Goal: Information Seeking & Learning: Learn about a topic

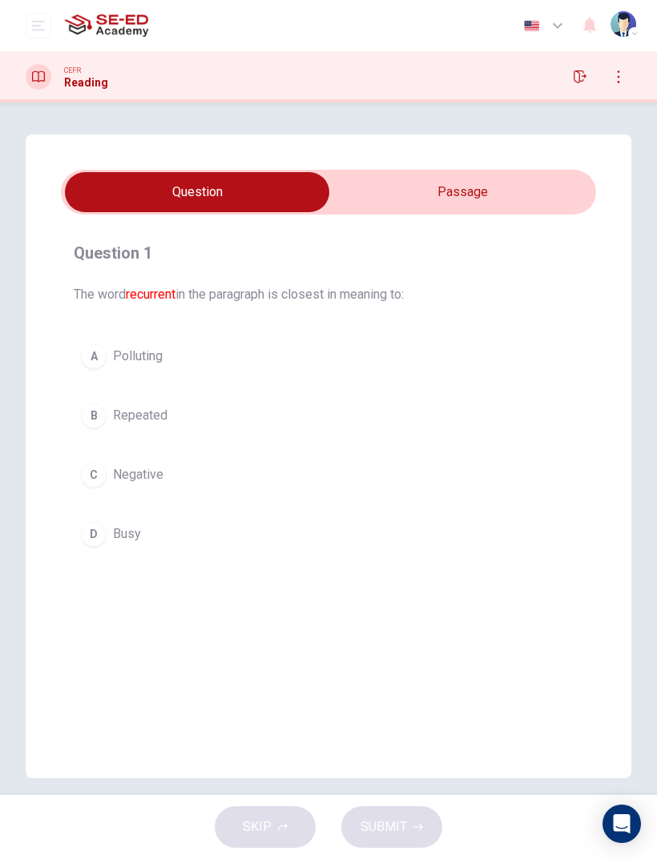
click at [506, 182] on input "checkbox" at bounding box center [197, 192] width 802 height 40
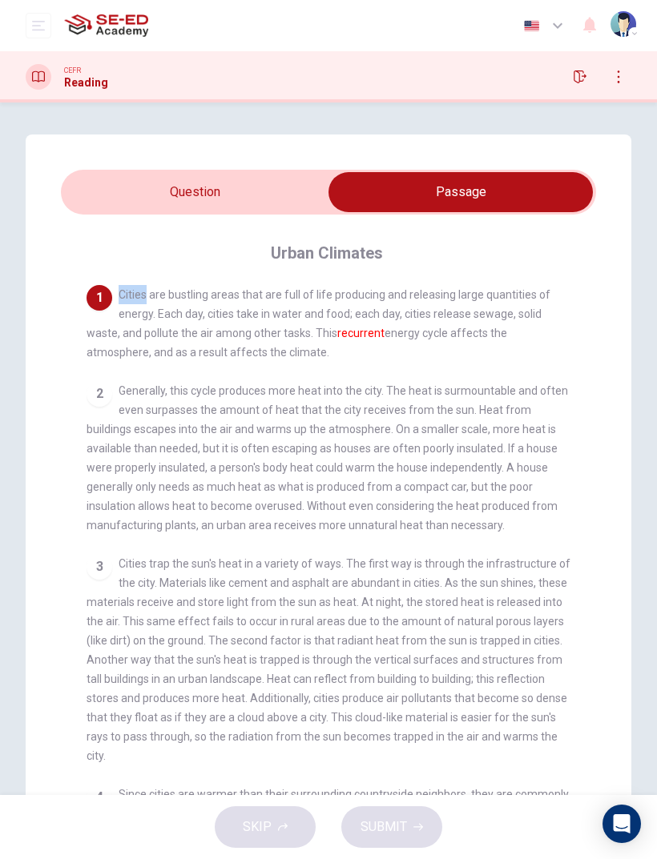
click at [564, 376] on div "1 Cities are bustling areas that are full of life producing and releasing large…" at bounding box center [338, 571] width 505 height 573
click at [165, 211] on input "checkbox" at bounding box center [460, 192] width 802 height 40
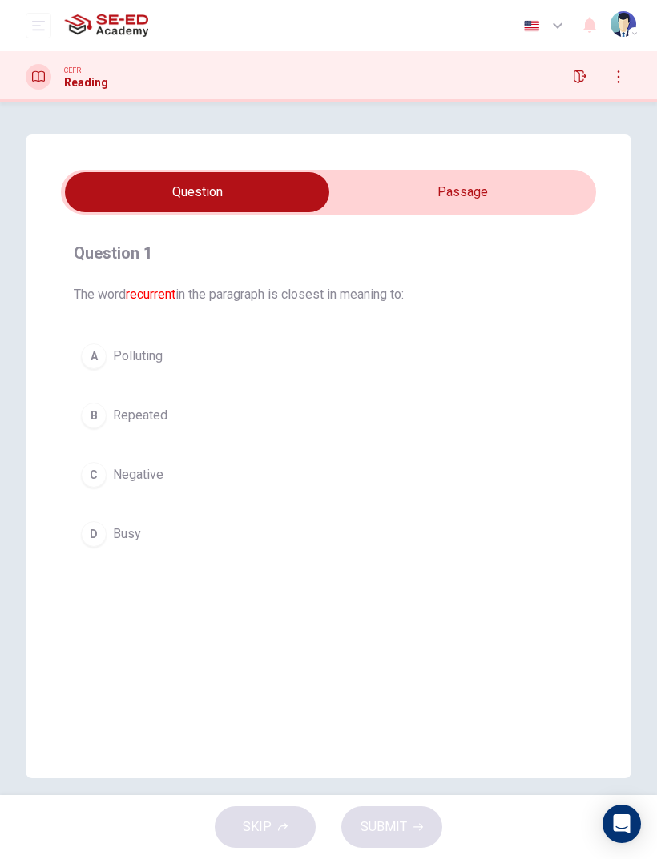
click at [95, 418] on div "B" at bounding box center [94, 416] width 26 height 26
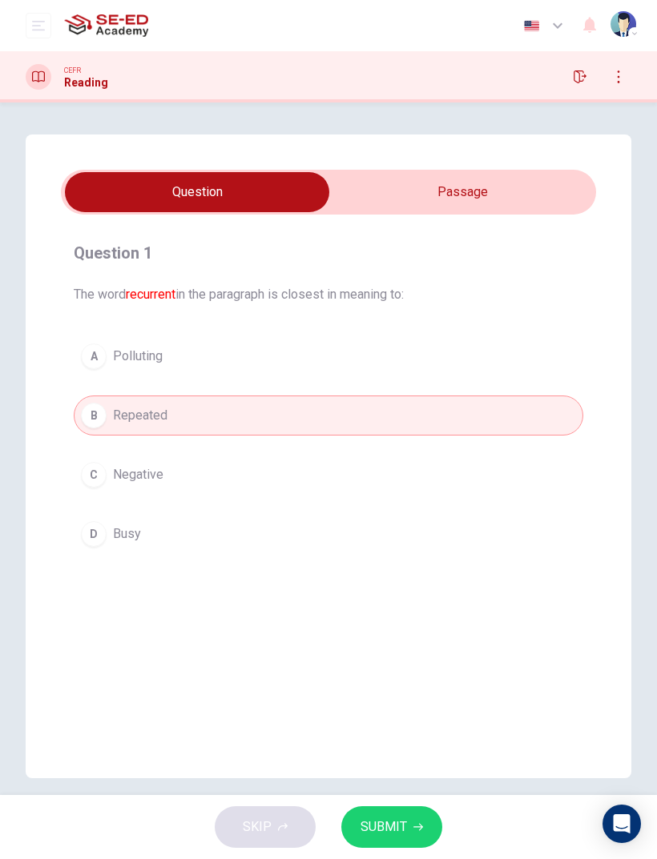
click at [418, 570] on button "SUBMIT" at bounding box center [391, 828] width 101 height 42
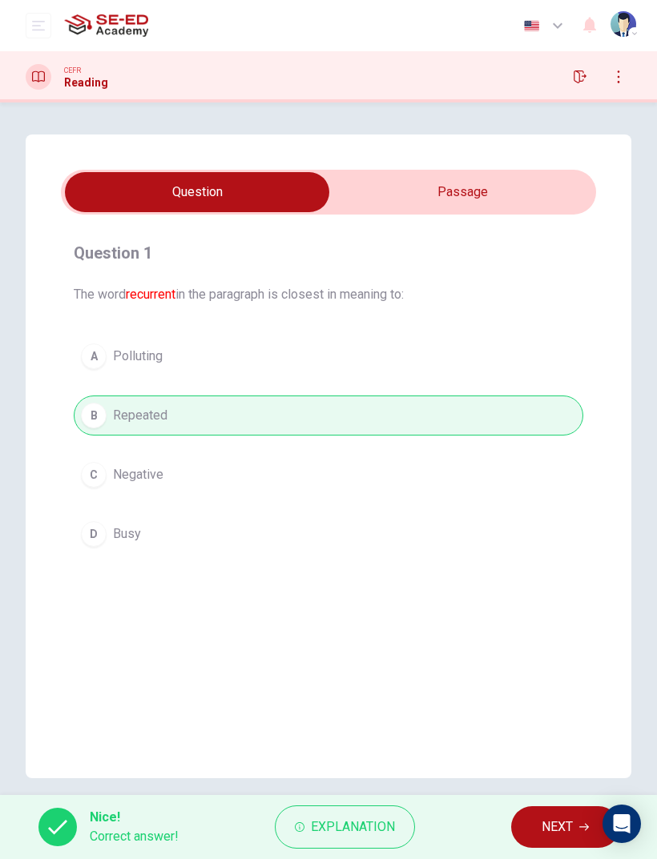
click at [557, 570] on span "NEXT" at bounding box center [556, 827] width 31 height 22
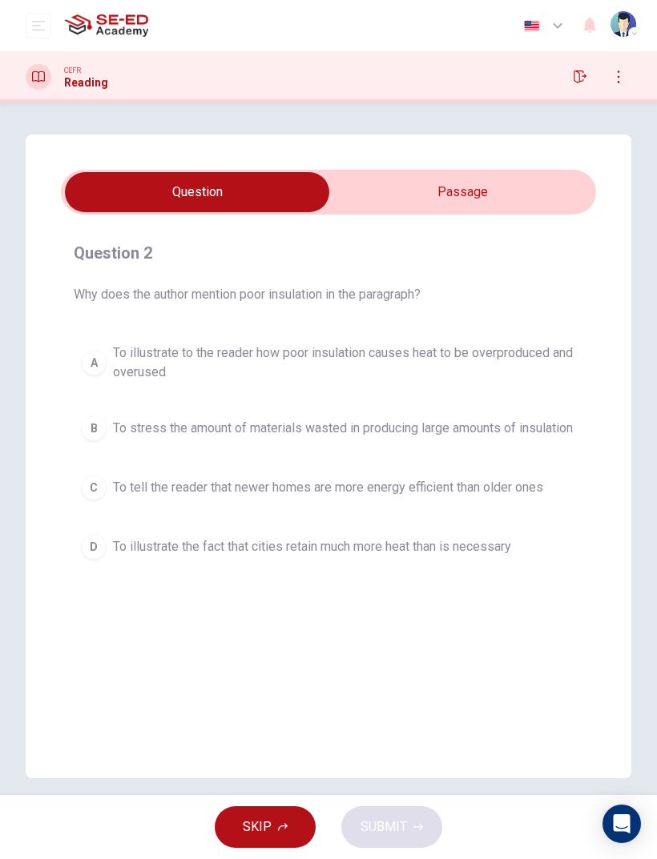
click at [588, 570] on div "SKIP SUBMIT" at bounding box center [328, 827] width 657 height 64
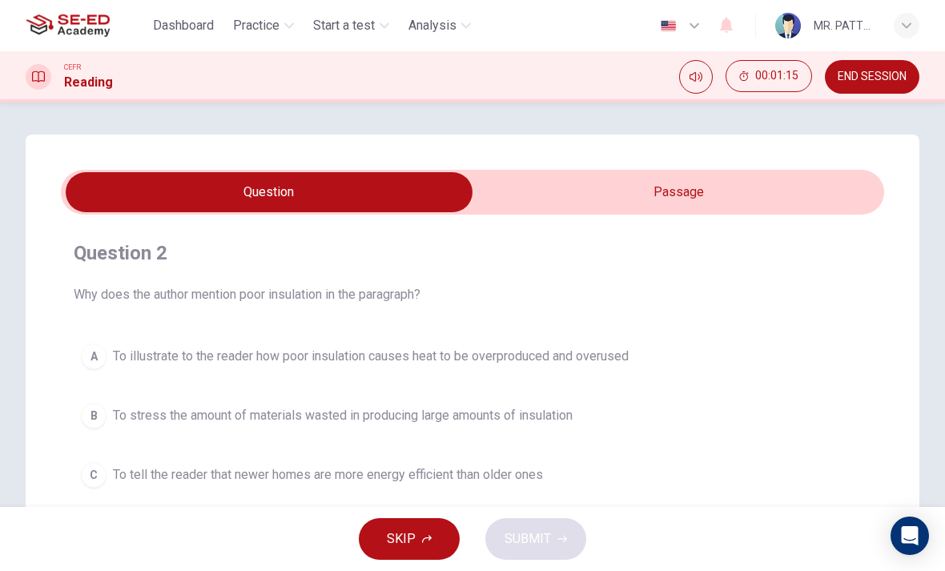
click at [684, 191] on input "checkbox" at bounding box center [269, 192] width 1235 height 40
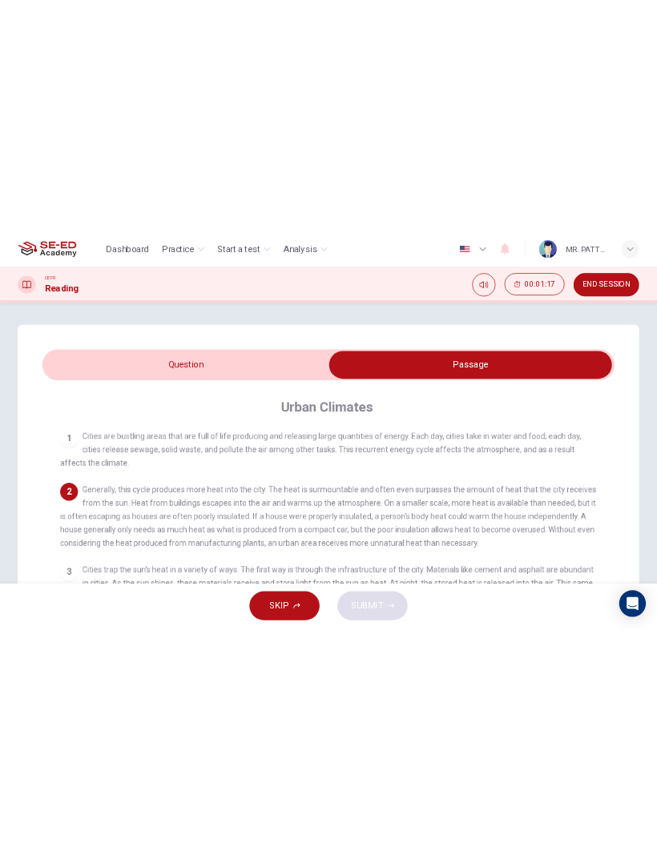
scroll to position [3, 0]
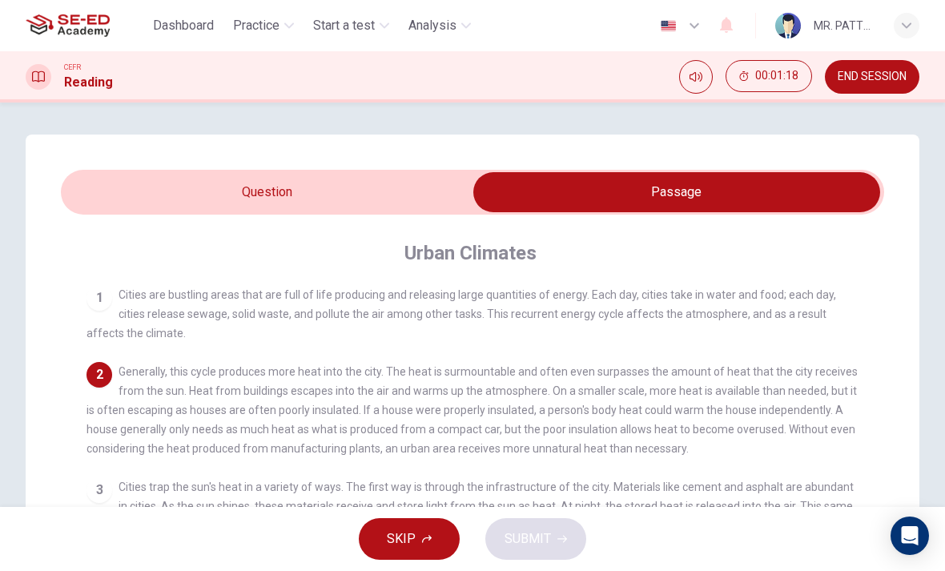
click at [16, 561] on div "SKIP SUBMIT" at bounding box center [472, 539] width 945 height 64
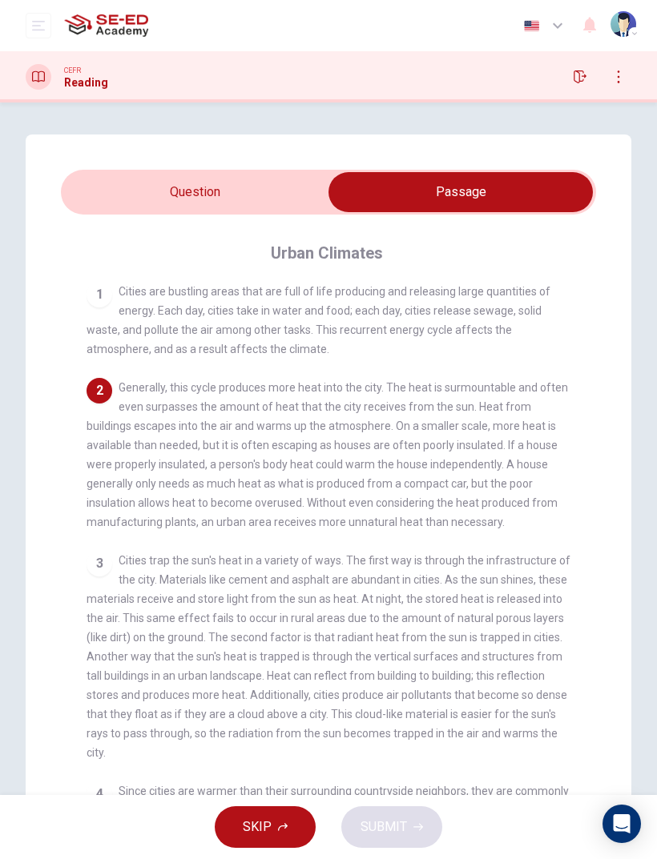
click at [183, 195] on input "checkbox" at bounding box center [460, 192] width 802 height 40
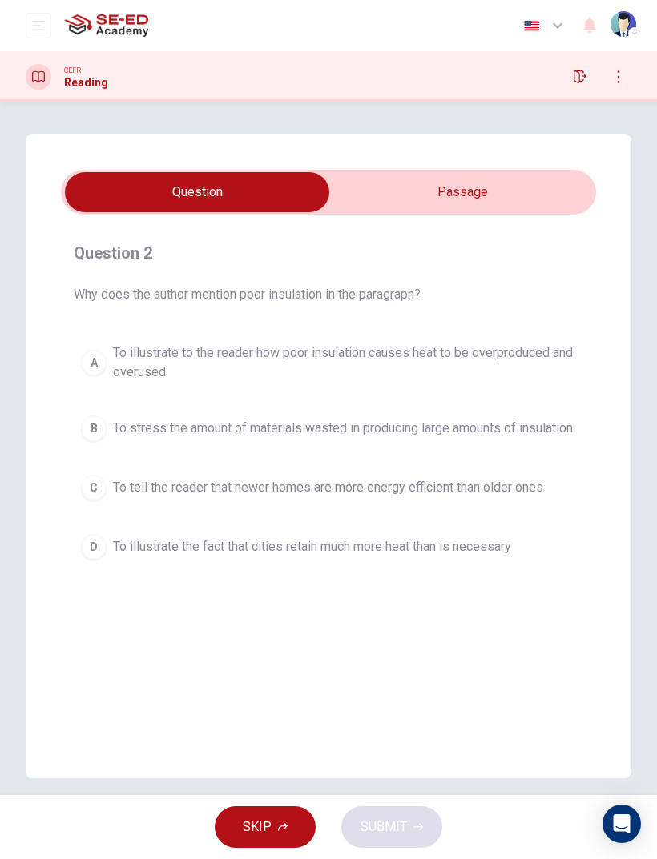
click at [75, 353] on button "A To illustrate to the reader how poor insulation causes heat to be overproduce…" at bounding box center [328, 362] width 509 height 53
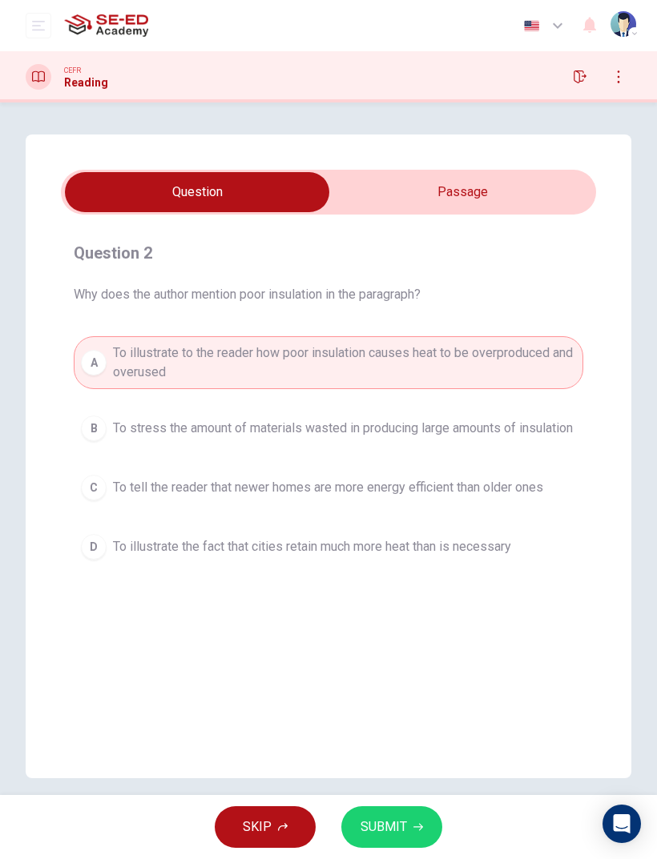
click at [404, 570] on span "SUBMIT" at bounding box center [383, 827] width 46 height 22
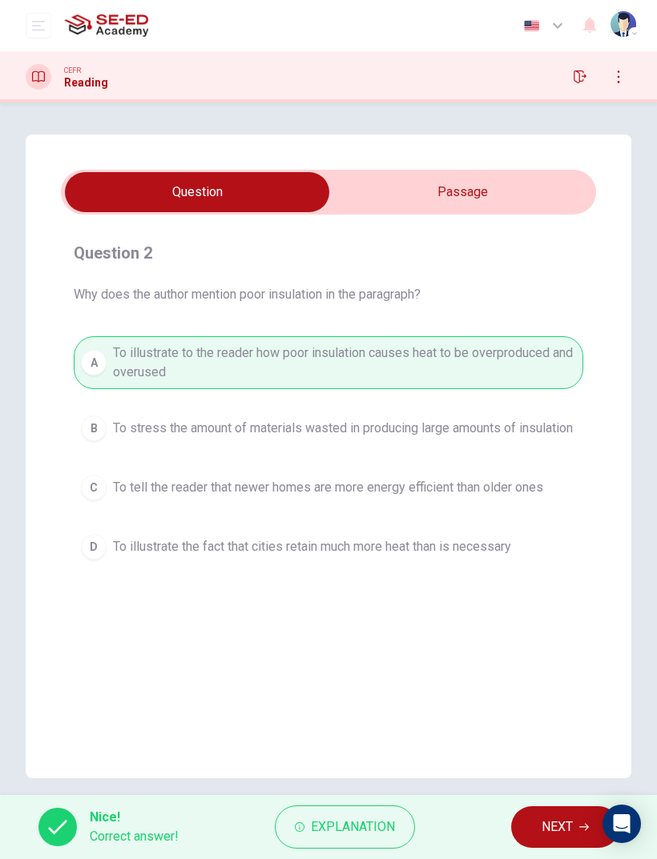
click at [533, 570] on button "NEXT" at bounding box center [565, 828] width 108 height 42
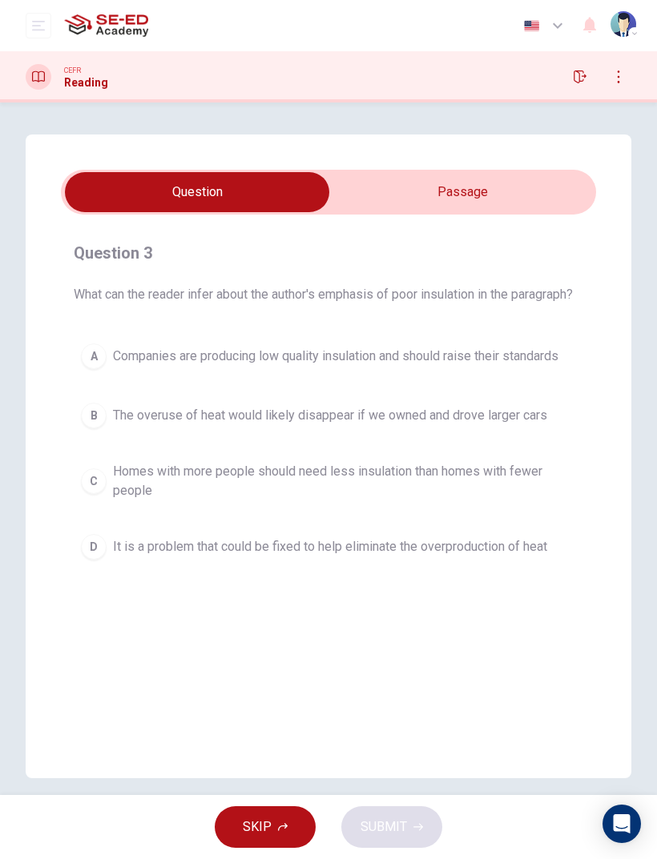
click at [500, 198] on input "checkbox" at bounding box center [197, 192] width 802 height 40
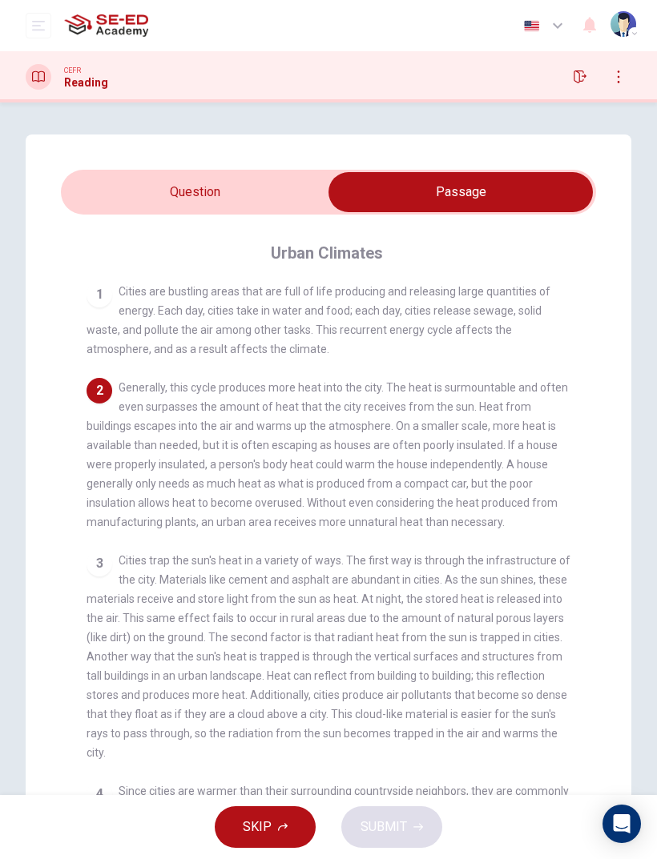
click at [178, 186] on input "checkbox" at bounding box center [460, 192] width 802 height 40
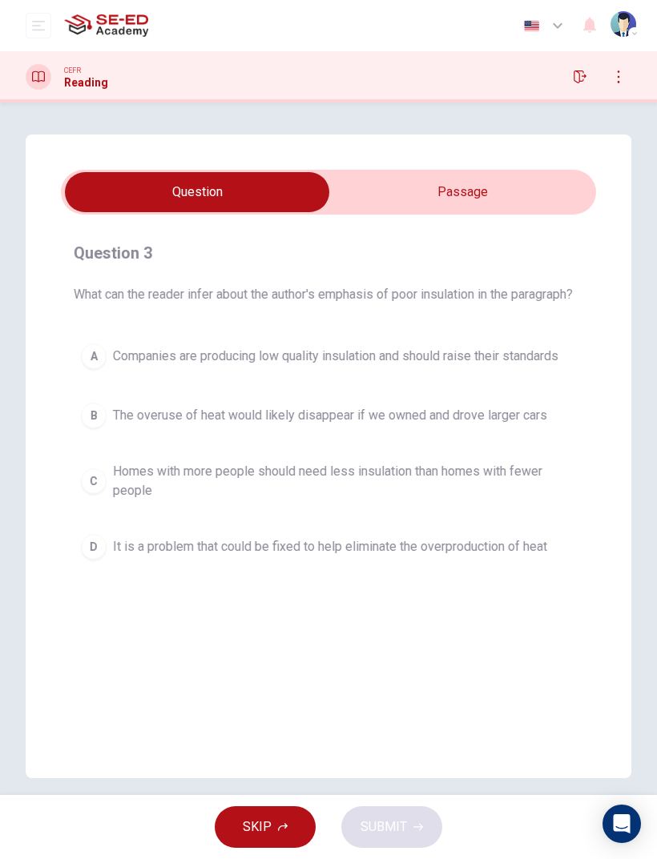
click at [103, 560] on div "D" at bounding box center [94, 547] width 26 height 26
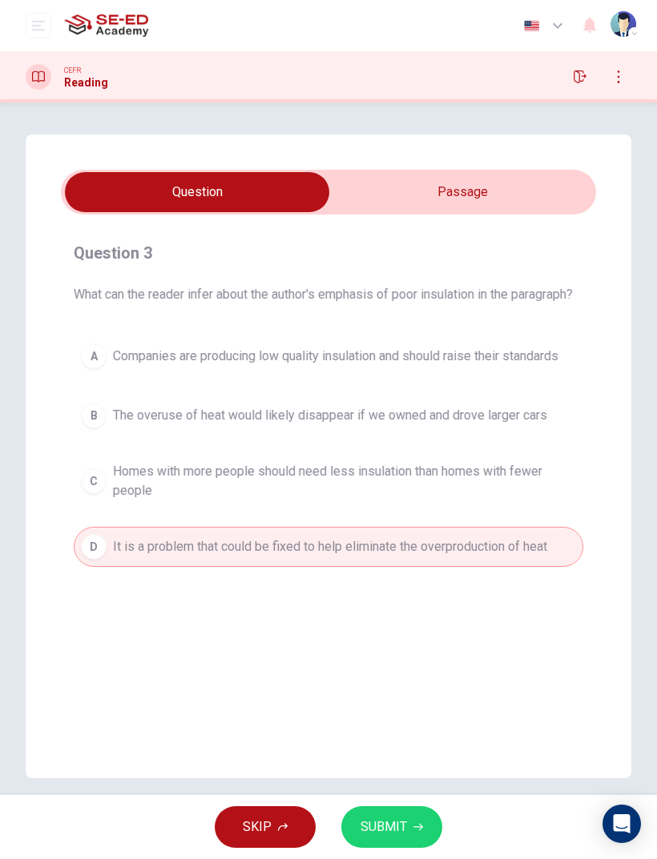
click at [427, 570] on button "SUBMIT" at bounding box center [391, 828] width 101 height 42
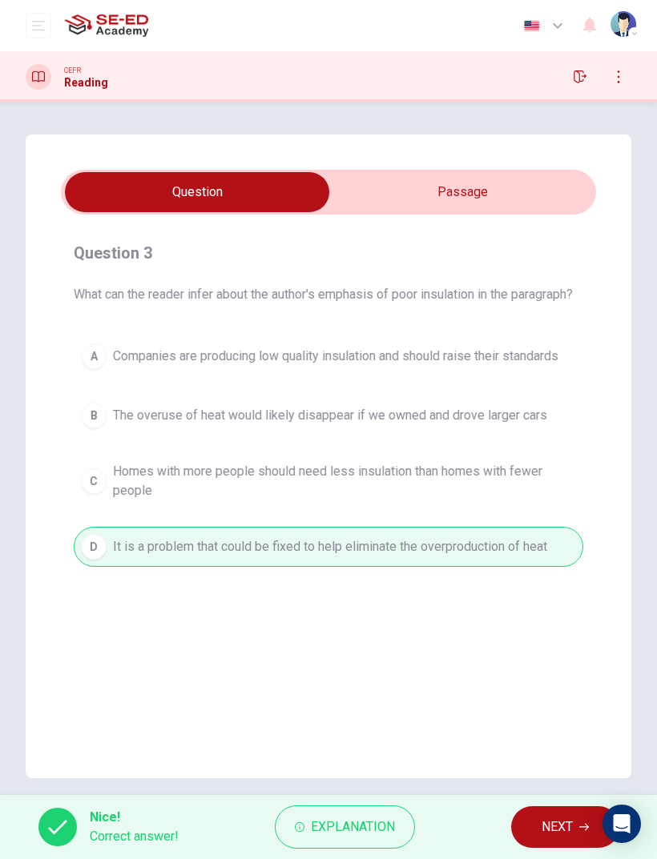
click at [569, 570] on span "NEXT" at bounding box center [556, 827] width 31 height 22
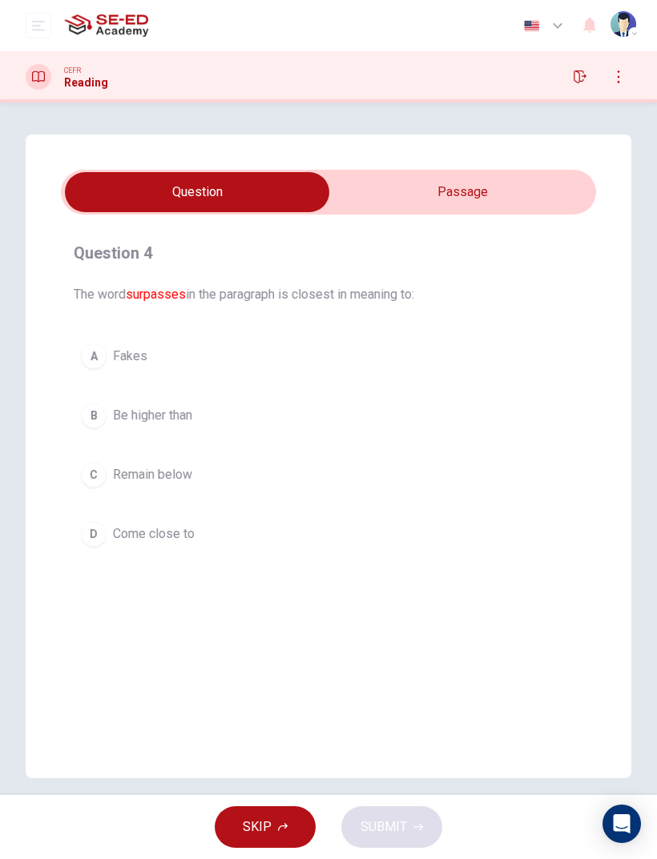
click at [507, 175] on input "checkbox" at bounding box center [197, 192] width 802 height 40
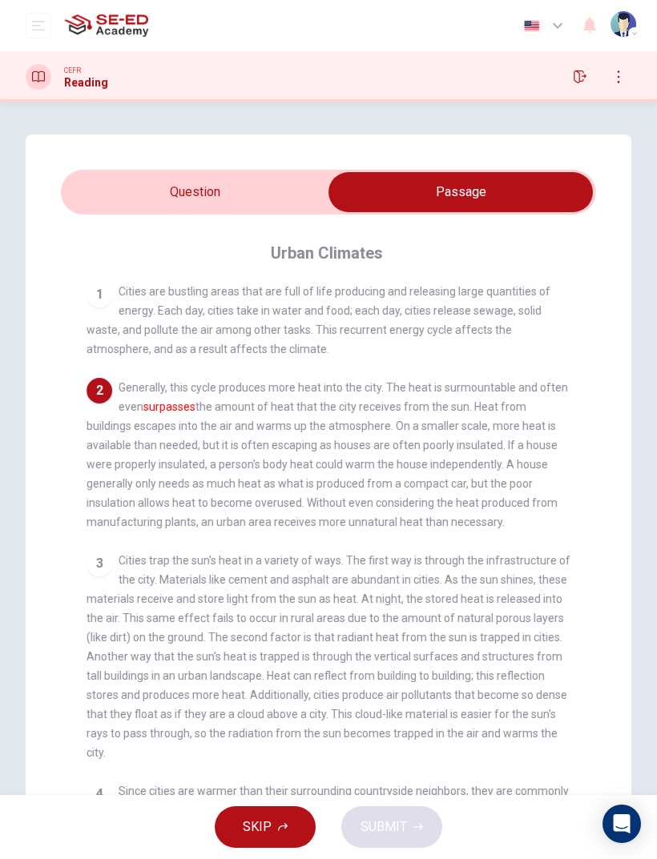
click at [168, 203] on input "checkbox" at bounding box center [460, 192] width 802 height 40
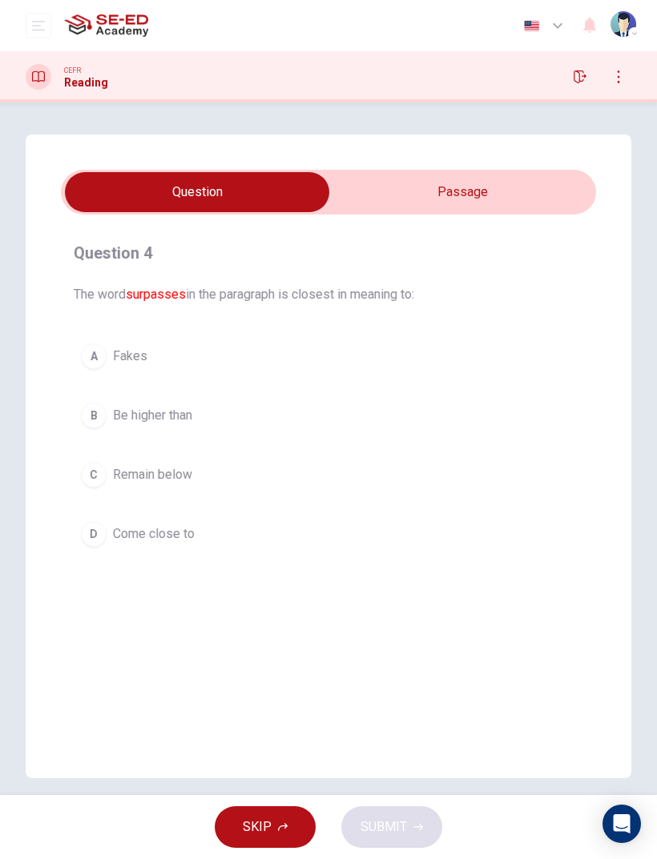
click at [100, 416] on div "B" at bounding box center [94, 416] width 26 height 26
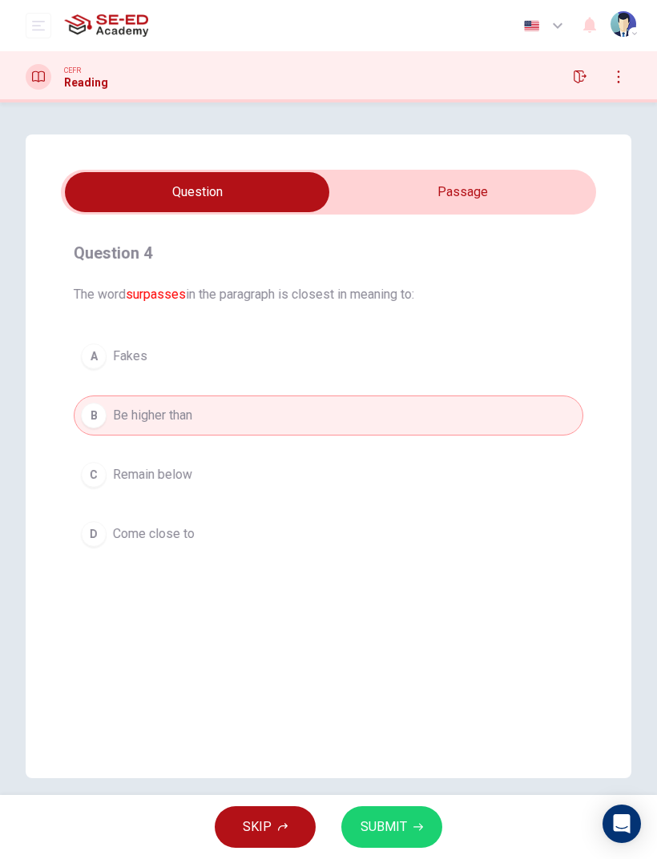
click at [412, 570] on button "SUBMIT" at bounding box center [391, 828] width 101 height 42
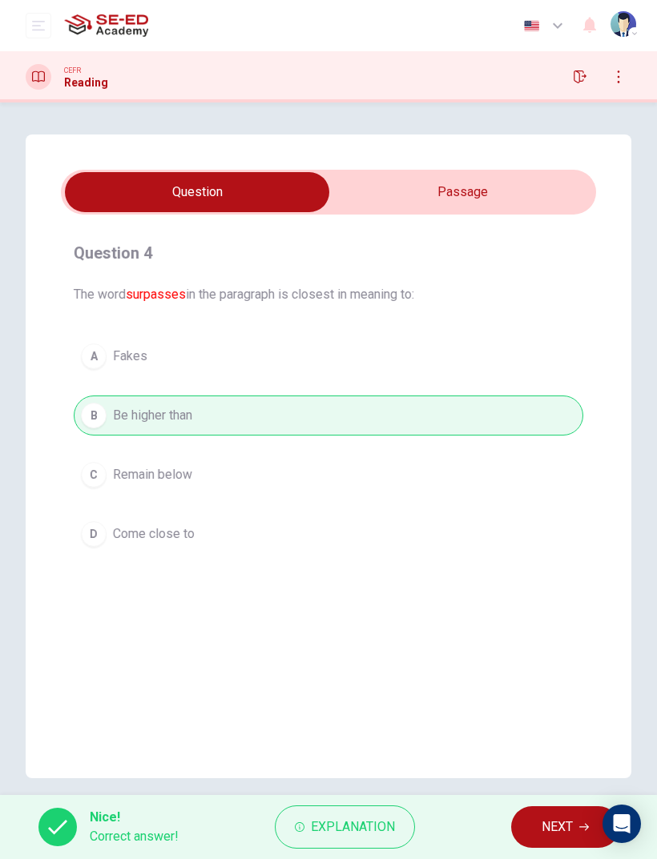
click at [560, 570] on span "NEXT" at bounding box center [556, 827] width 31 height 22
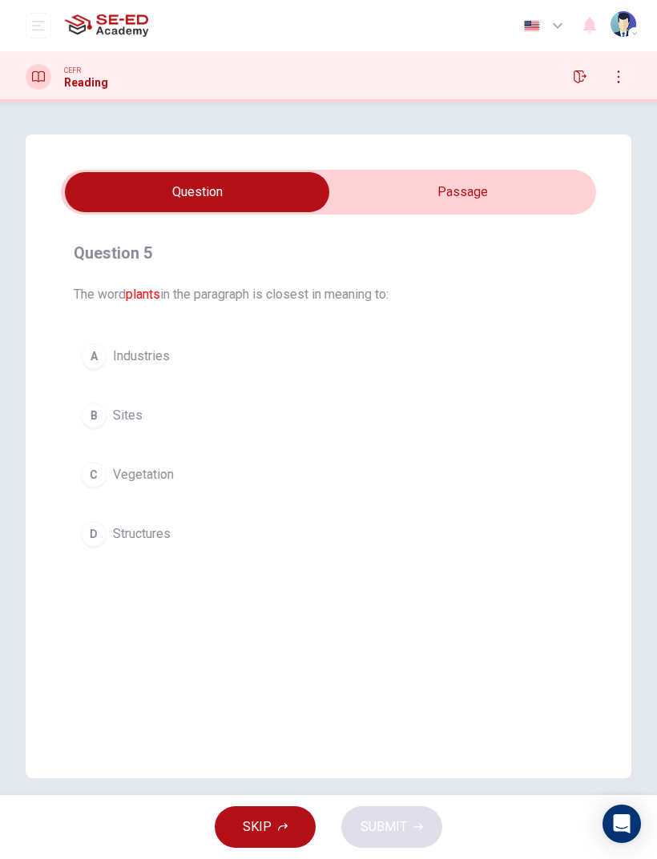
click at [518, 194] on input "checkbox" at bounding box center [197, 192] width 802 height 40
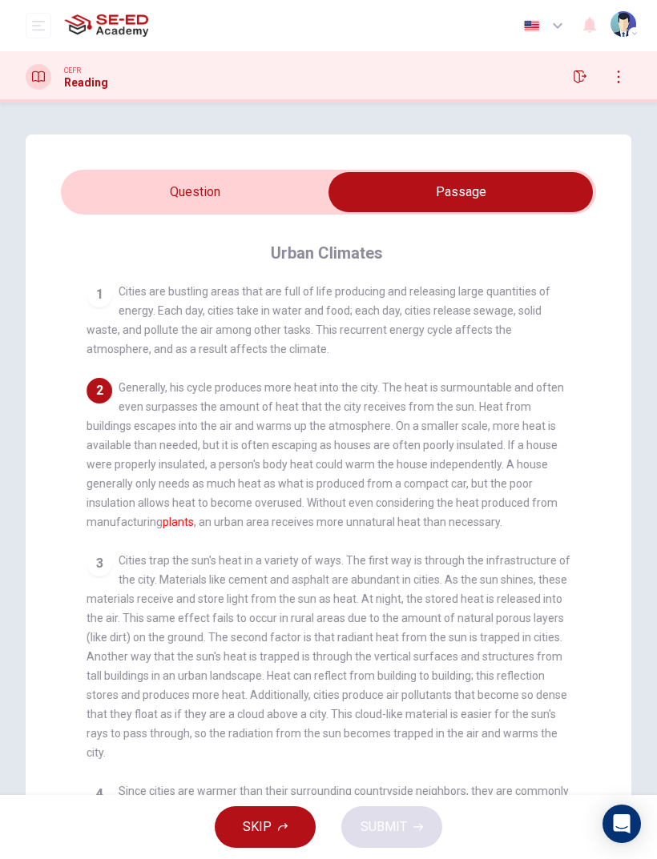
click at [167, 196] on input "checkbox" at bounding box center [460, 192] width 802 height 40
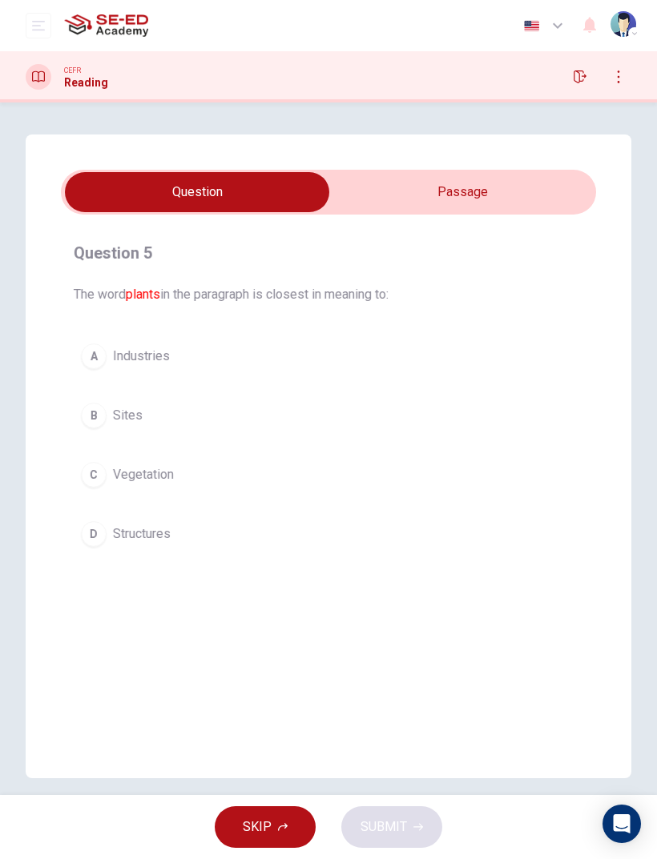
click at [159, 570] on div "Question 5 The word plants in the paragraph is closest in meaning to: A Industr…" at bounding box center [328, 457] width 605 height 644
click at [100, 362] on div "A" at bounding box center [94, 357] width 26 height 26
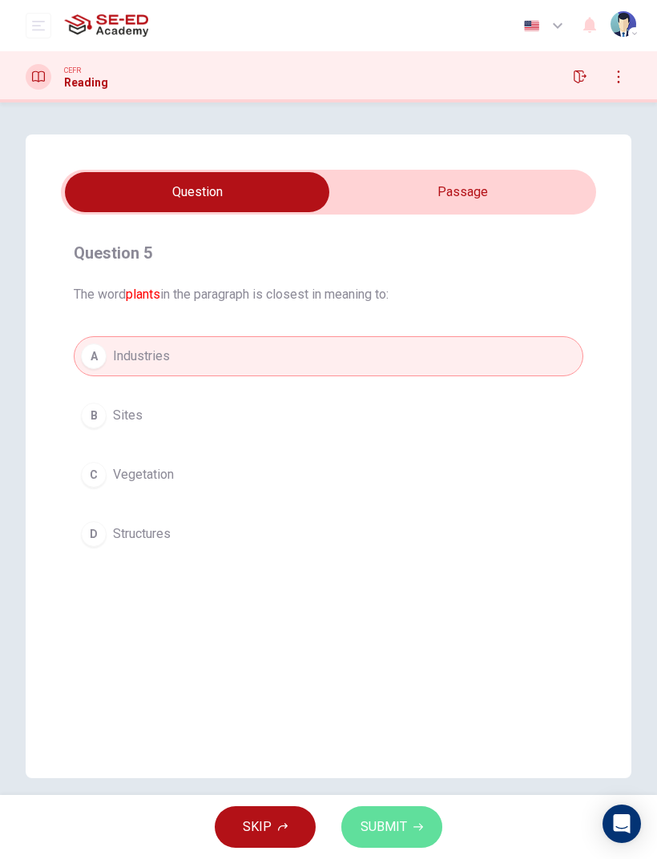
click at [388, 570] on button "SUBMIT" at bounding box center [391, 828] width 101 height 42
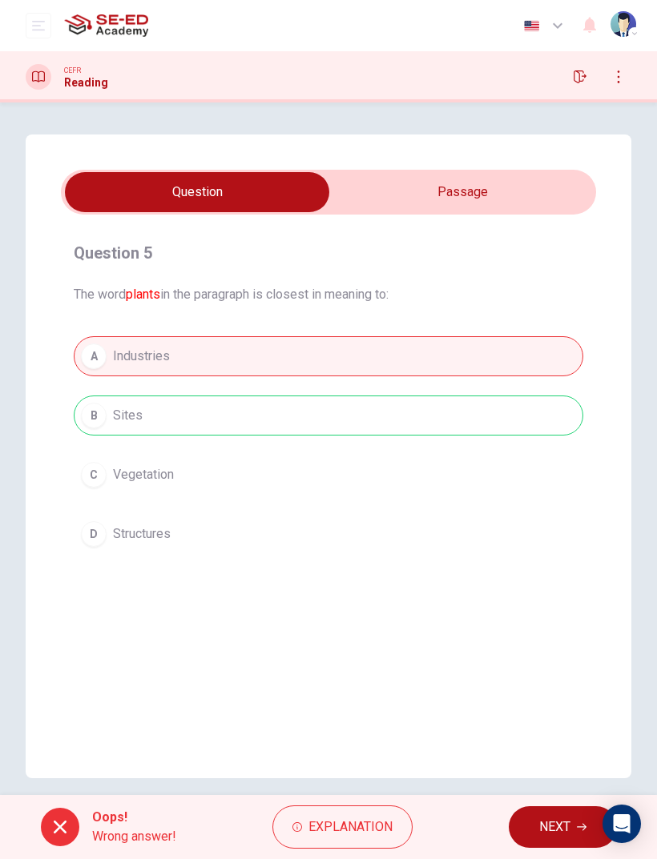
click at [549, 570] on span "NEXT" at bounding box center [554, 827] width 31 height 22
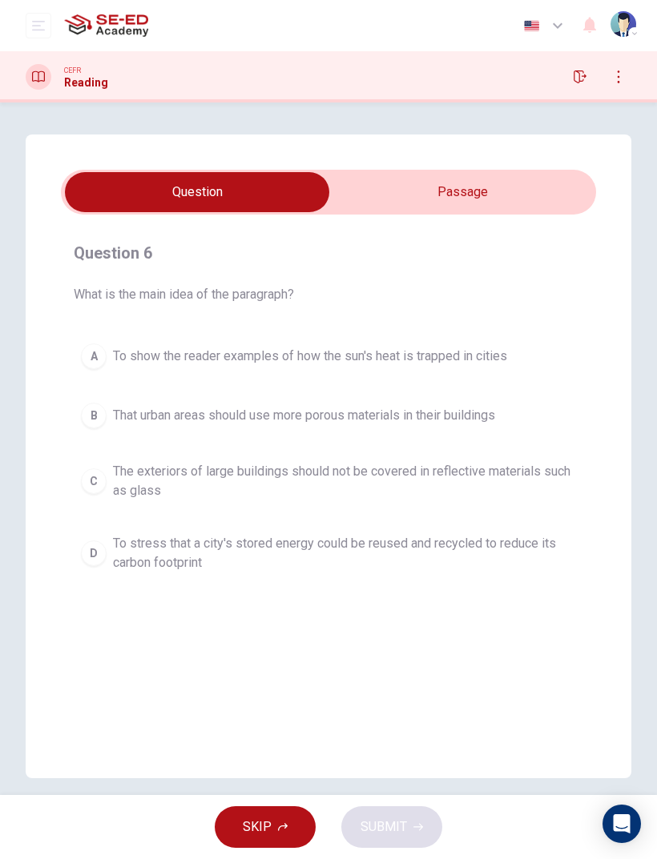
click at [477, 203] on input "checkbox" at bounding box center [197, 192] width 802 height 40
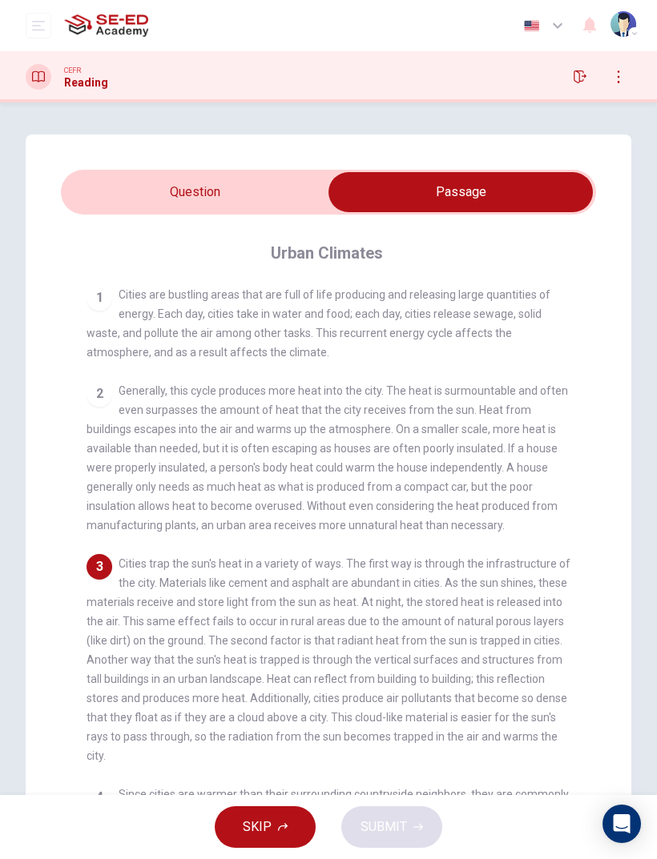
scroll to position [0, 0]
click at [165, 190] on input "checkbox" at bounding box center [460, 192] width 802 height 40
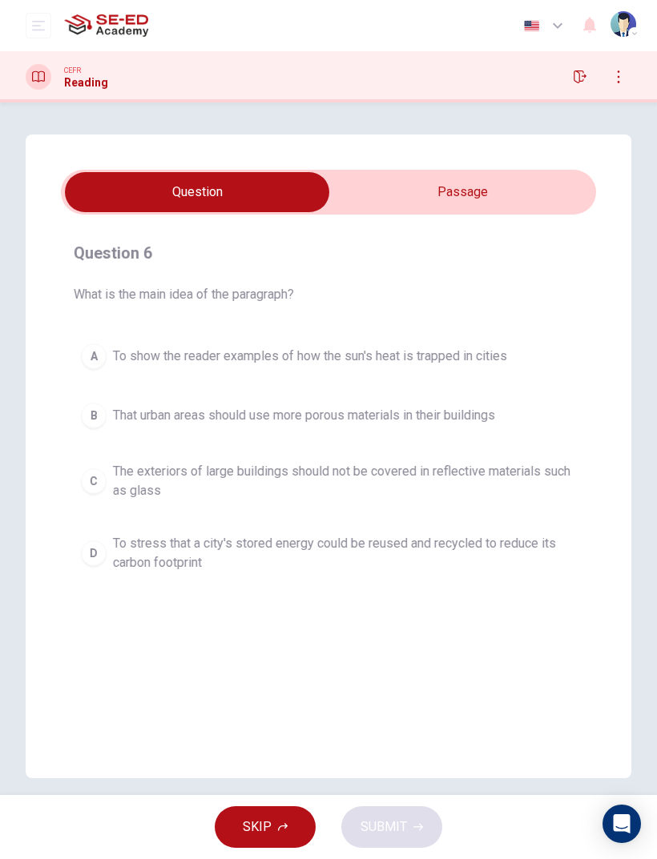
click at [108, 372] on button "A To show the reader examples of how the sun's heat is trapped in cities" at bounding box center [328, 356] width 509 height 40
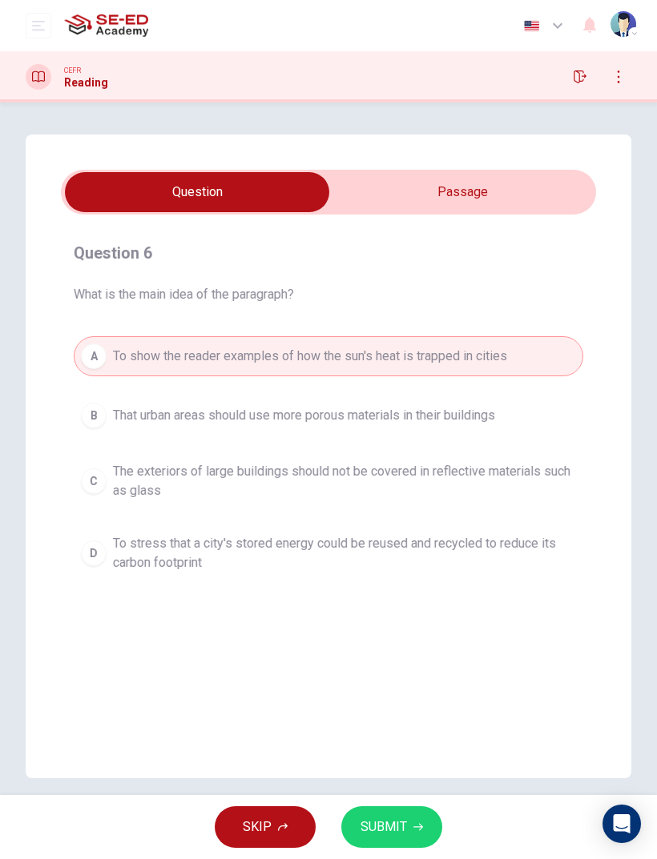
click at [428, 570] on button "SUBMIT" at bounding box center [391, 828] width 101 height 42
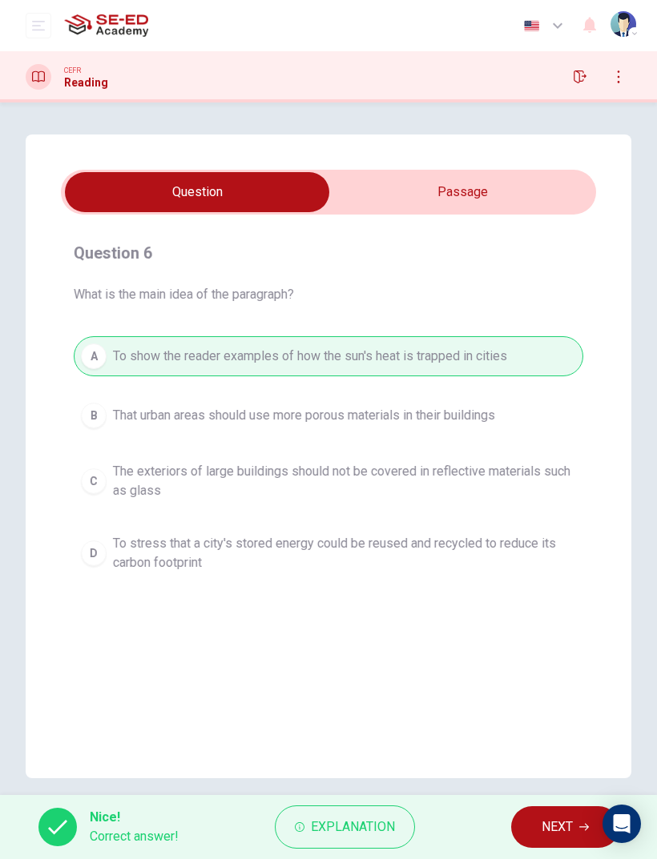
click at [548, 570] on span "NEXT" at bounding box center [556, 827] width 31 height 22
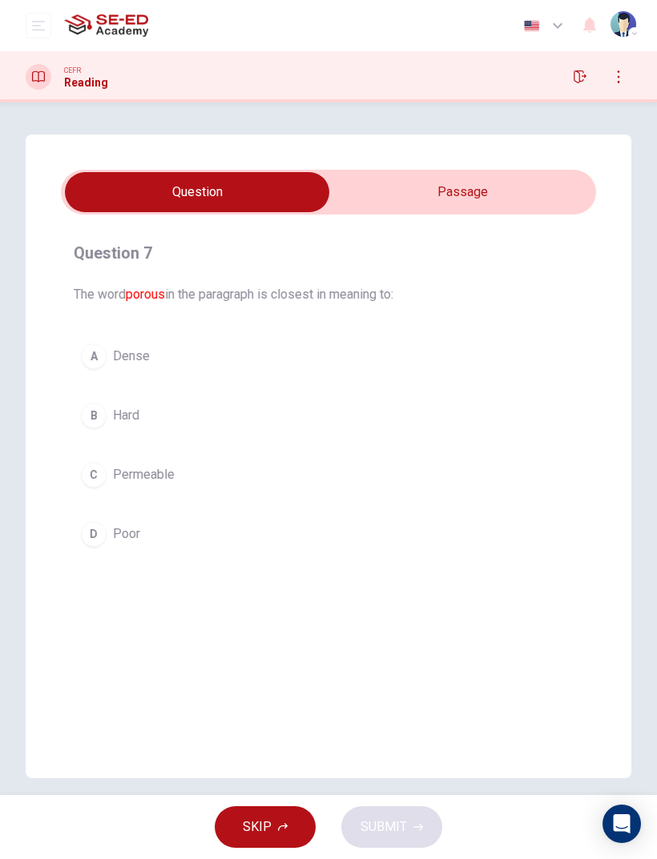
click at [495, 185] on input "checkbox" at bounding box center [197, 192] width 802 height 40
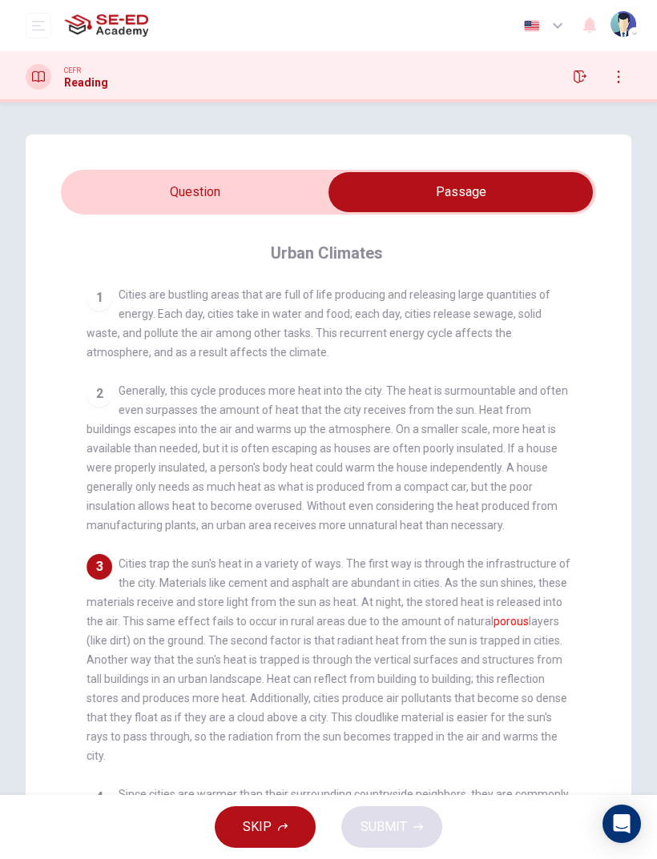
click at [139, 183] on input "checkbox" at bounding box center [460, 192] width 802 height 40
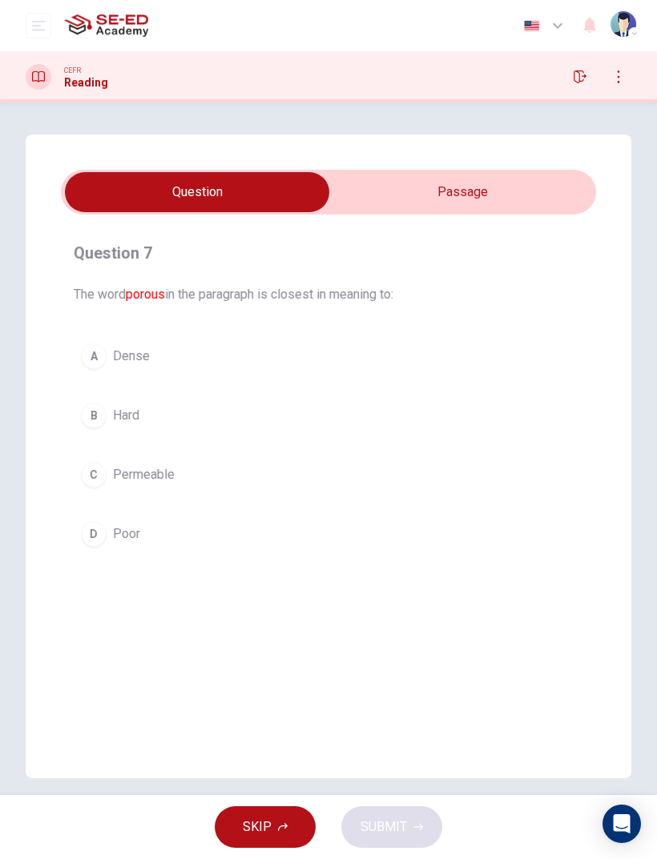
click at [108, 469] on button "C Permeable" at bounding box center [328, 475] width 509 height 40
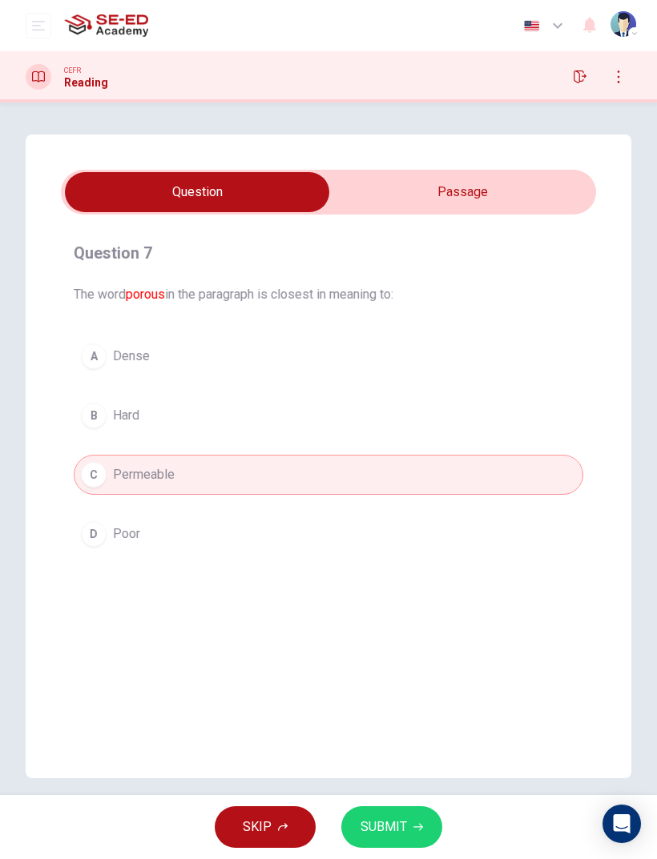
click at [420, 570] on icon "button" at bounding box center [418, 827] width 10 height 7
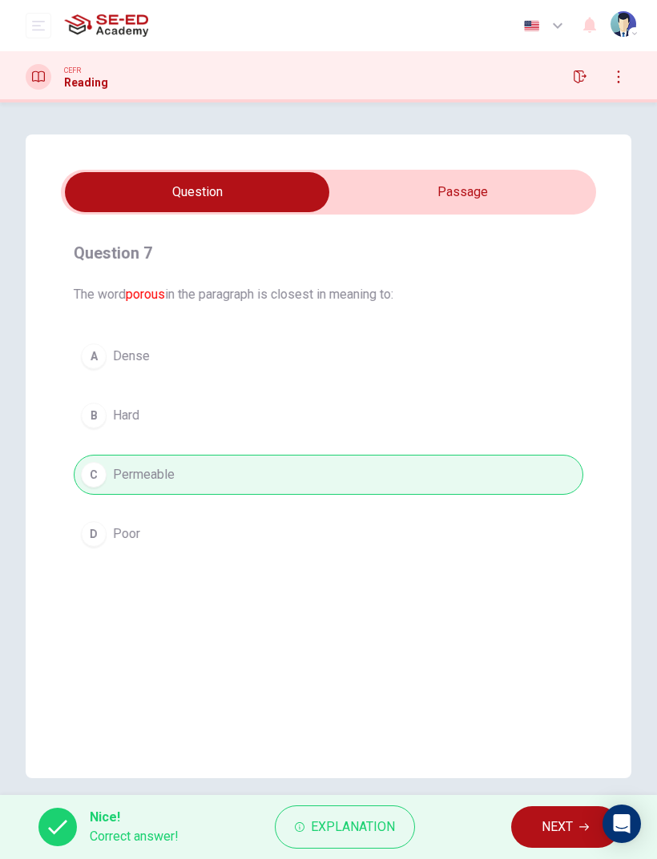
click at [565, 570] on span "NEXT" at bounding box center [556, 827] width 31 height 22
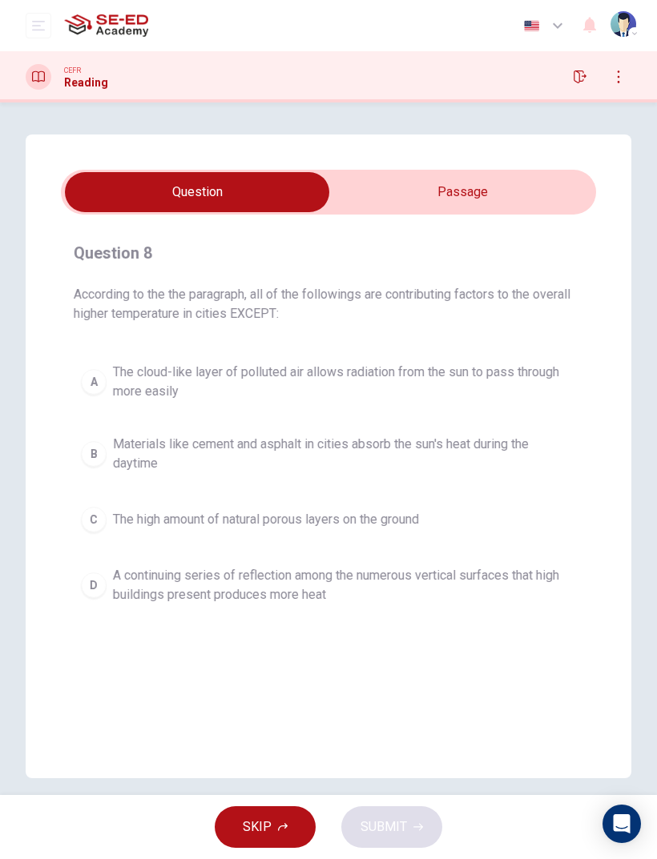
click at [481, 187] on input "checkbox" at bounding box center [197, 192] width 802 height 40
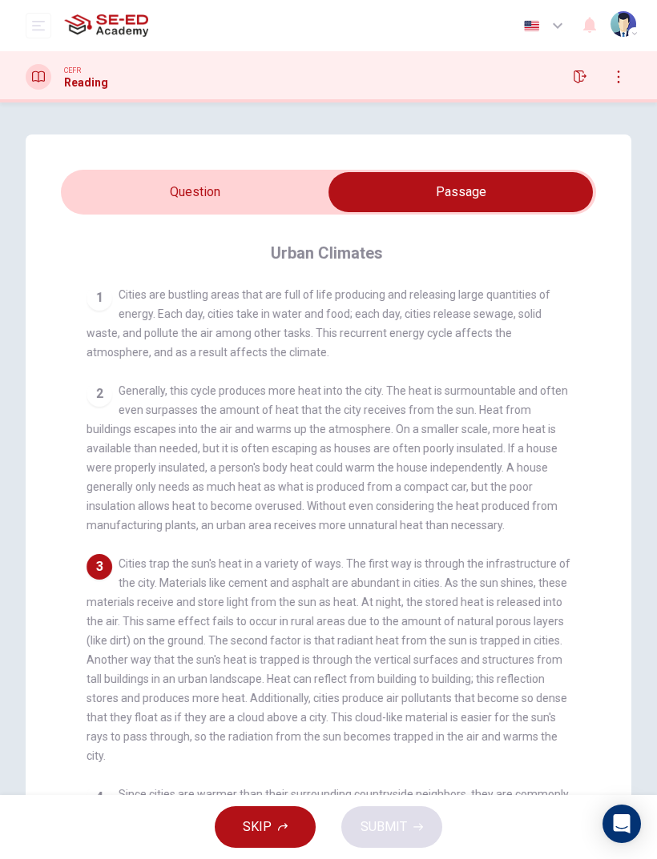
click at [172, 193] on input "checkbox" at bounding box center [460, 192] width 802 height 40
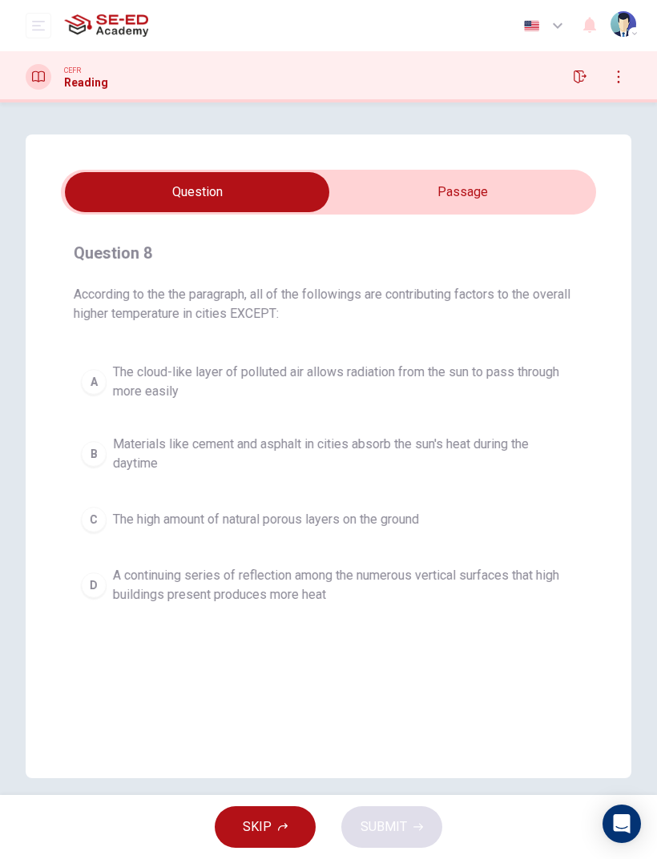
click at [98, 514] on div "C" at bounding box center [94, 520] width 26 height 26
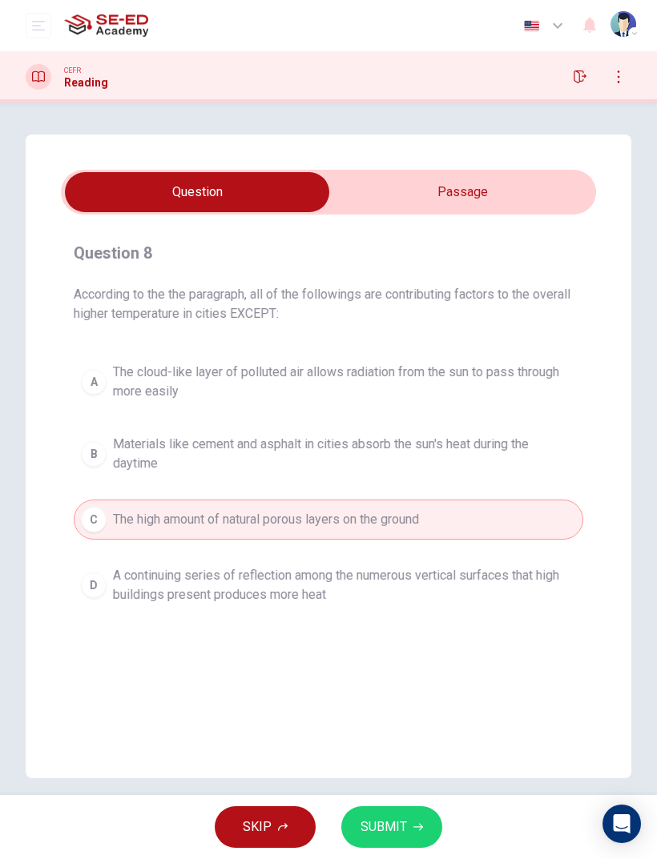
click at [397, 570] on span "SUBMIT" at bounding box center [383, 827] width 46 height 22
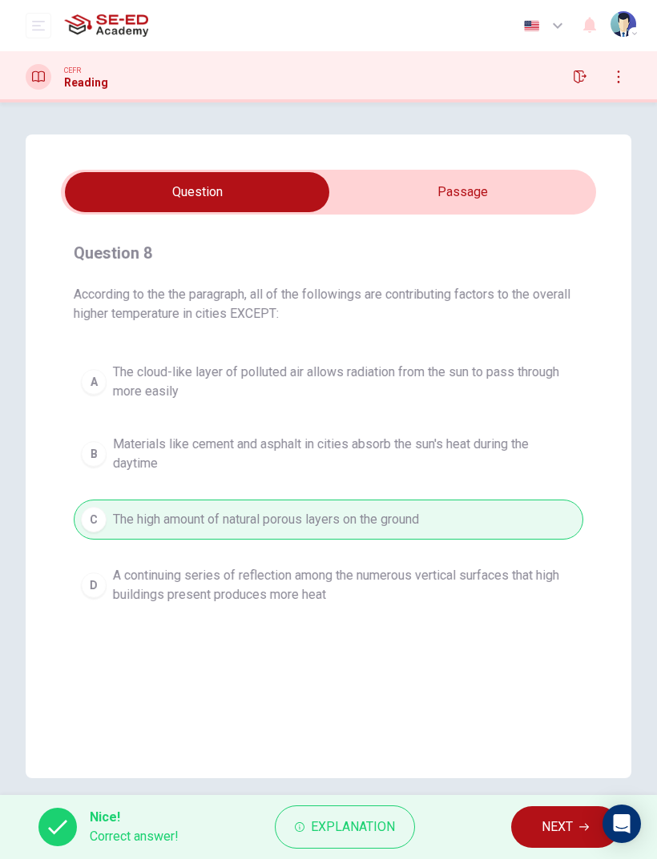
click at [567, 570] on span "NEXT" at bounding box center [556, 827] width 31 height 22
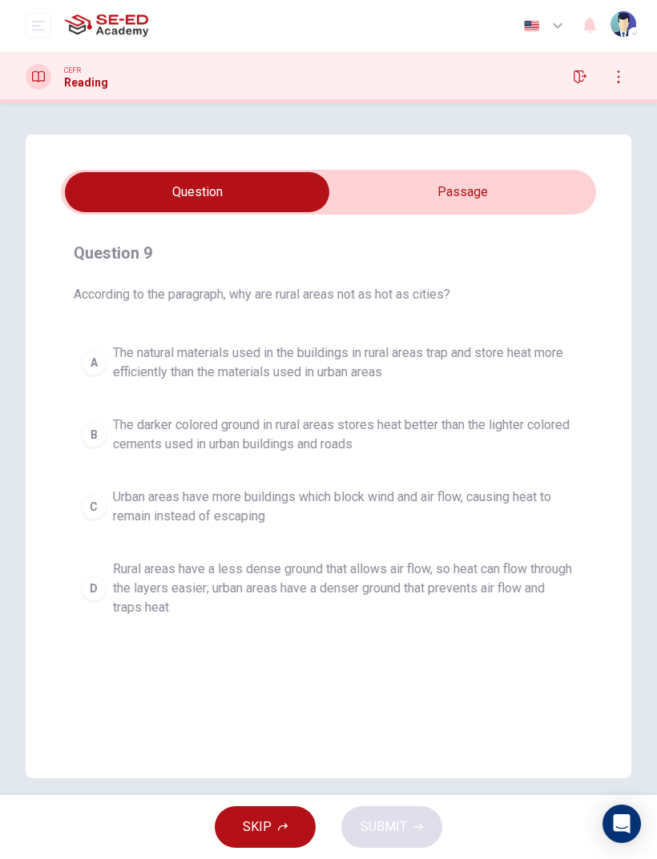
click at [503, 203] on input "checkbox" at bounding box center [197, 192] width 802 height 40
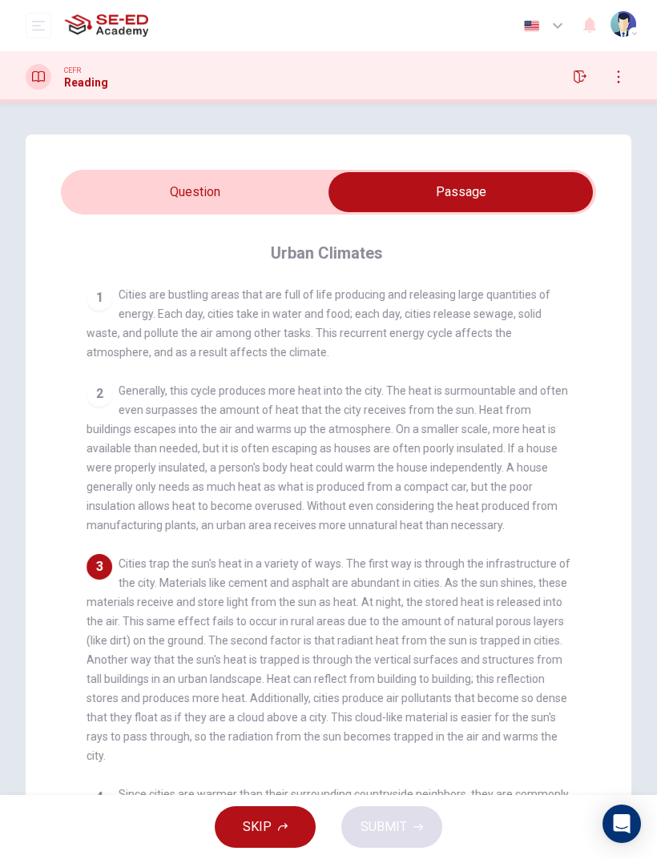
click at [128, 211] on input "checkbox" at bounding box center [460, 192] width 802 height 40
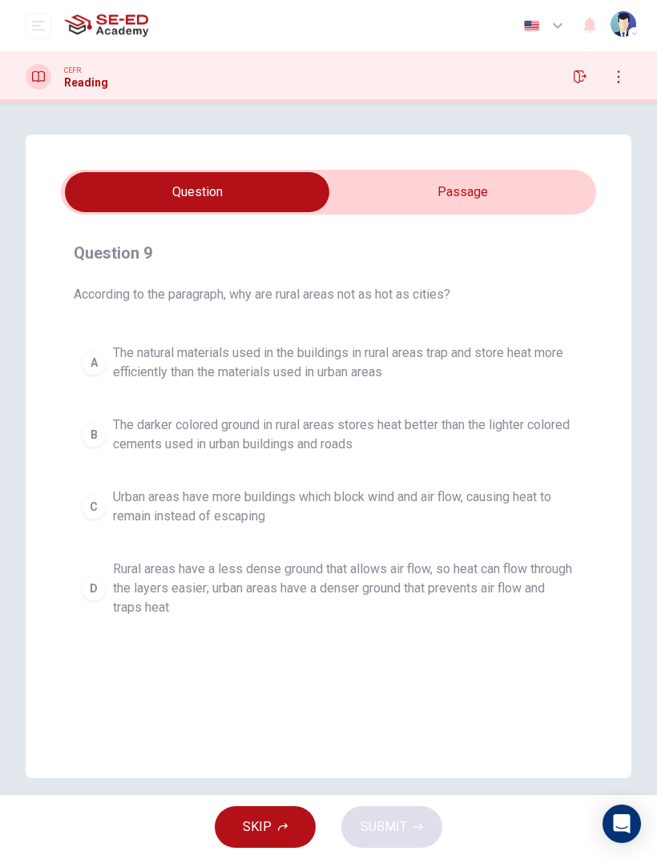
click at [103, 570] on div "D" at bounding box center [94, 589] width 26 height 26
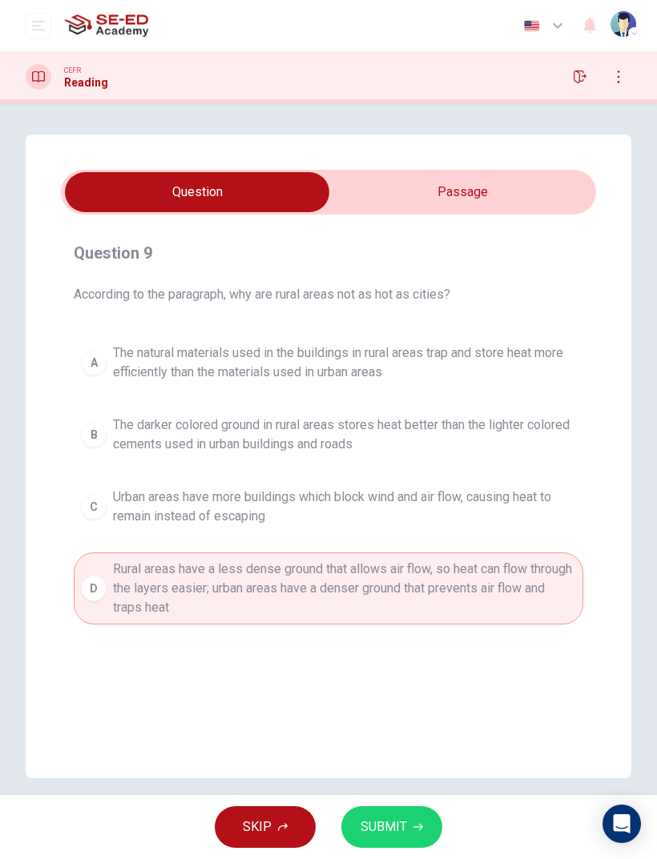
click at [388, 570] on span "SUBMIT" at bounding box center [383, 827] width 46 height 22
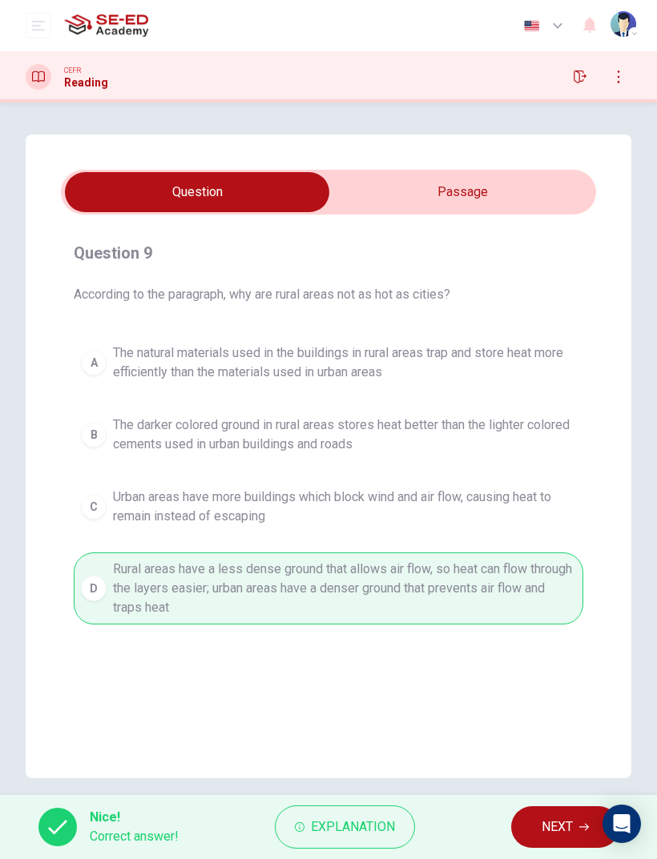
click at [583, 570] on icon "button" at bounding box center [584, 828] width 10 height 10
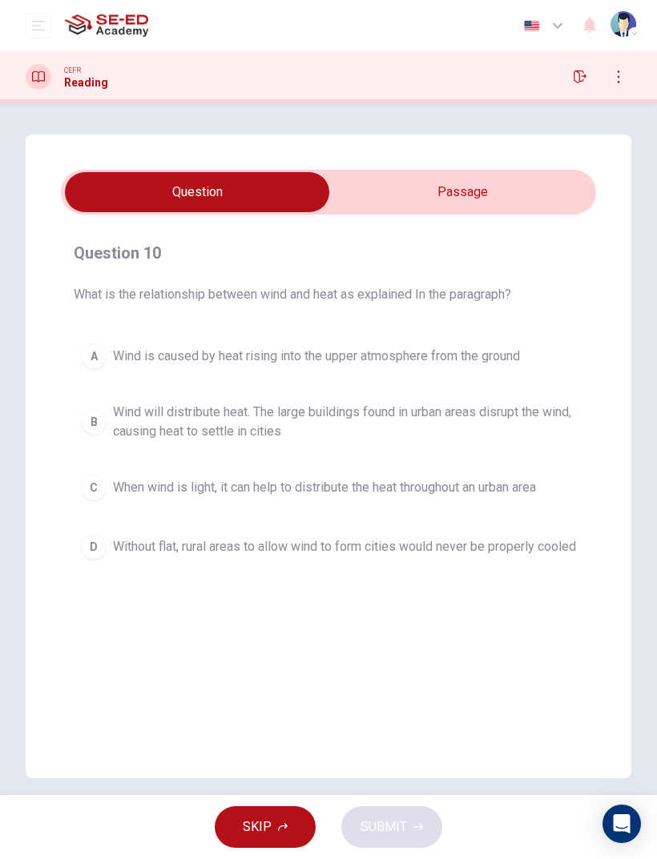
click at [527, 187] on input "checkbox" at bounding box center [197, 192] width 802 height 40
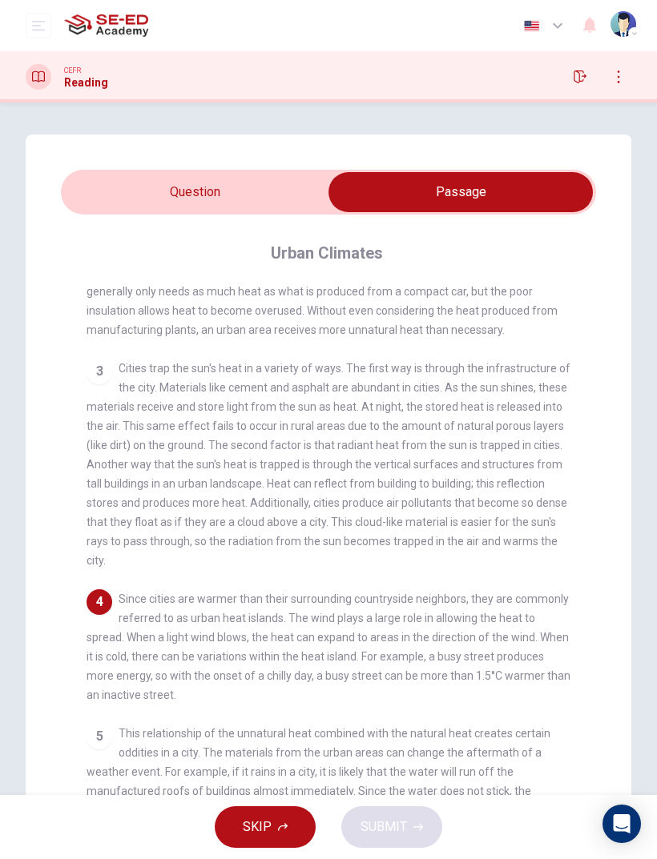
scroll to position [195, 0]
click at [136, 197] on input "checkbox" at bounding box center [460, 192] width 802 height 40
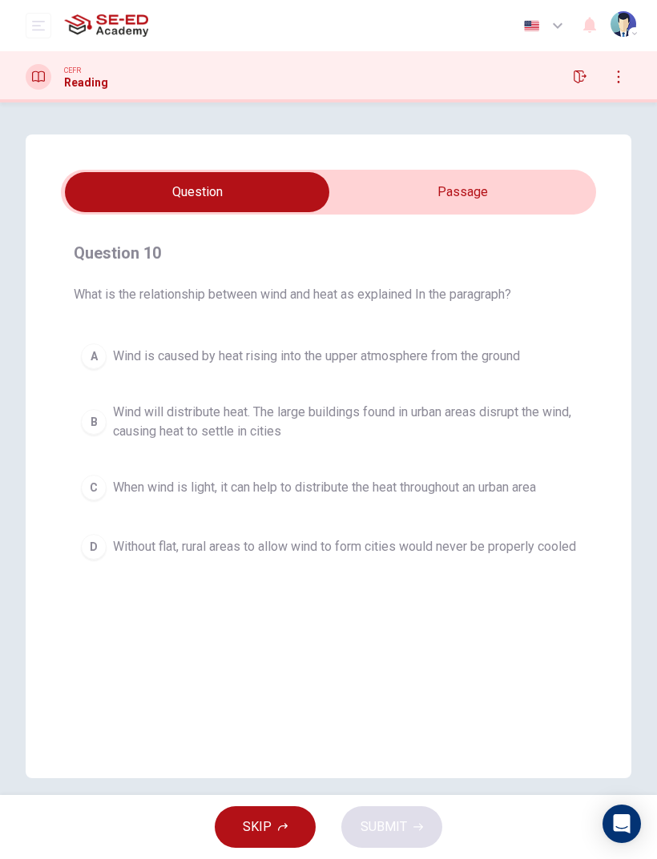
click at [99, 499] on div "C" at bounding box center [94, 488] width 26 height 26
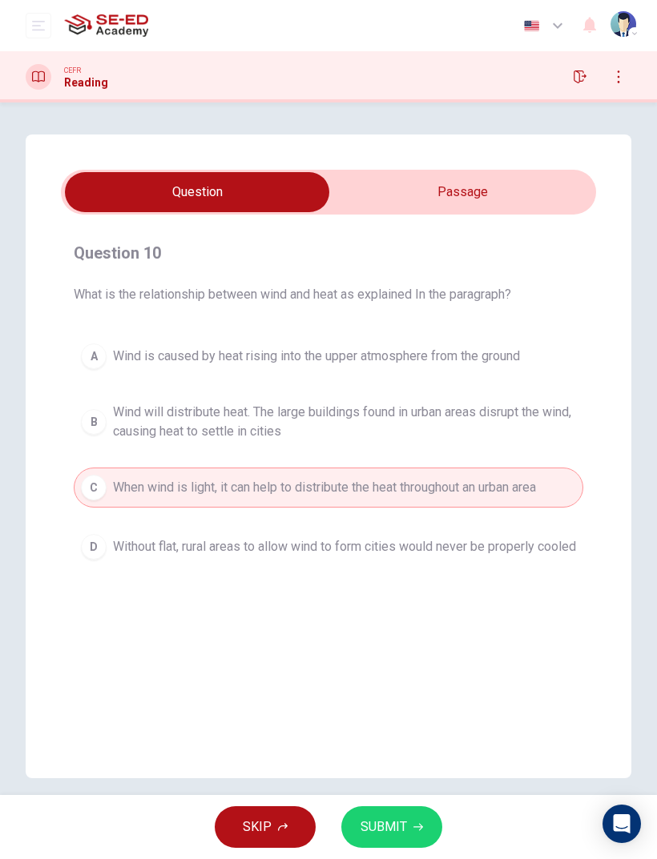
click at [425, 570] on button "SUBMIT" at bounding box center [391, 828] width 101 height 42
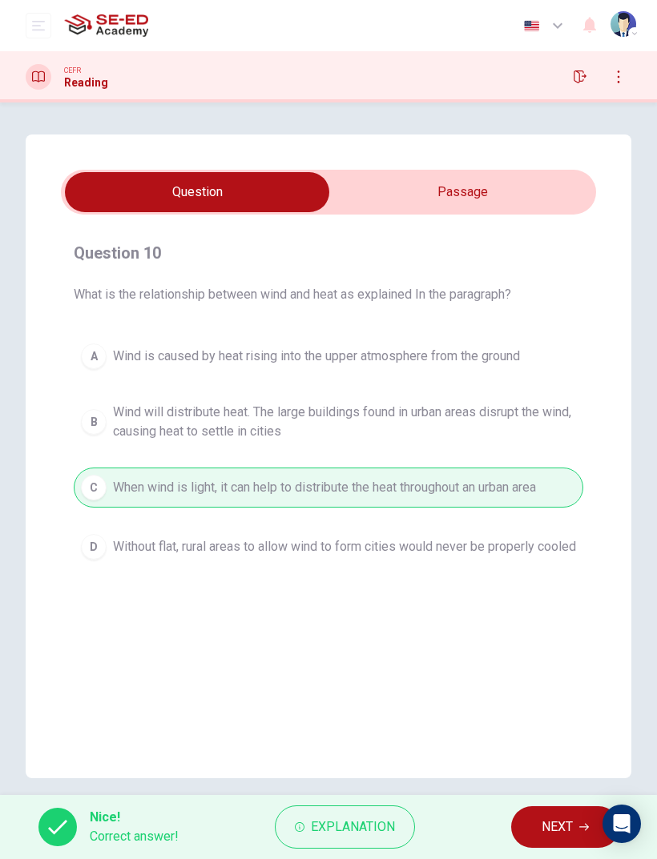
click at [564, 570] on span "NEXT" at bounding box center [556, 827] width 31 height 22
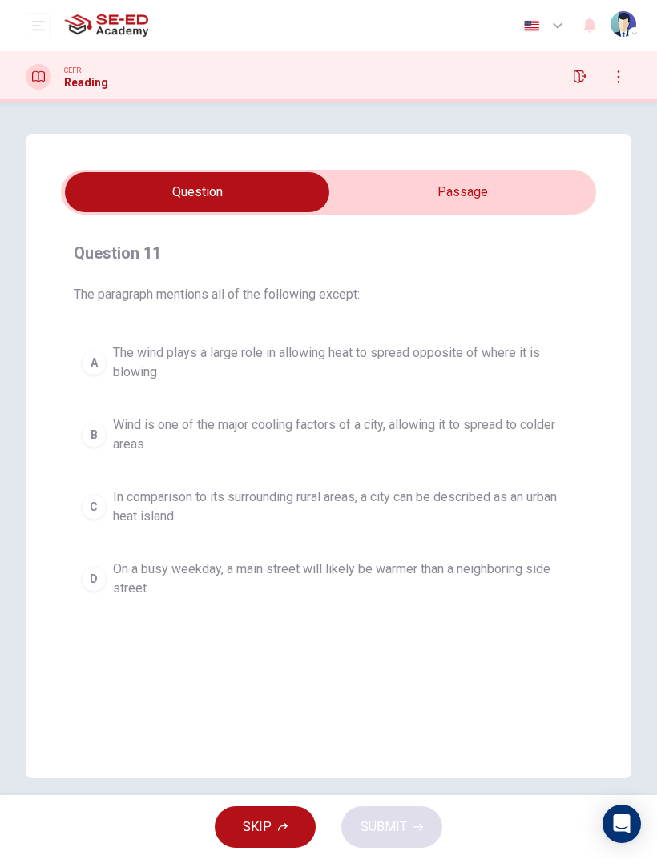
click at [493, 198] on input "checkbox" at bounding box center [197, 192] width 802 height 40
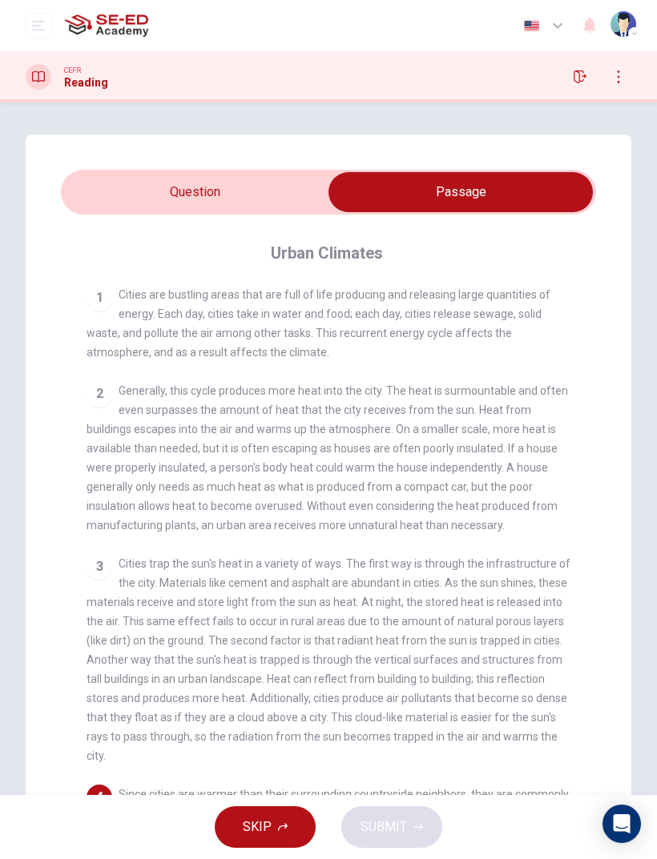
scroll to position [0, 0]
click at [146, 187] on input "checkbox" at bounding box center [460, 192] width 802 height 40
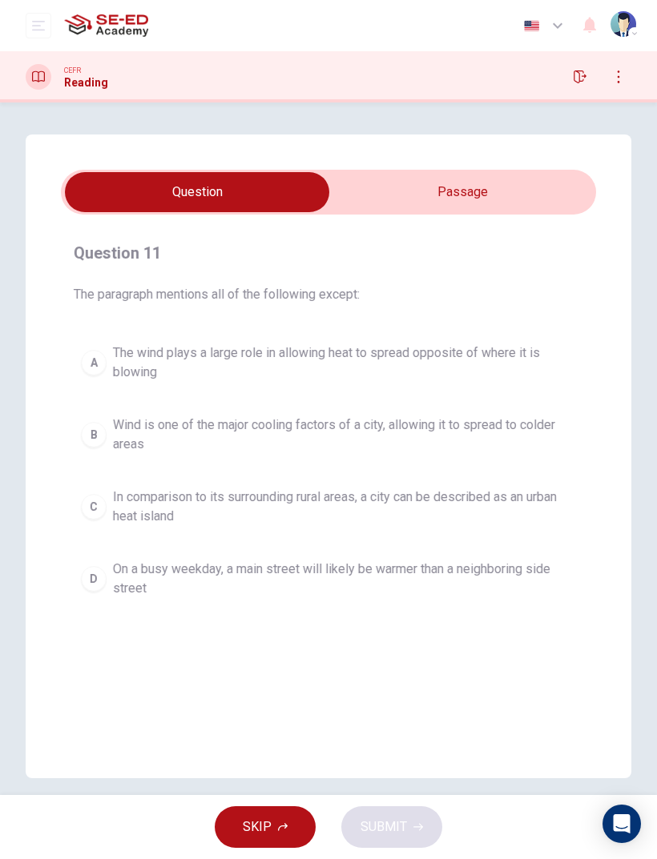
click at [106, 570] on div "D" at bounding box center [94, 579] width 26 height 26
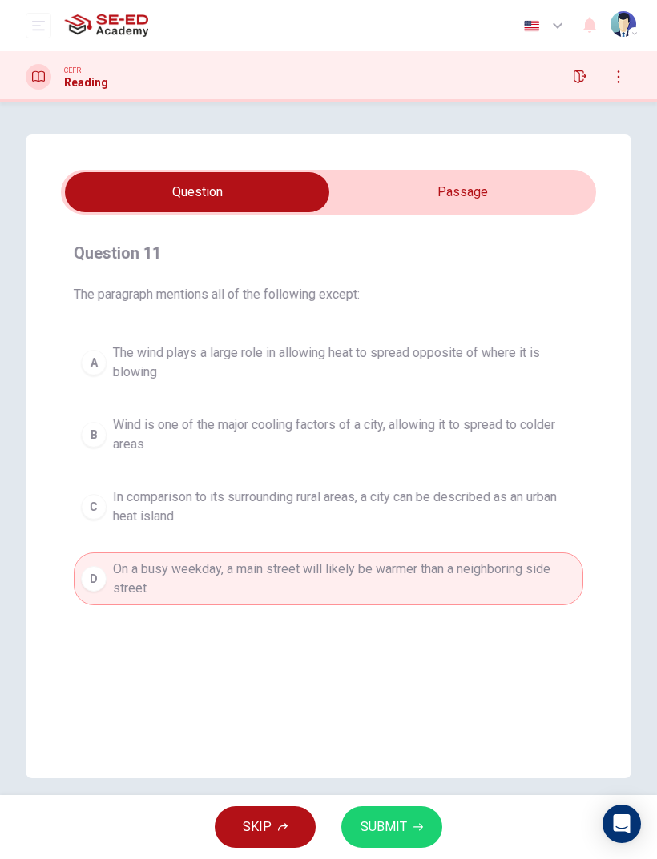
click at [467, 570] on div "SKIP SUBMIT" at bounding box center [328, 827] width 657 height 64
click at [397, 570] on button "SUBMIT" at bounding box center [391, 828] width 101 height 42
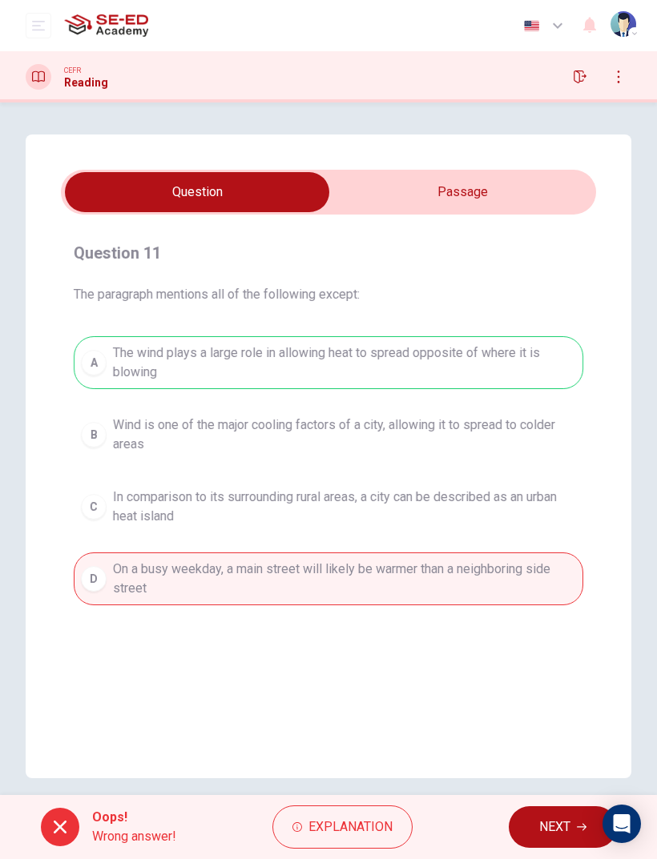
click at [573, 570] on button "NEXT" at bounding box center [563, 828] width 108 height 42
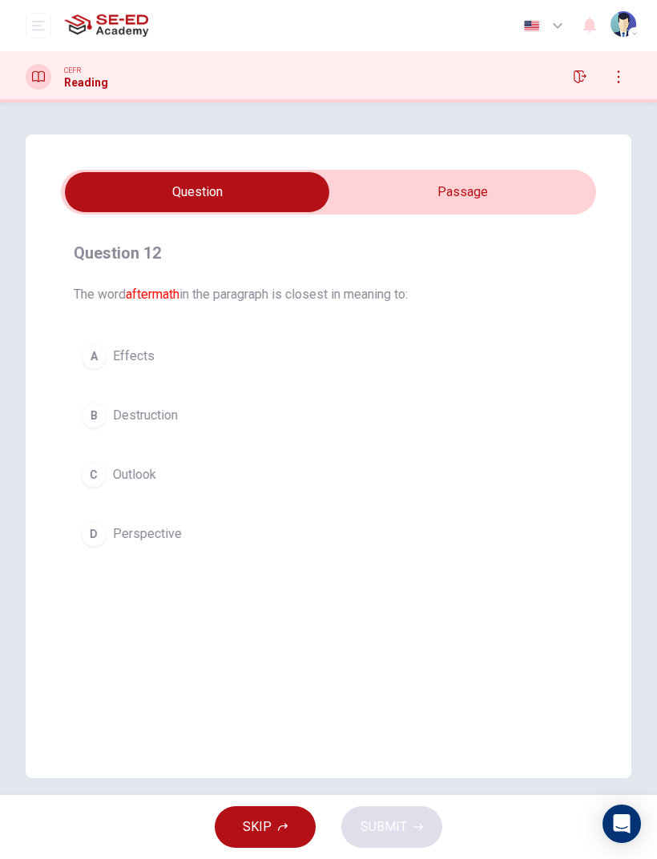
click at [485, 178] on input "checkbox" at bounding box center [197, 192] width 802 height 40
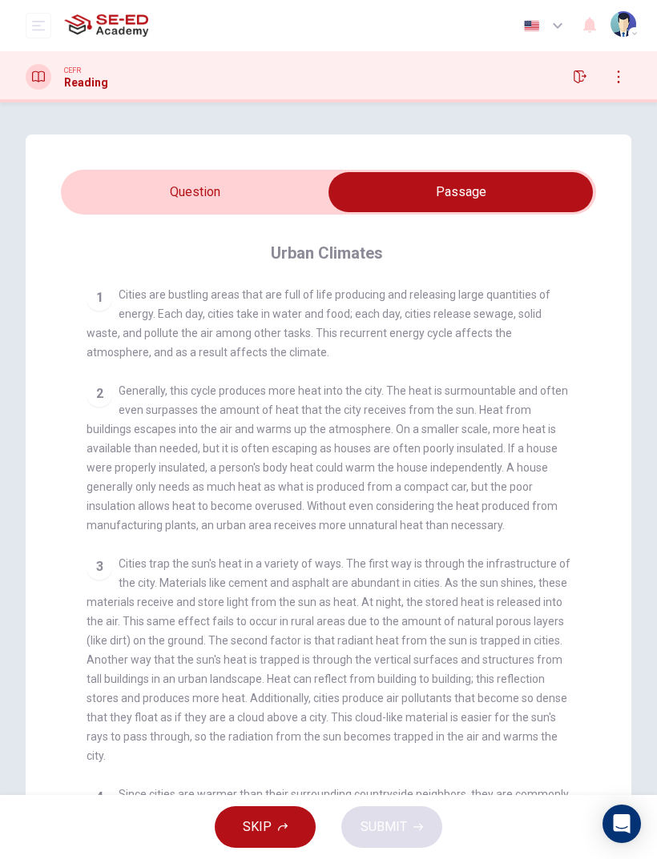
click at [136, 179] on input "checkbox" at bounding box center [460, 192] width 802 height 40
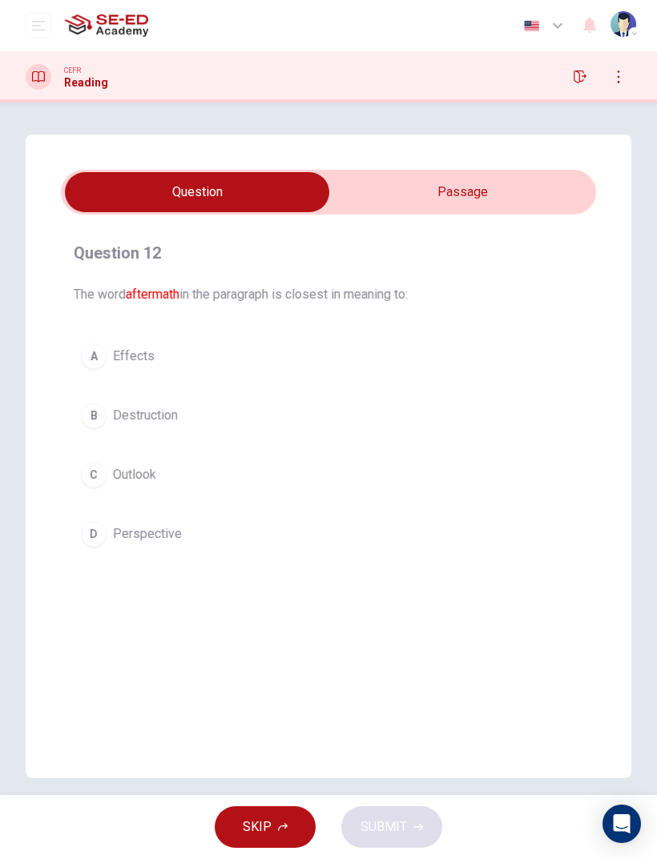
click at [95, 360] on div "A" at bounding box center [94, 357] width 26 height 26
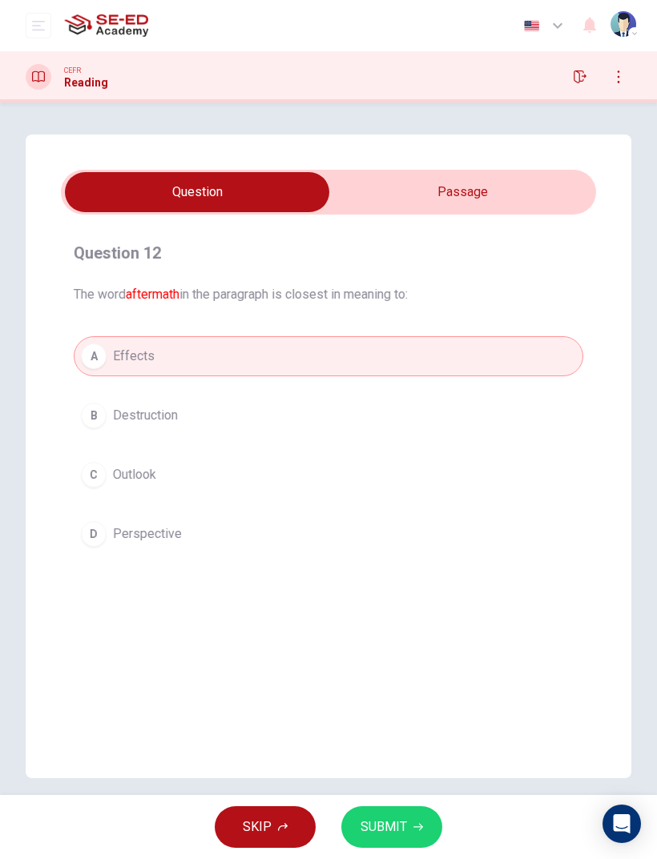
click at [437, 570] on button "SUBMIT" at bounding box center [391, 828] width 101 height 42
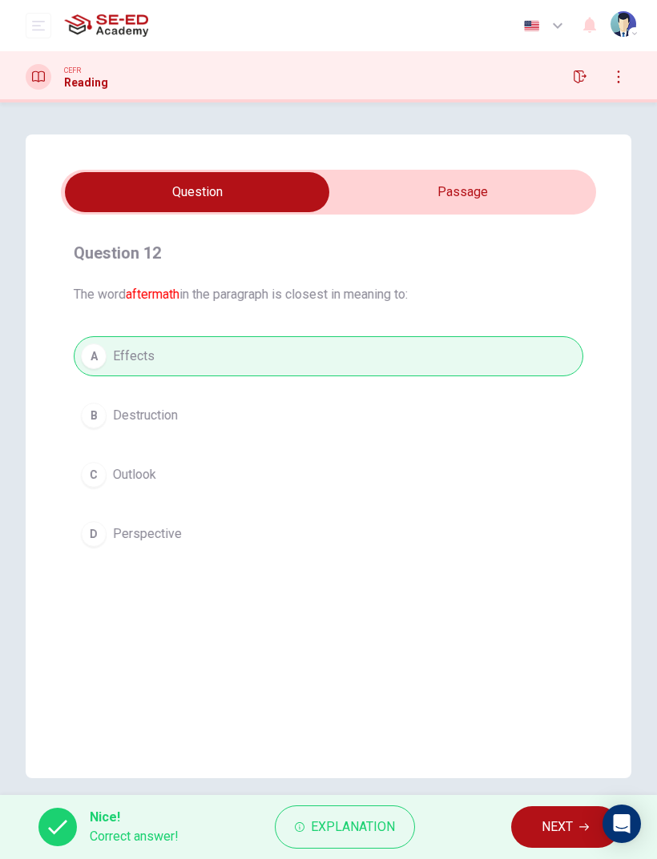
click at [567, 570] on span "NEXT" at bounding box center [556, 827] width 31 height 22
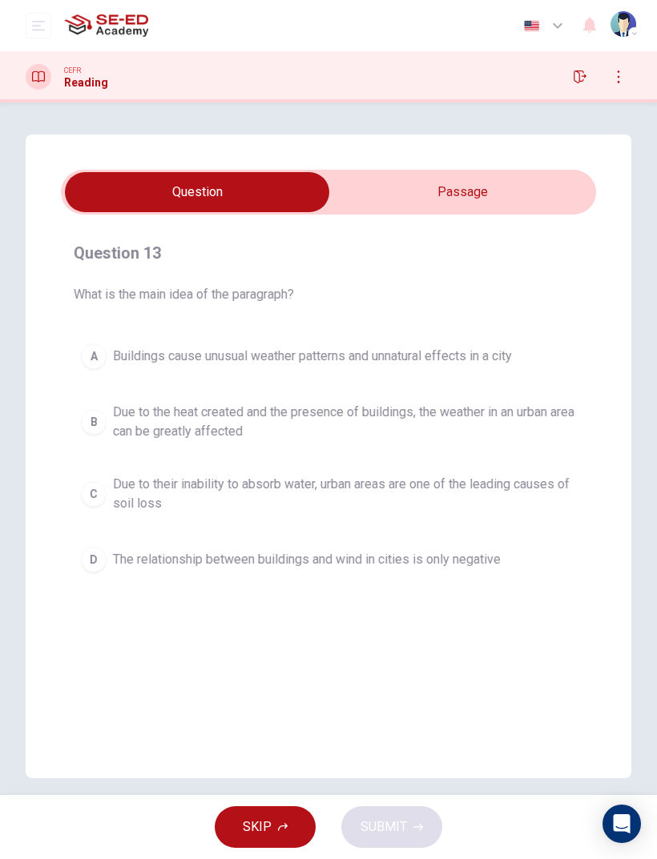
click at [489, 151] on div "Question 13 What is the main idea of the paragraph? A Buildings cause unusual w…" at bounding box center [328, 457] width 605 height 644
click at [501, 186] on input "checkbox" at bounding box center [197, 192] width 802 height 40
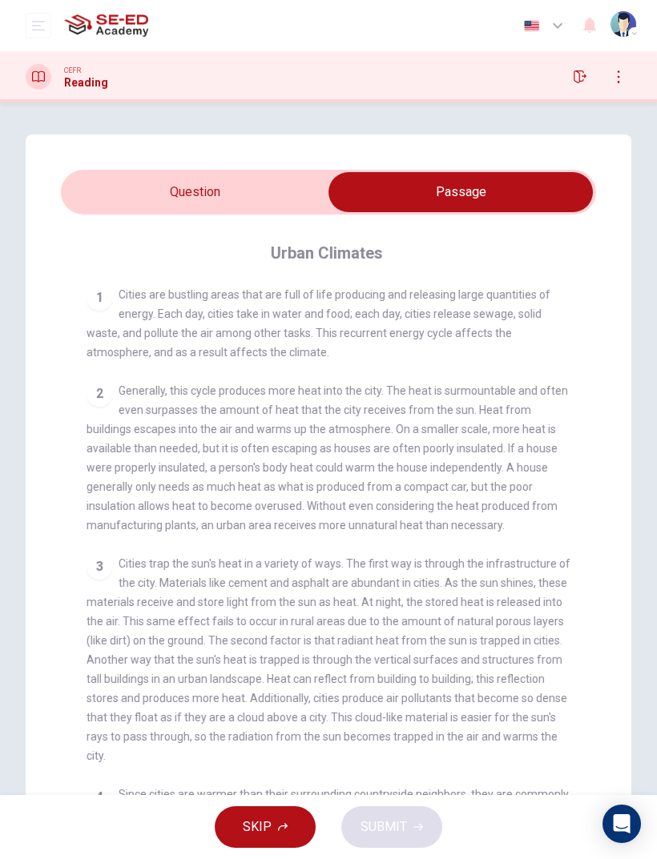
click at [149, 181] on input "checkbox" at bounding box center [460, 192] width 802 height 40
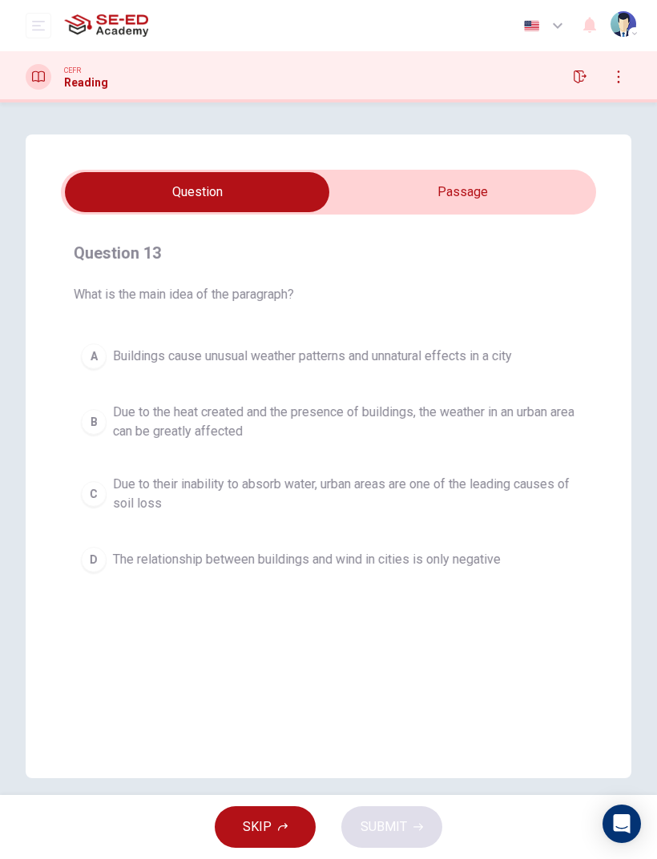
click at [481, 211] on input "checkbox" at bounding box center [197, 192] width 802 height 40
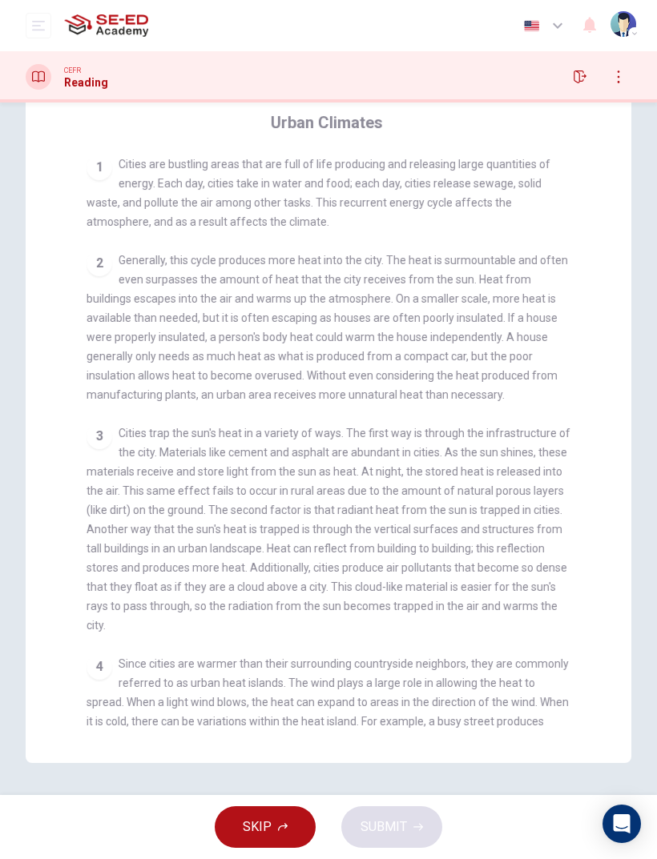
click at [55, 570] on div "Question 13 What is the main idea of the paragraph? A Buildings cause unusual w…" at bounding box center [328, 383] width 605 height 759
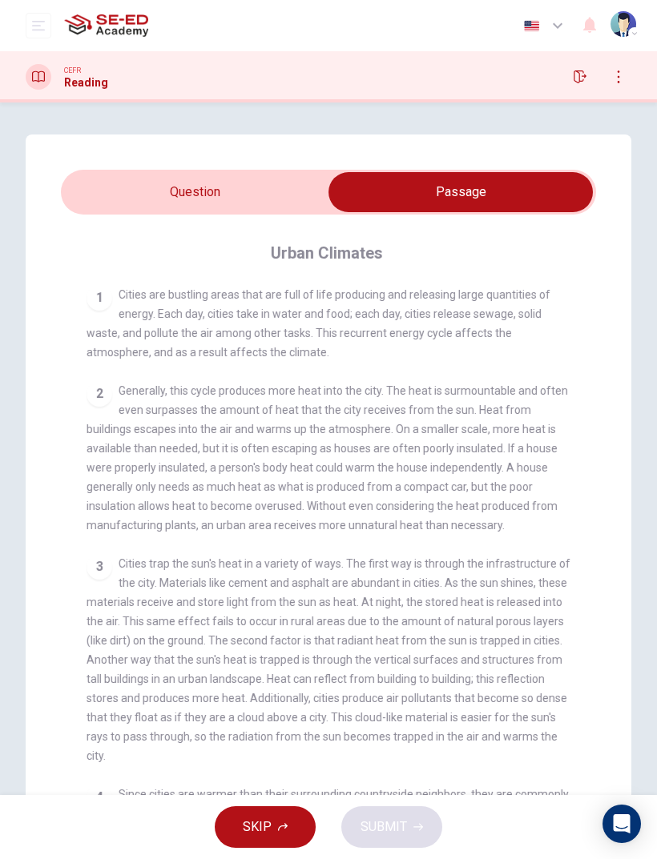
click at [149, 194] on input "checkbox" at bounding box center [460, 192] width 802 height 40
checkbox input "false"
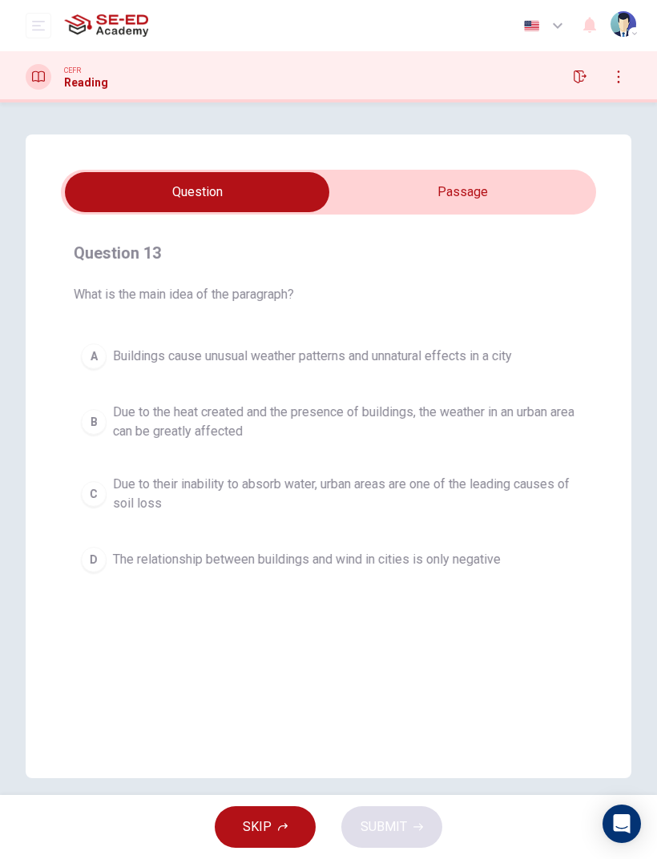
click at [107, 419] on button "B Due to the heat created and the presence of buildings, the weather in an urba…" at bounding box center [328, 422] width 509 height 53
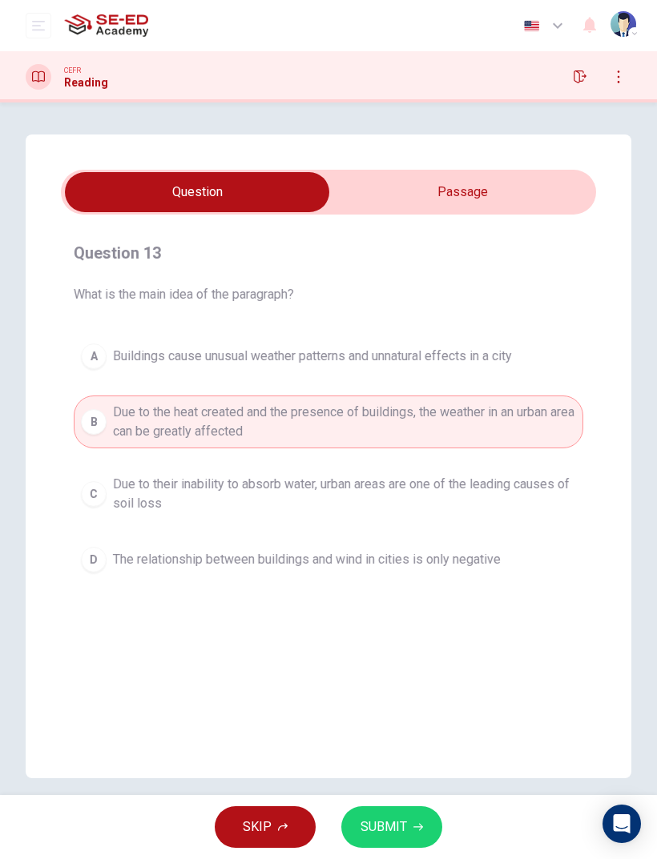
click at [434, 570] on button "SUBMIT" at bounding box center [391, 828] width 101 height 42
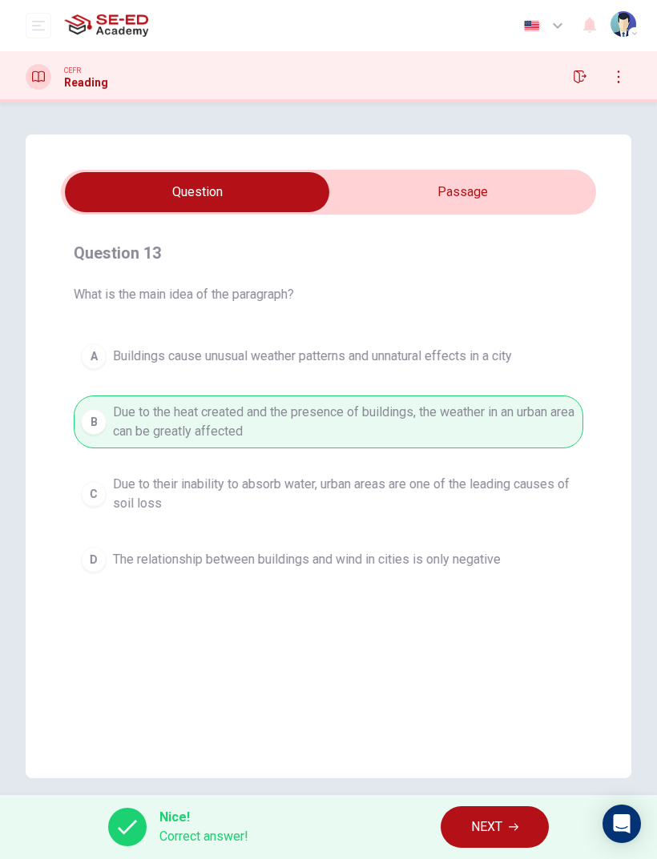
click at [519, 570] on button "NEXT" at bounding box center [494, 828] width 108 height 42
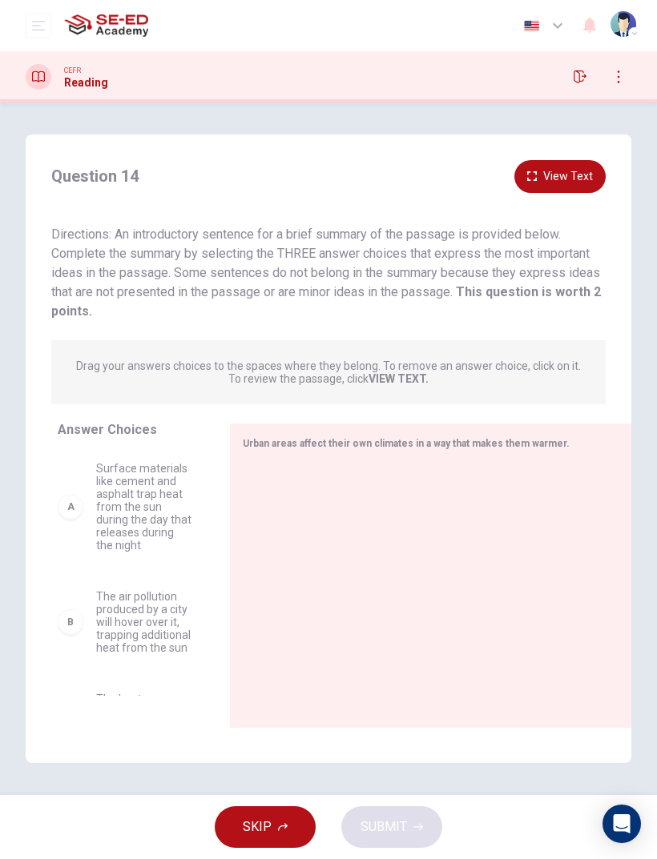
click at [75, 497] on div "A" at bounding box center [71, 507] width 26 height 26
click at [70, 570] on div "D" at bounding box center [71, 641] width 26 height 26
click at [526, 374] on span "Drag your answers choices to the spaces where they belong. To remove an answer …" at bounding box center [328, 373] width 516 height 26
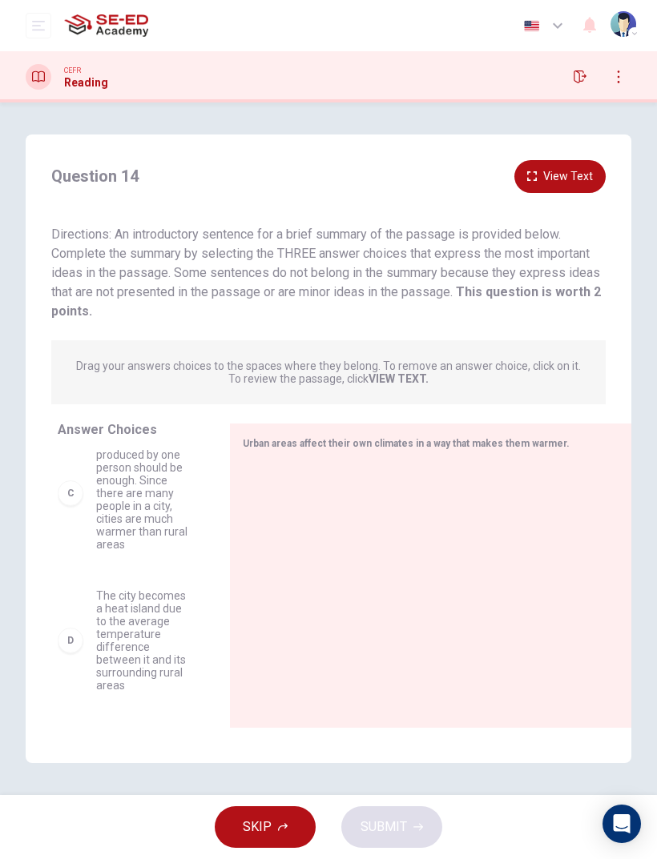
click at [280, 570] on div "SKIP SUBMIT" at bounding box center [328, 827] width 657 height 64
click at [291, 570] on button "SKIP" at bounding box center [265, 828] width 101 height 42
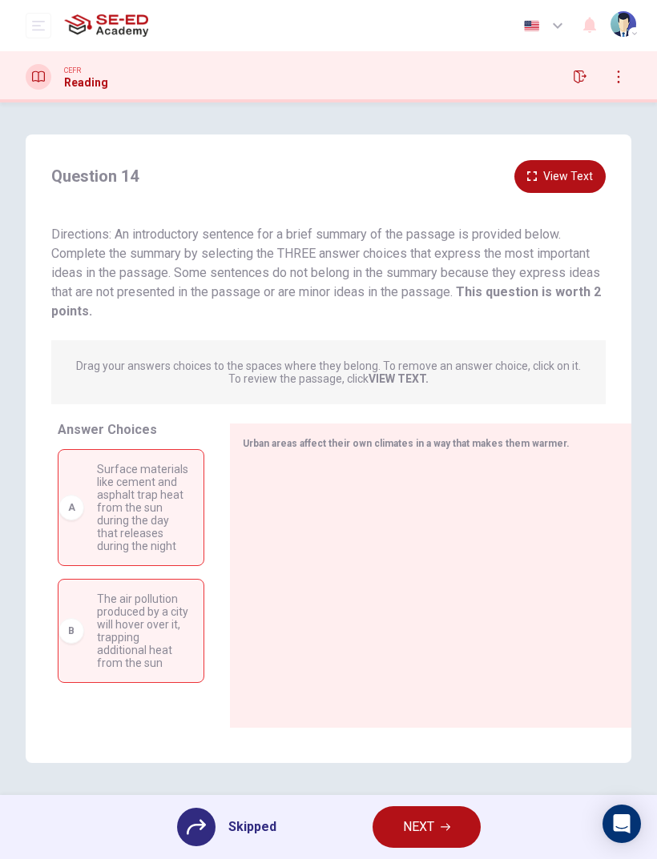
scroll to position [0, 0]
click at [430, 570] on span "NEXT" at bounding box center [418, 827] width 31 height 22
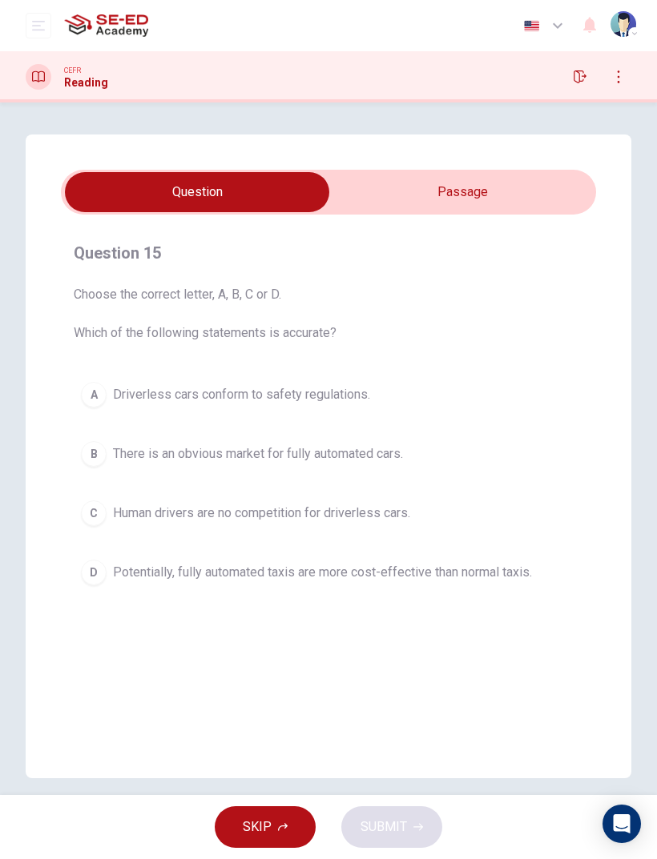
click at [572, 210] on input "checkbox" at bounding box center [197, 192] width 802 height 40
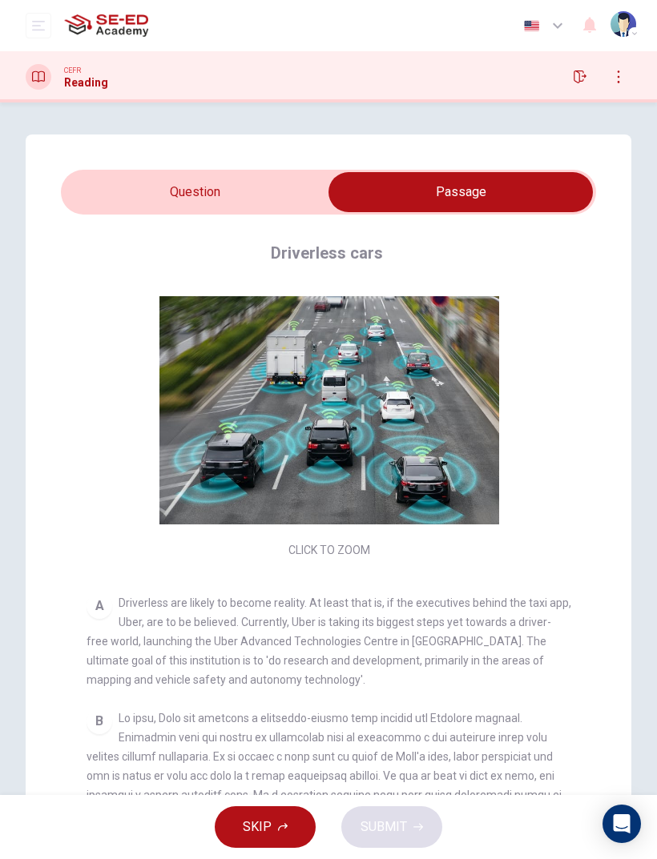
click at [146, 174] on input "checkbox" at bounding box center [460, 192] width 802 height 40
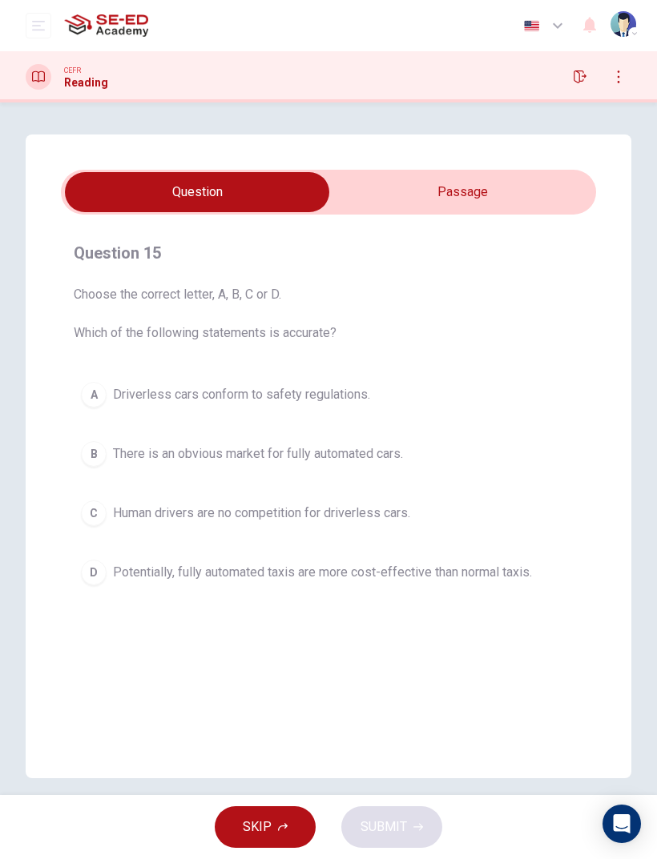
click at [569, 208] on input "checkbox" at bounding box center [197, 192] width 802 height 40
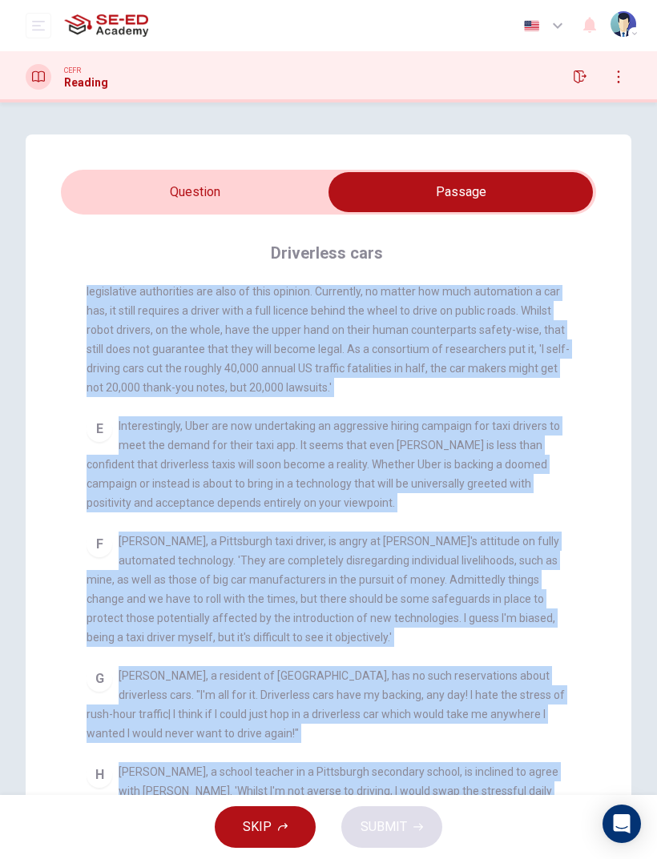
click at [610, 358] on div "Question 15 Choose the correct letter, A, B, C or D. Which of the following sta…" at bounding box center [328, 514] width 605 height 759
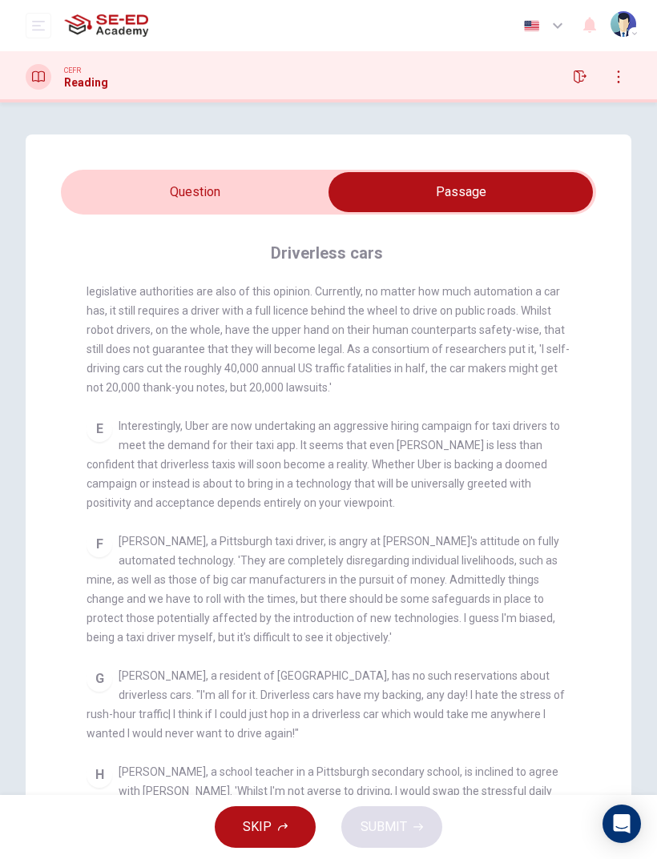
click at [136, 199] on input "checkbox" at bounding box center [460, 192] width 802 height 40
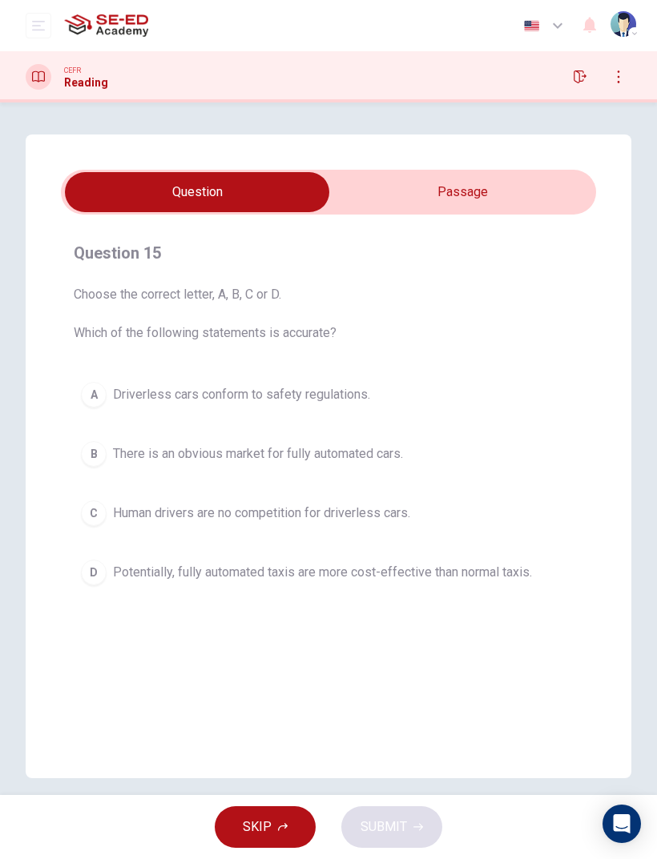
click at [391, 207] on input "checkbox" at bounding box center [197, 192] width 802 height 40
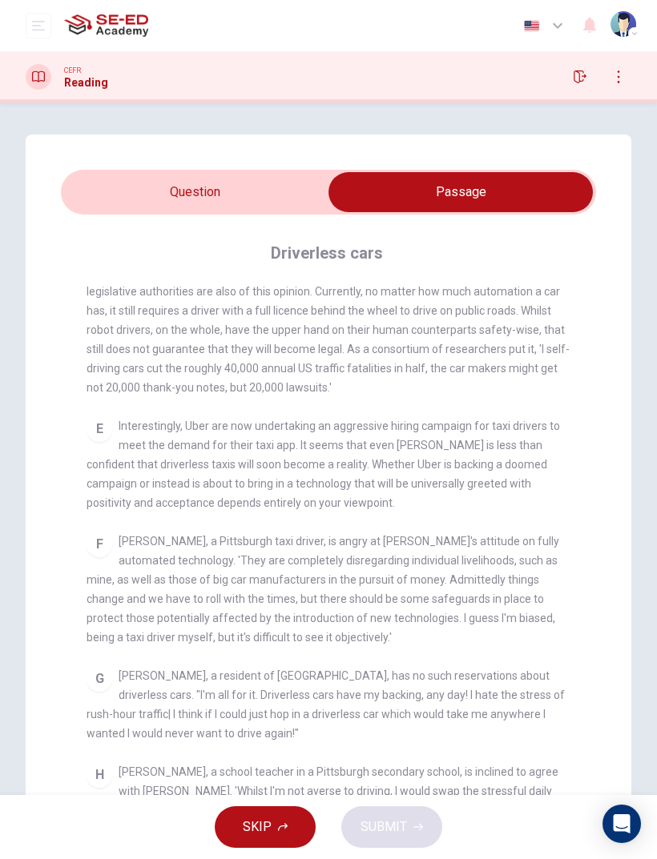
click at [151, 206] on input "checkbox" at bounding box center [460, 192] width 802 height 40
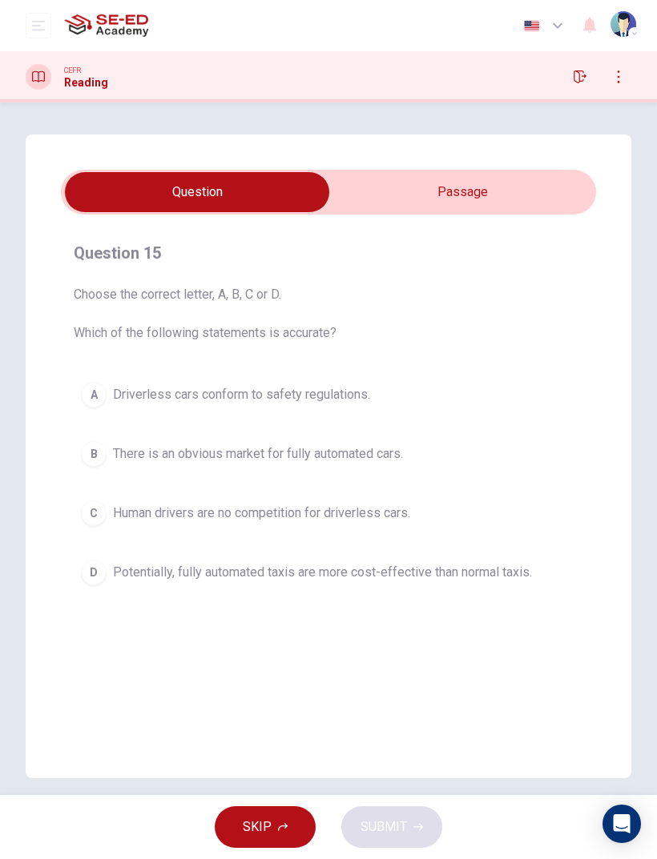
click at [96, 449] on div "B" at bounding box center [94, 454] width 26 height 26
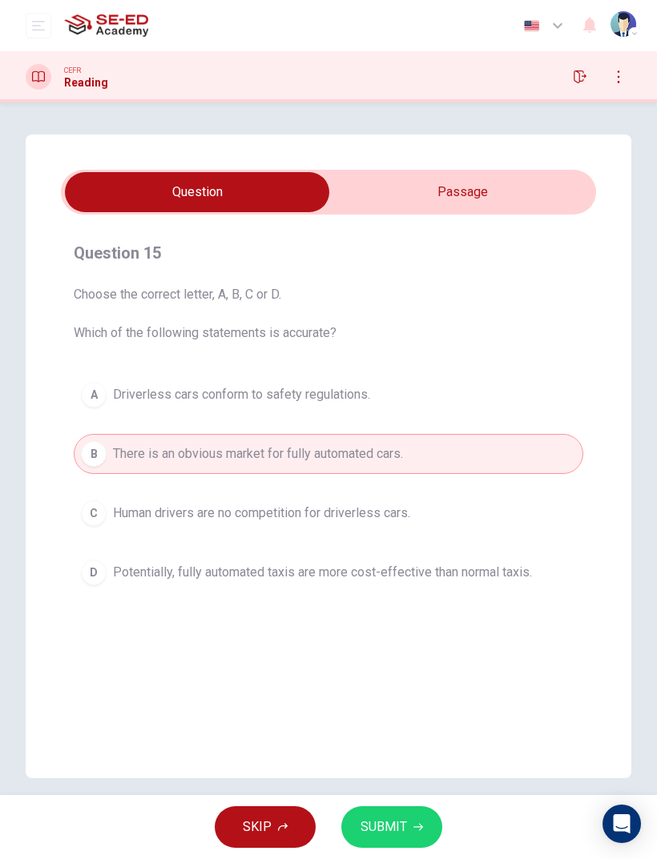
click at [396, 570] on span "SUBMIT" at bounding box center [383, 827] width 46 height 22
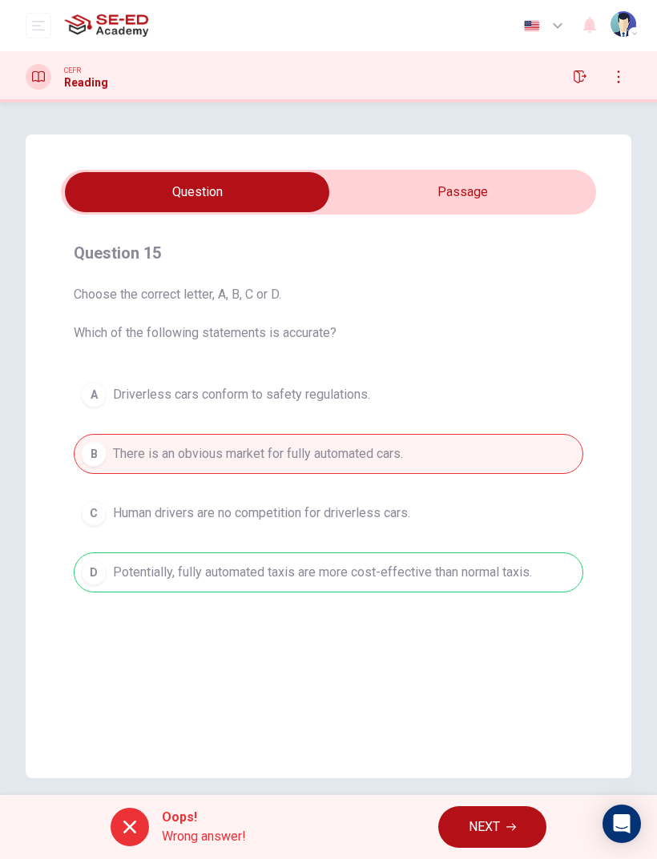
click at [470, 570] on button "NEXT" at bounding box center [492, 828] width 108 height 42
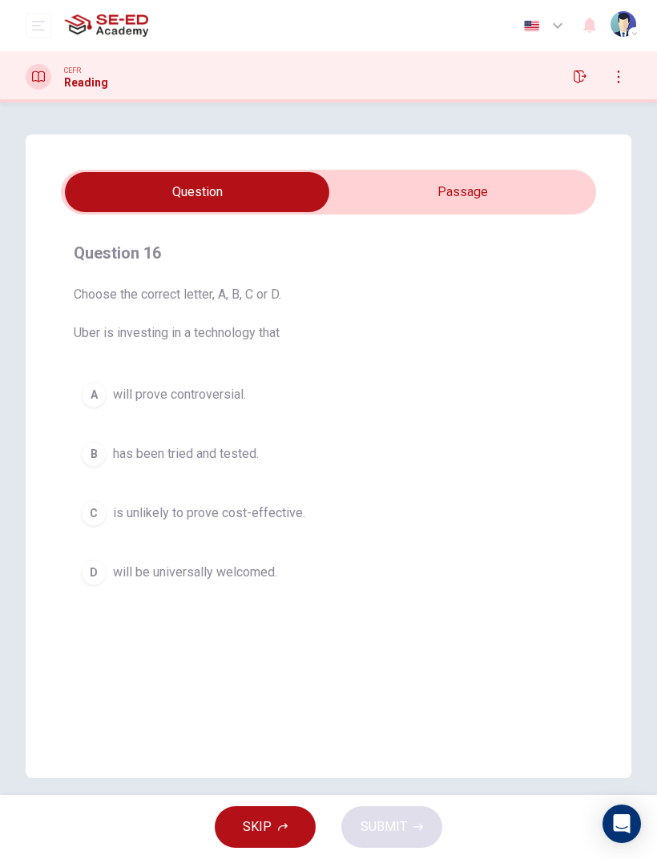
click at [396, 193] on input "checkbox" at bounding box center [197, 192] width 802 height 40
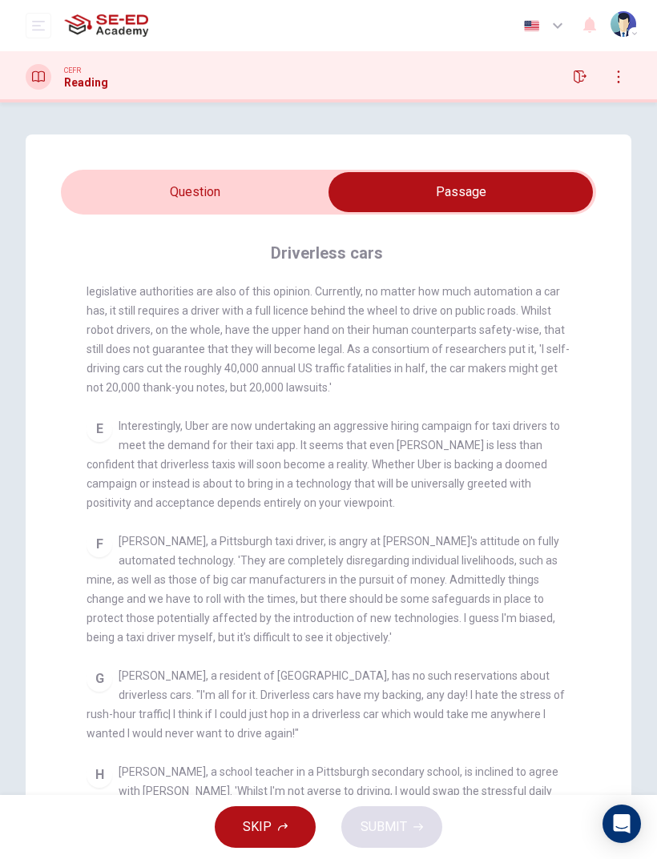
click at [117, 185] on input "checkbox" at bounding box center [460, 192] width 802 height 40
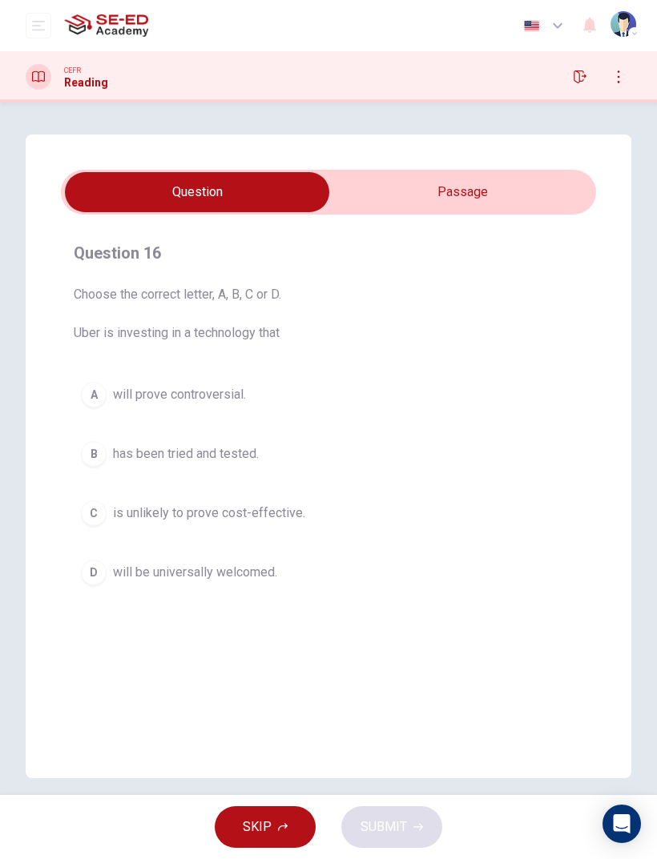
click at [481, 200] on input "checkbox" at bounding box center [197, 192] width 802 height 40
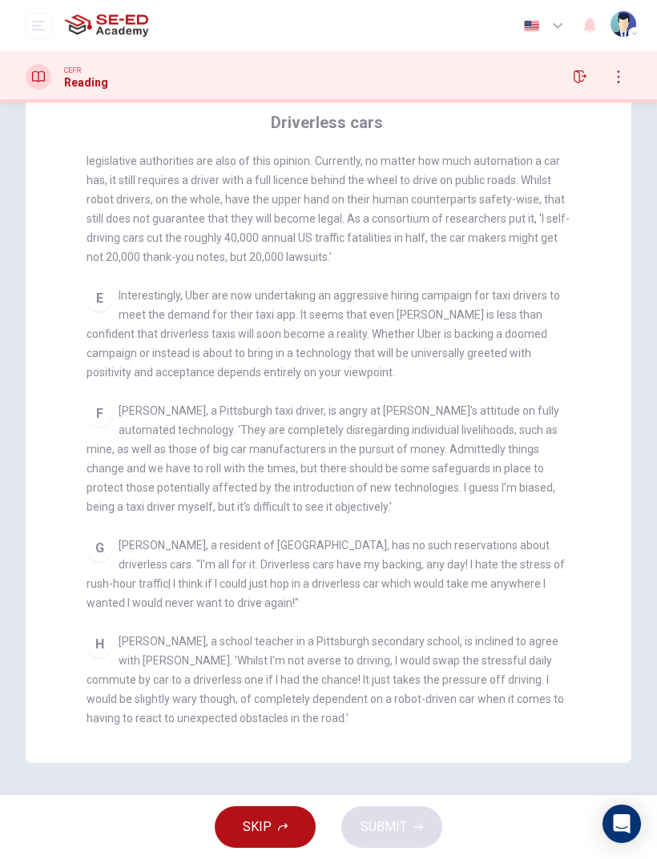
scroll to position [131, 0]
click at [139, 570] on span "[PERSON_NAME], a school teacher in a Pittsburgh secondary school, is inclined t…" at bounding box center [324, 680] width 477 height 90
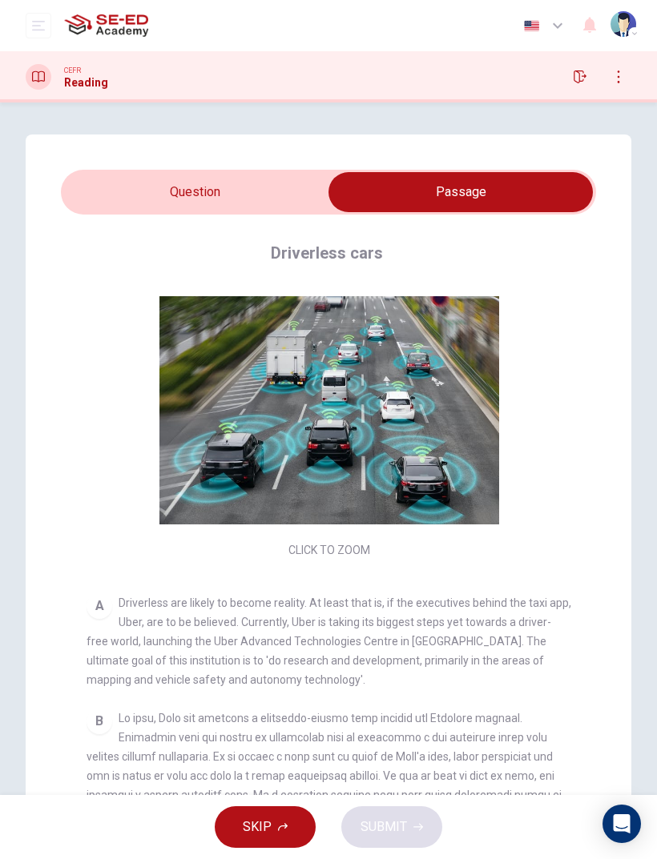
scroll to position [0, 0]
click at [183, 179] on input "checkbox" at bounding box center [460, 192] width 802 height 40
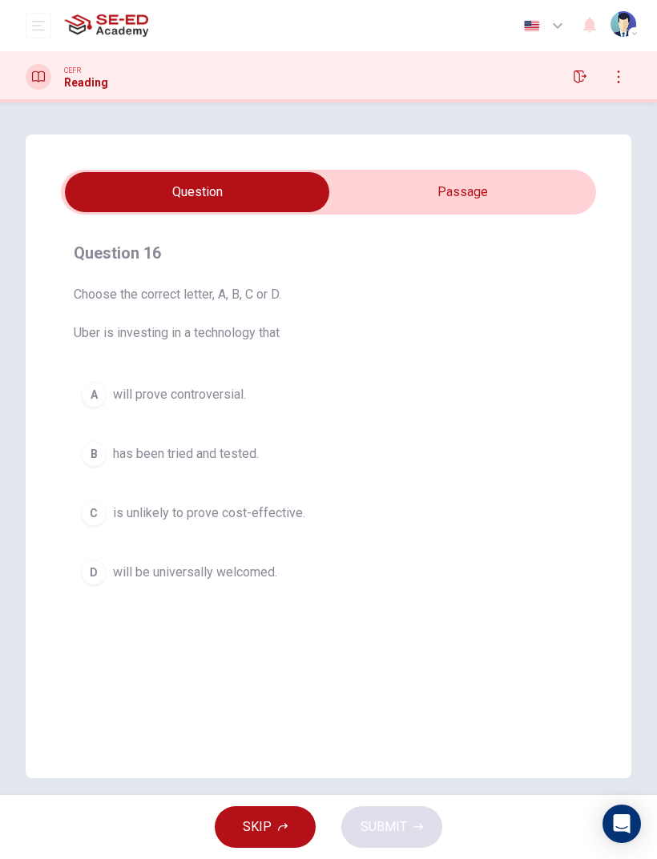
click at [103, 384] on button "A will prove controversial." at bounding box center [328, 395] width 509 height 40
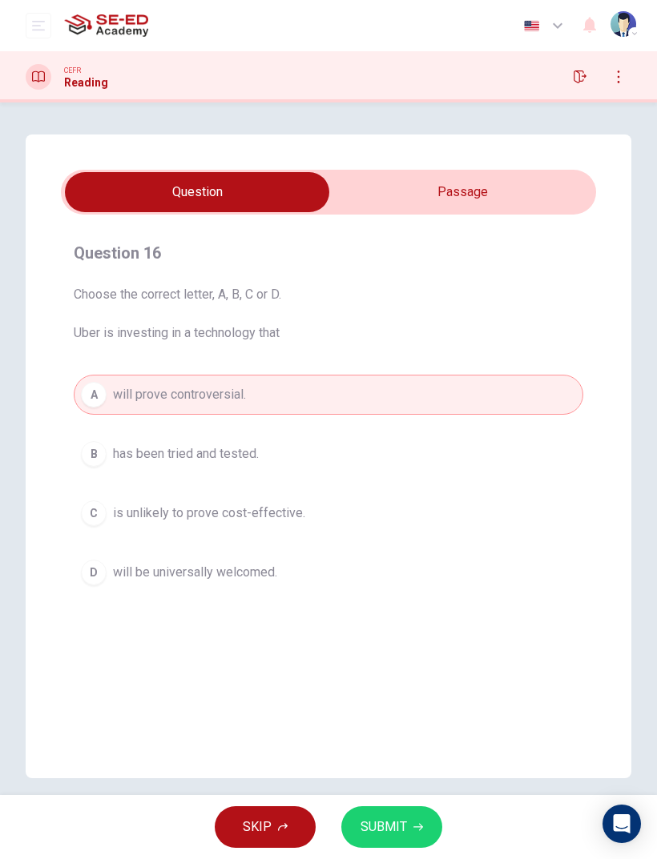
click at [435, 570] on button "SUBMIT" at bounding box center [391, 828] width 101 height 42
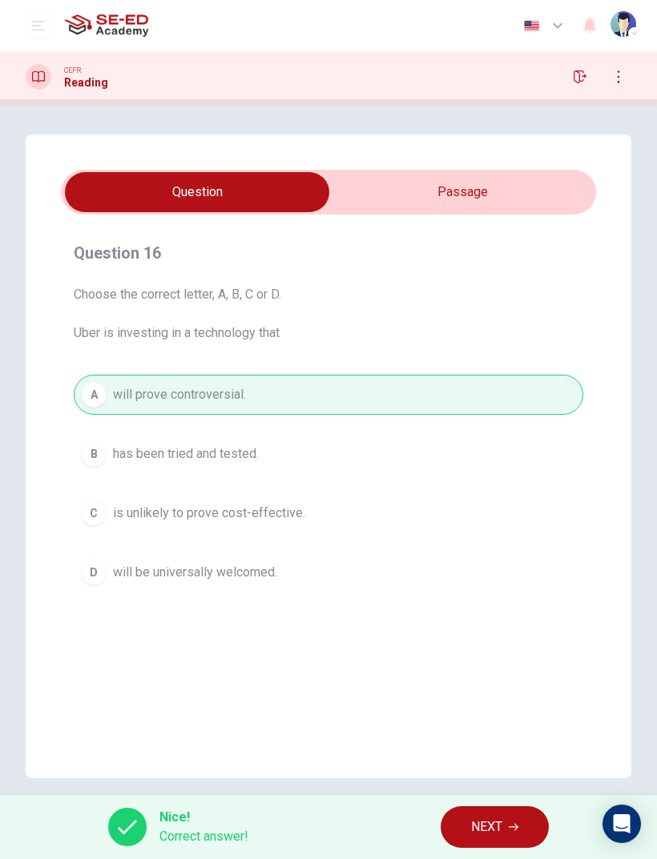
click at [479, 570] on span "NEXT" at bounding box center [486, 827] width 31 height 22
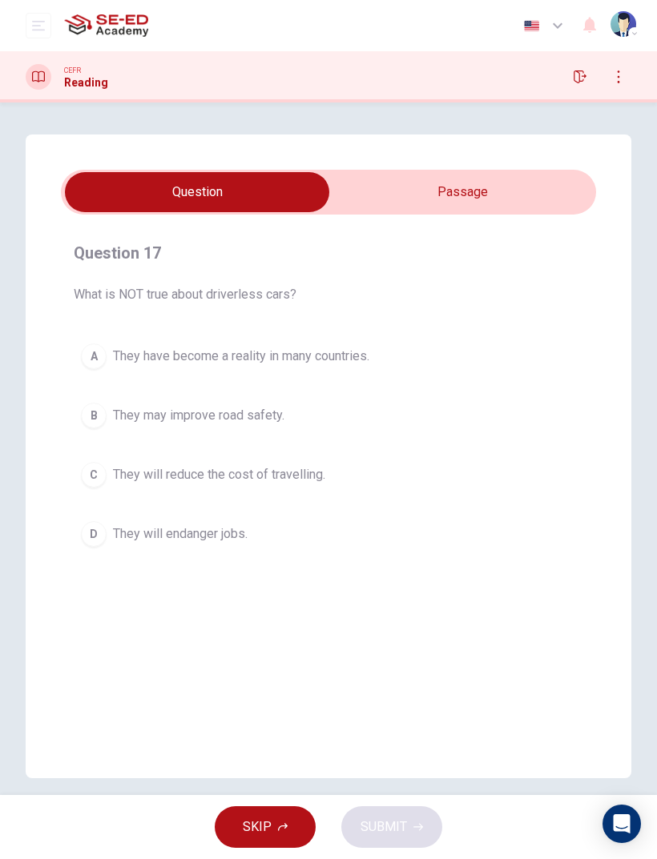
click at [521, 204] on input "checkbox" at bounding box center [197, 192] width 802 height 40
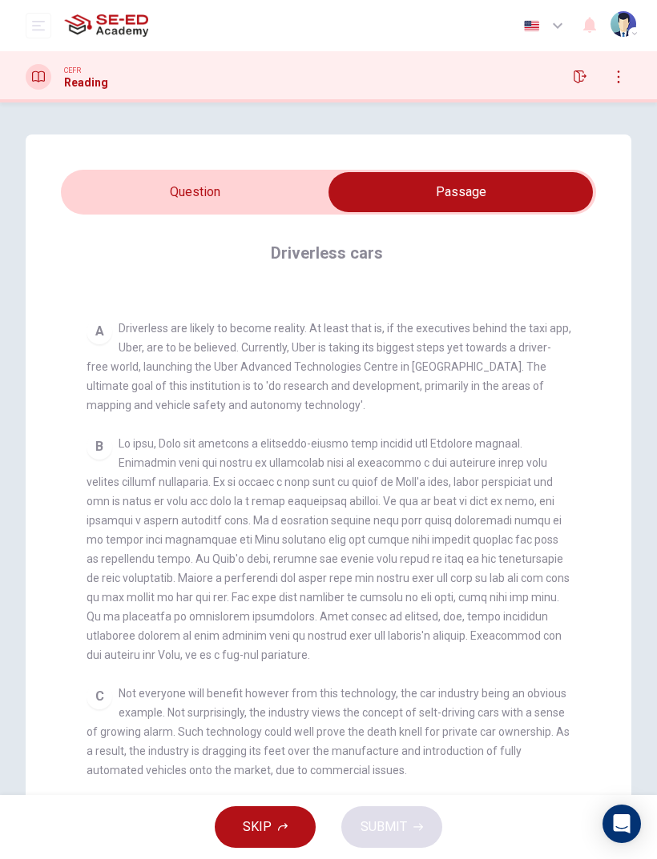
scroll to position [111, 0]
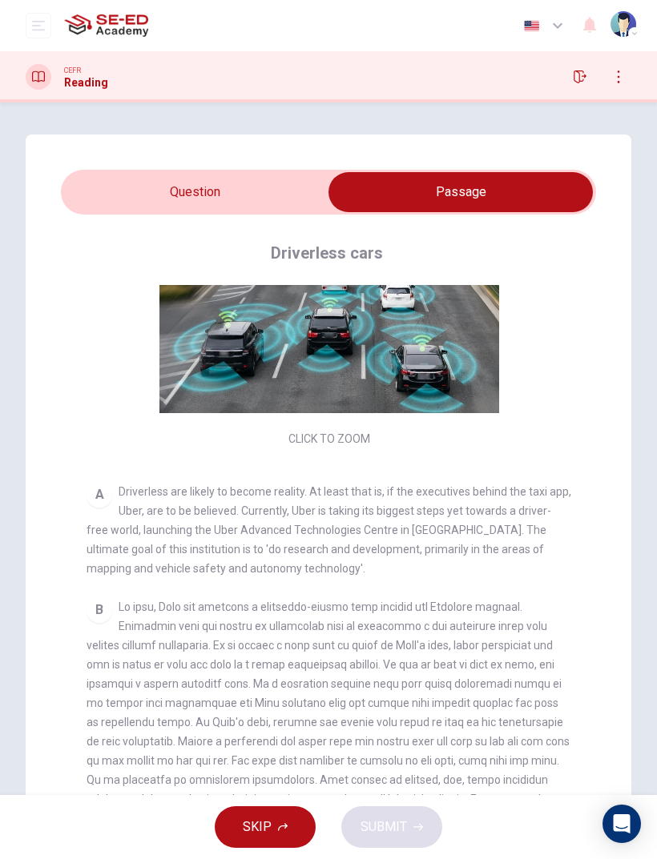
click at [112, 172] on input "checkbox" at bounding box center [460, 192] width 802 height 40
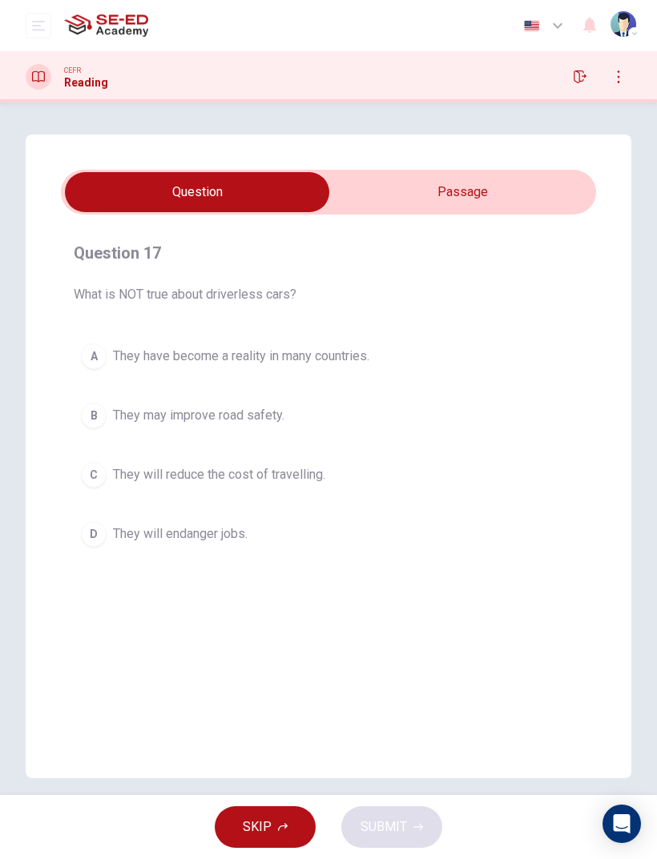
scroll to position [0, 0]
click at [107, 363] on button "A They have become a reality in many countries." at bounding box center [328, 356] width 509 height 40
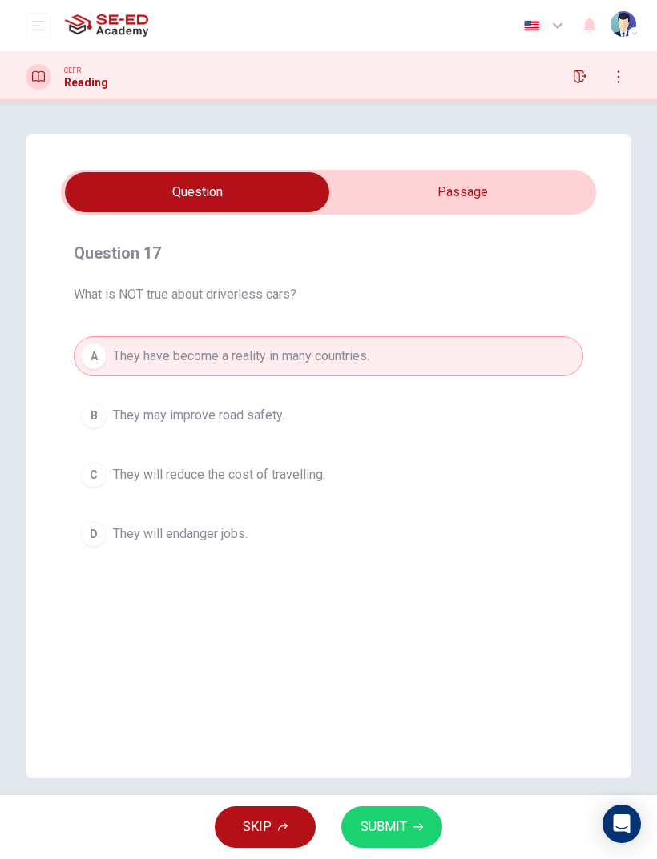
click at [428, 570] on button "SUBMIT" at bounding box center [391, 828] width 101 height 42
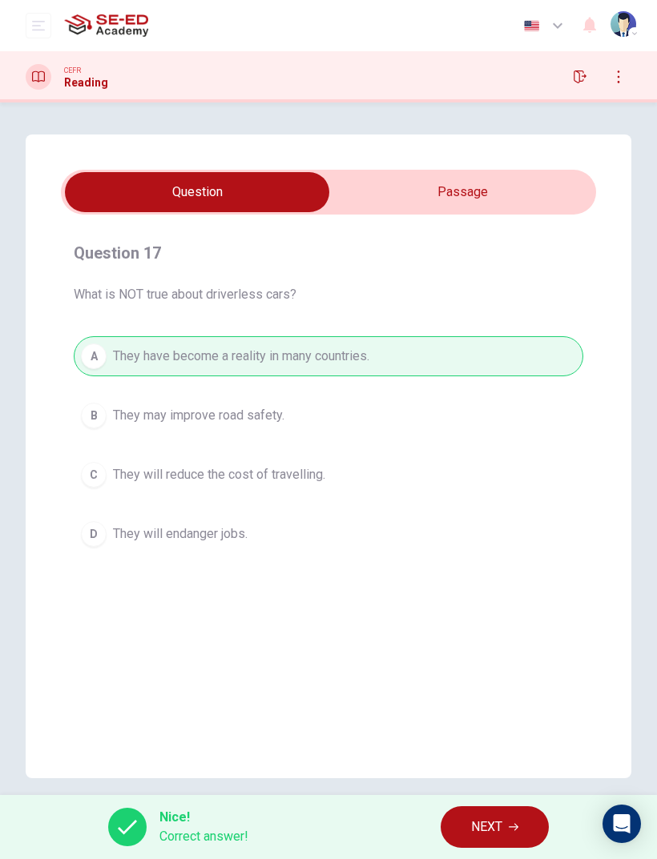
click at [513, 570] on button "NEXT" at bounding box center [494, 828] width 108 height 42
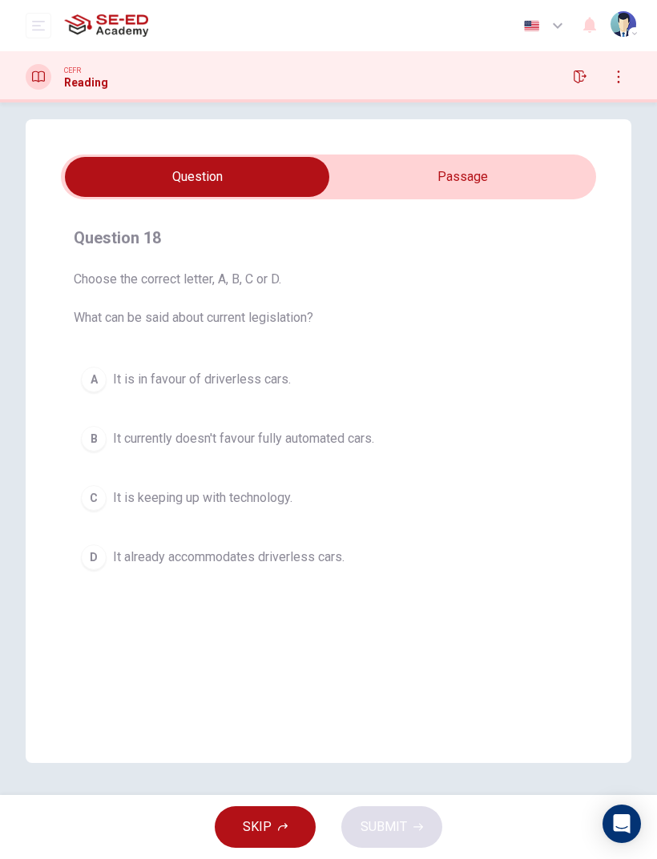
scroll to position [15, 0]
click at [506, 168] on input "checkbox" at bounding box center [197, 177] width 802 height 40
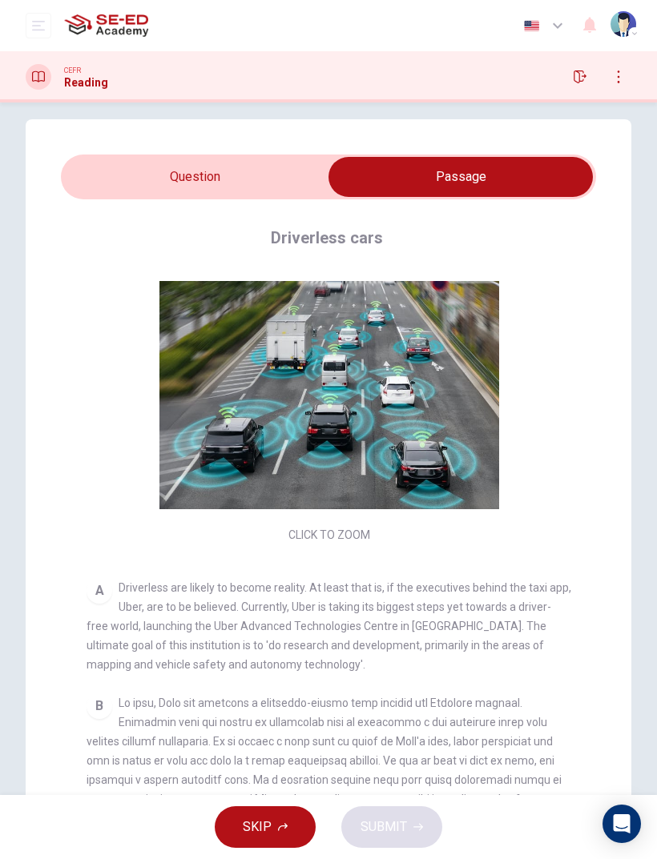
click at [104, 153] on div "Question 18 Choose the correct letter, A, B, C or D. What can be said about cur…" at bounding box center [328, 498] width 605 height 759
click at [126, 164] on input "checkbox" at bounding box center [460, 177] width 802 height 40
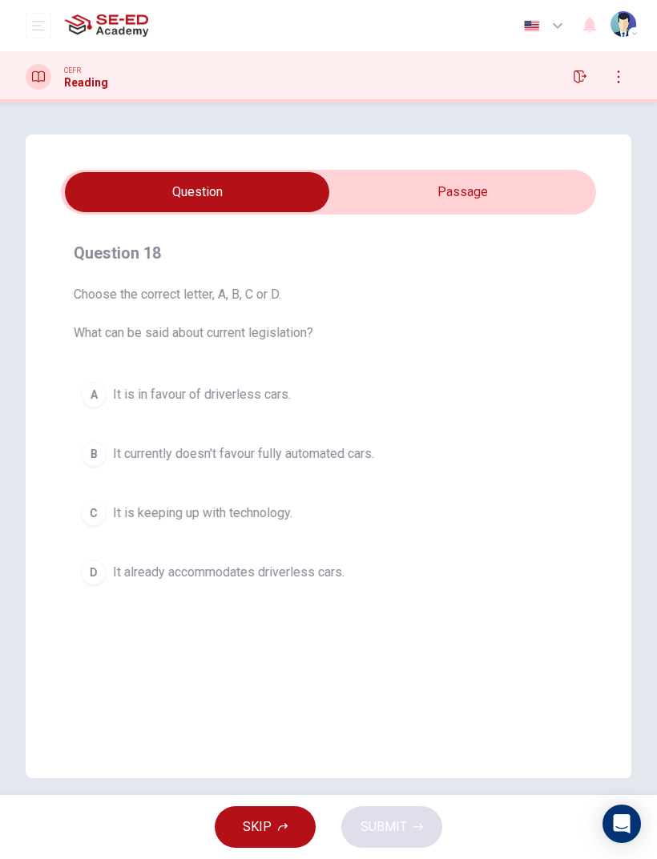
click at [116, 460] on span "It currently doesn't favour fully automated cars." at bounding box center [243, 453] width 261 height 19
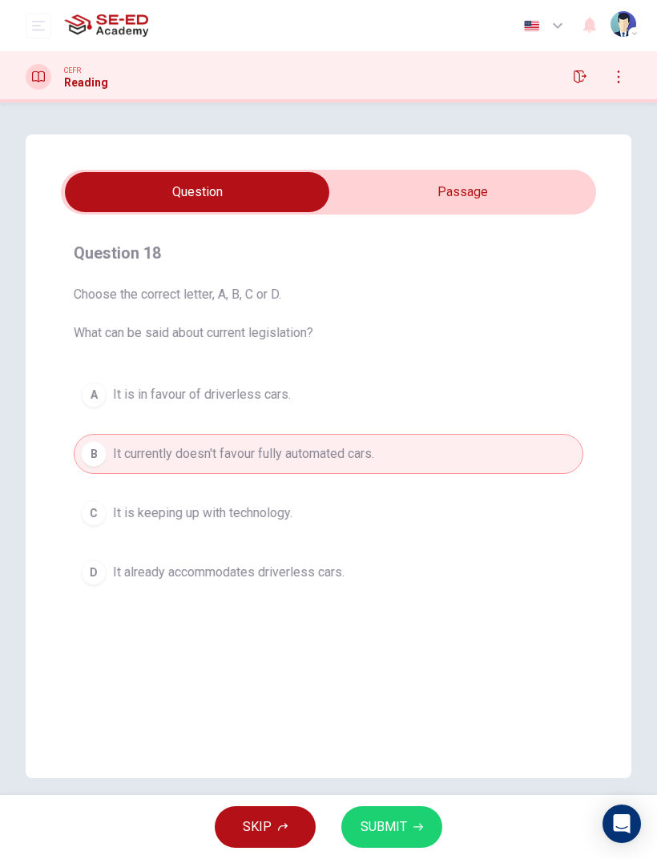
click at [404, 570] on span "SUBMIT" at bounding box center [383, 827] width 46 height 22
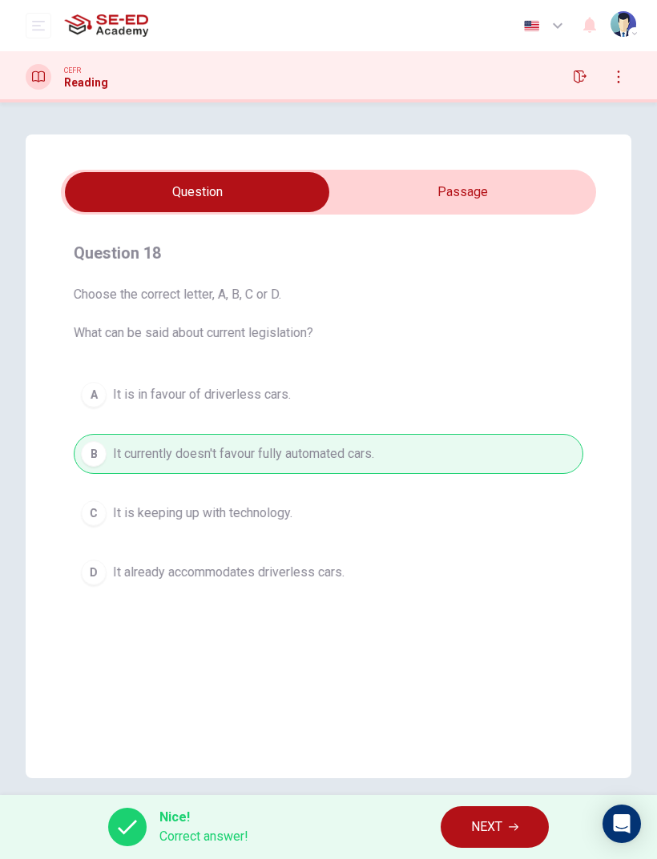
click at [461, 570] on div "Nice! Correct answer! NEXT" at bounding box center [328, 827] width 657 height 64
click at [485, 570] on span "NEXT" at bounding box center [486, 827] width 31 height 22
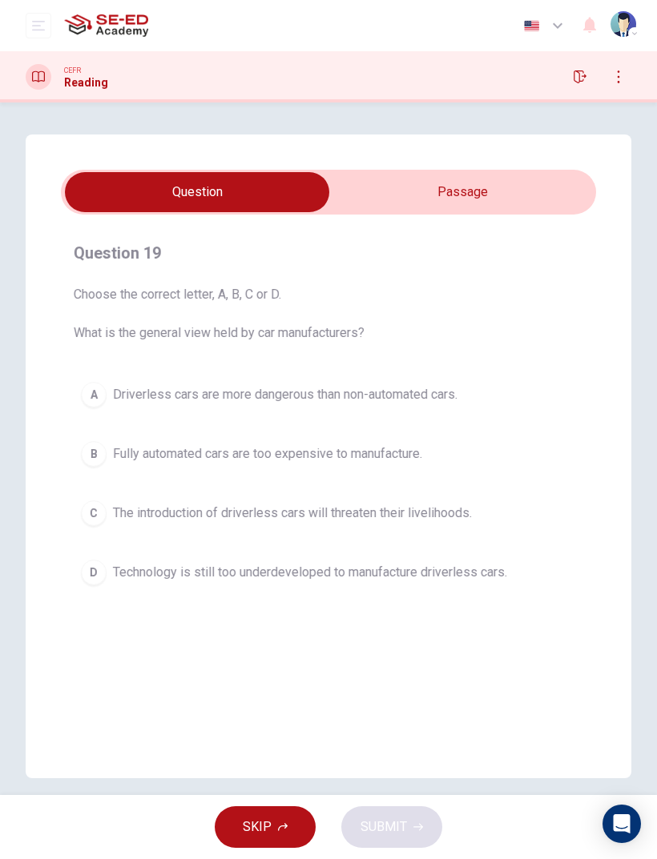
click at [504, 181] on input "checkbox" at bounding box center [197, 192] width 802 height 40
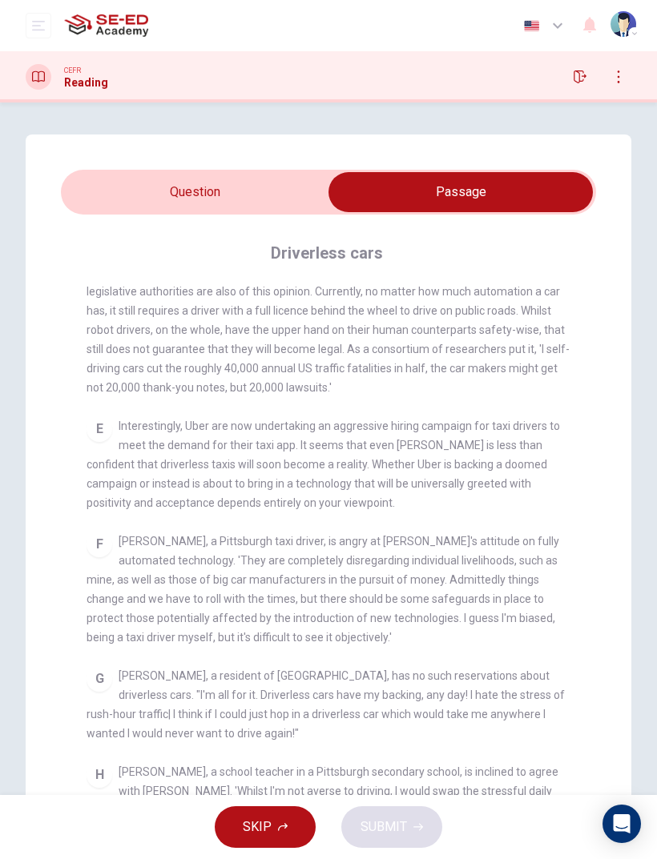
click at [227, 209] on input "checkbox" at bounding box center [460, 192] width 802 height 40
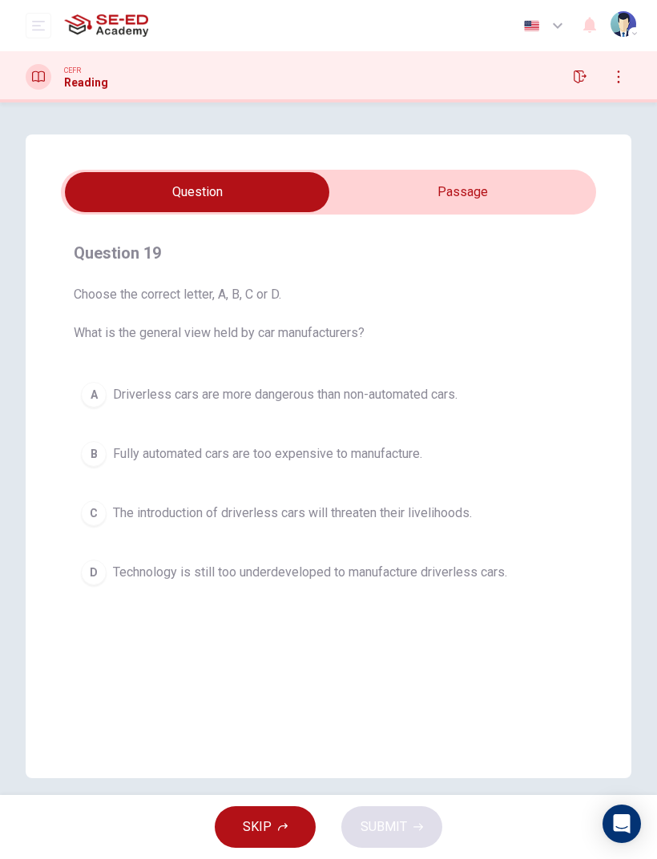
click at [102, 520] on div "C" at bounding box center [94, 514] width 26 height 26
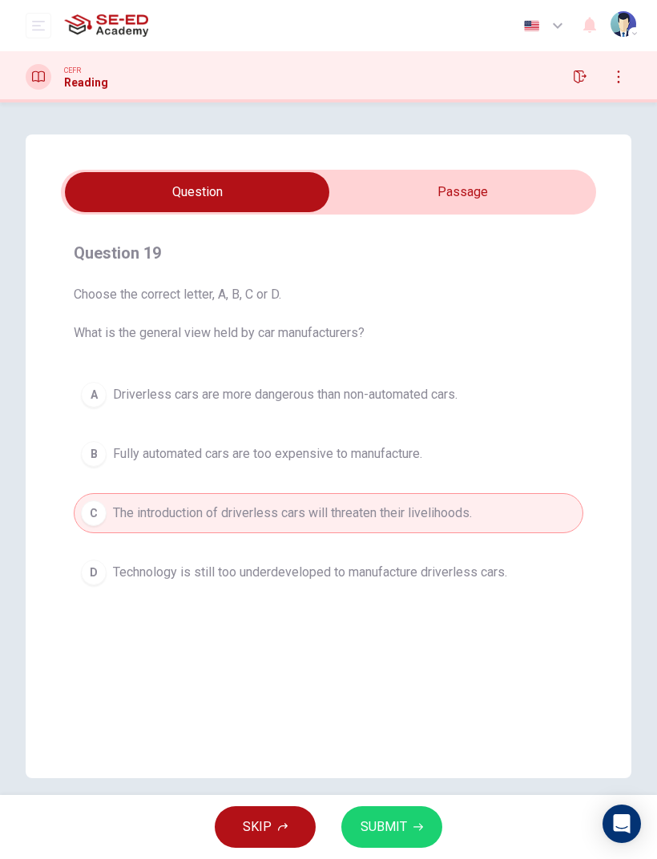
click at [412, 570] on button "SUBMIT" at bounding box center [391, 828] width 101 height 42
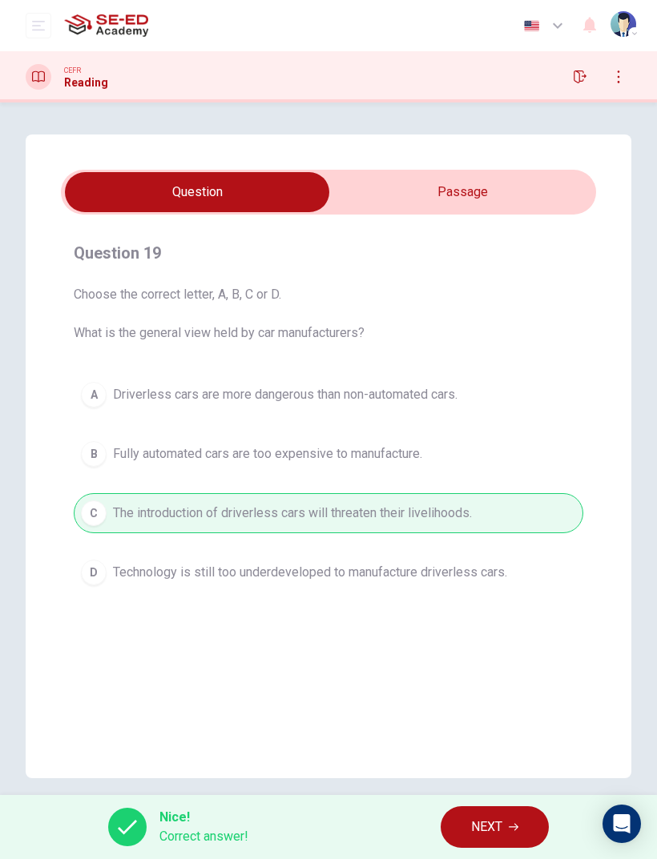
click at [519, 570] on button "NEXT" at bounding box center [494, 828] width 108 height 42
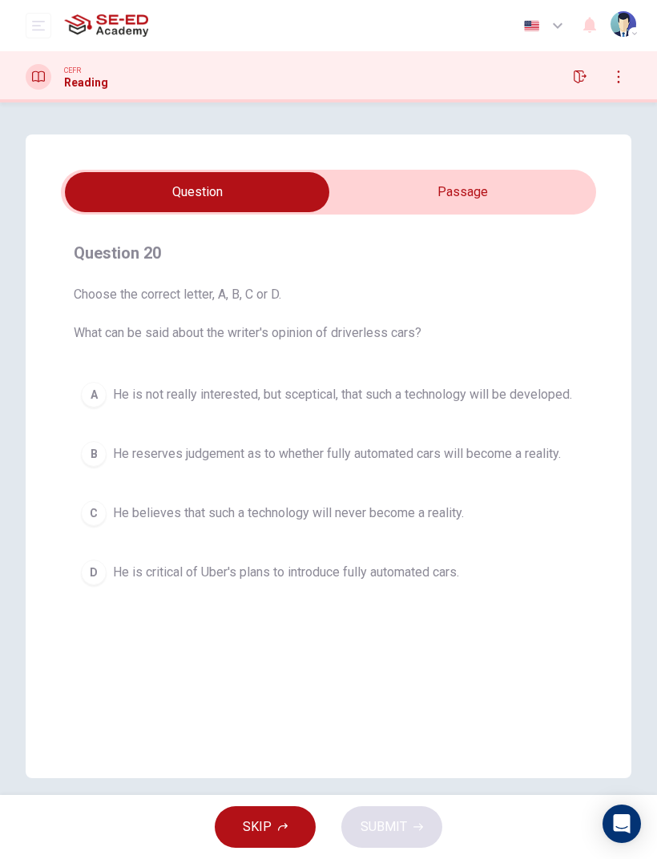
click at [553, 190] on input "checkbox" at bounding box center [197, 192] width 802 height 40
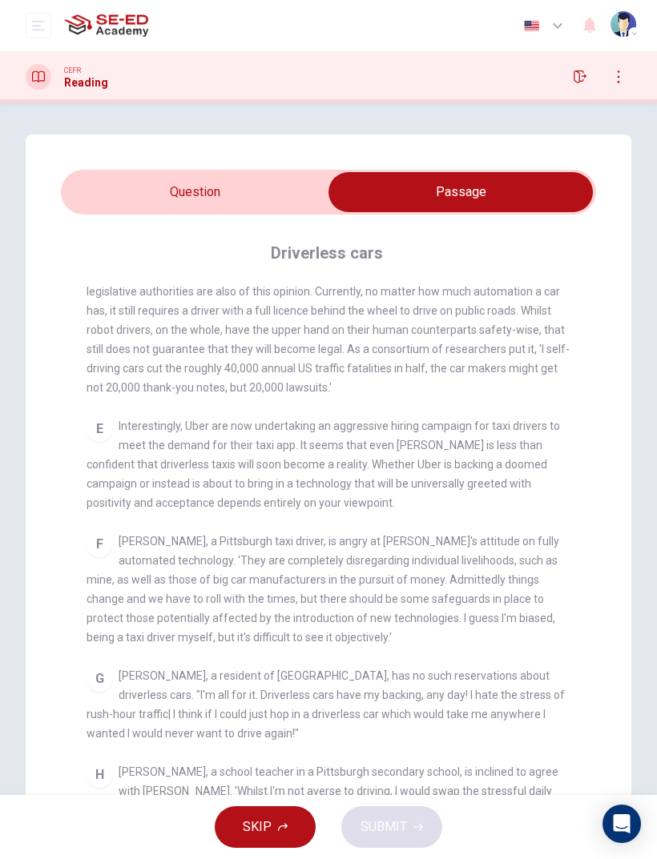
click at [112, 197] on input "checkbox" at bounding box center [460, 192] width 802 height 40
checkbox input "false"
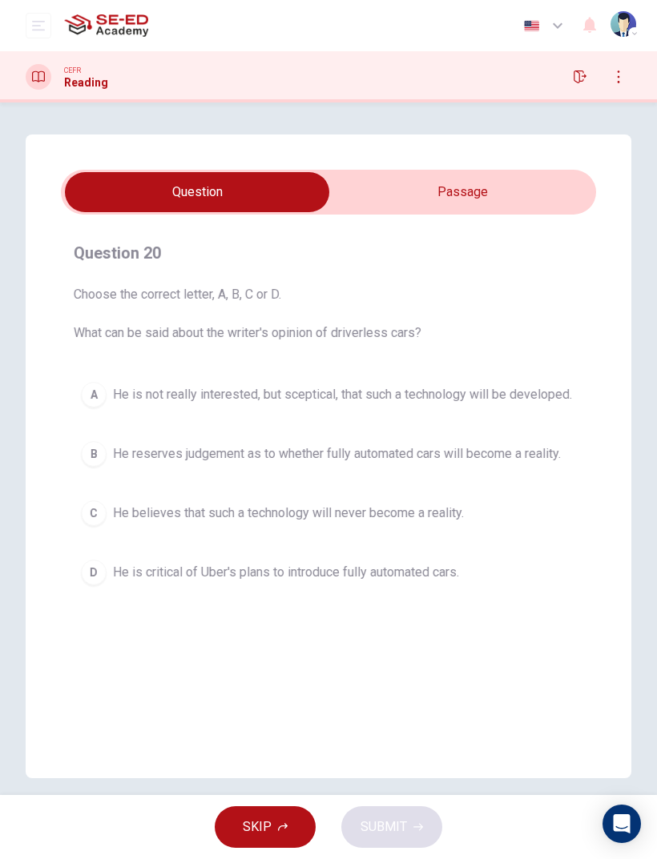
click at [110, 443] on button "B He reserves judgement as to whether fully automated cars will become a realit…" at bounding box center [328, 454] width 509 height 40
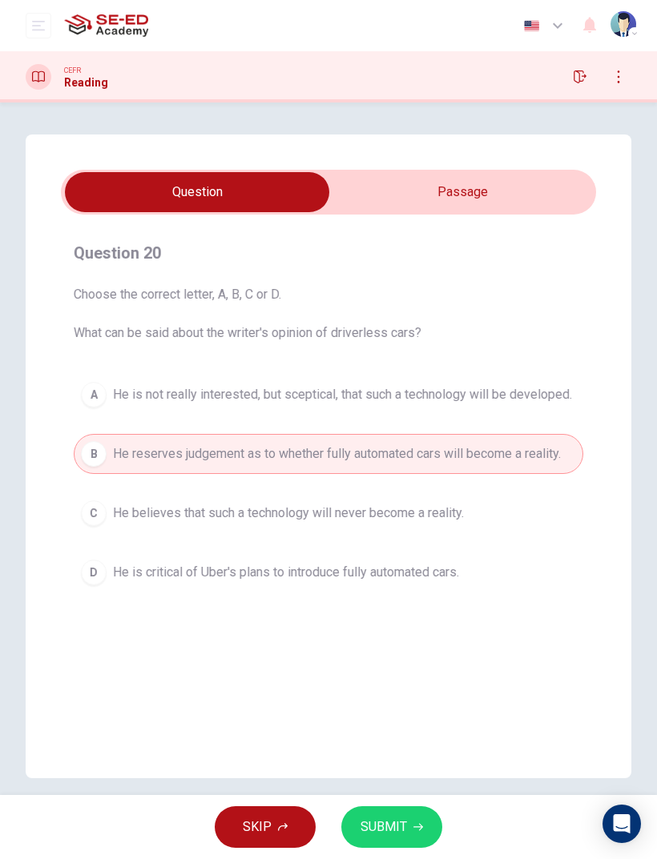
click at [405, 570] on span "SUBMIT" at bounding box center [383, 827] width 46 height 22
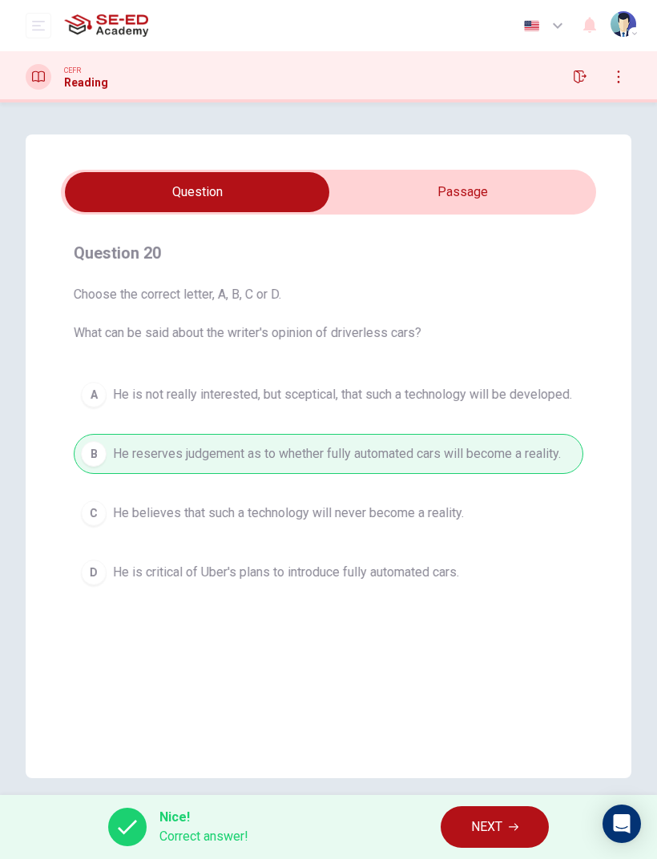
click at [505, 570] on button "NEXT" at bounding box center [494, 828] width 108 height 42
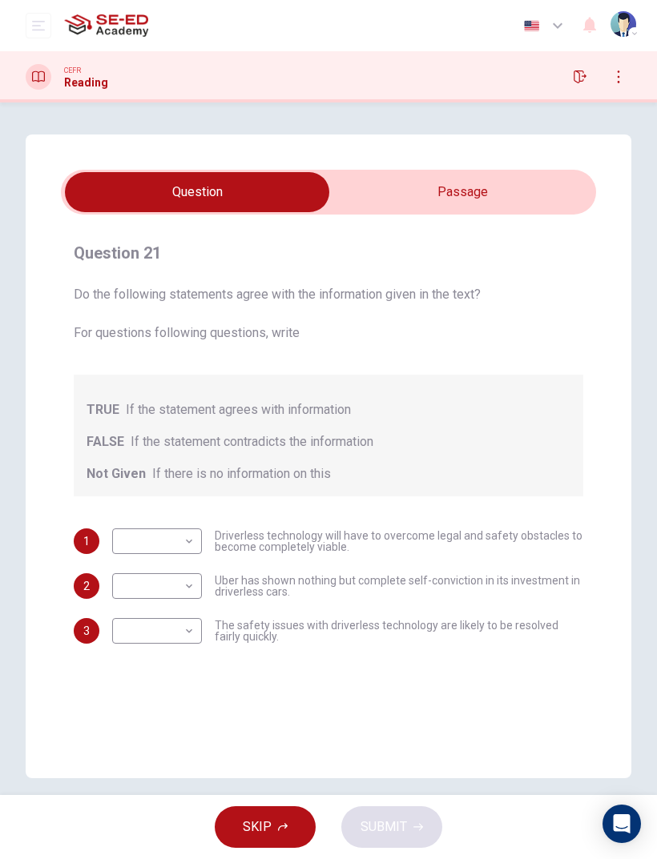
click at [155, 537] on body "This site uses cookies, as explained in our Privacy Policy . If you agree to th…" at bounding box center [328, 429] width 657 height 859
click at [147, 529] on div at bounding box center [328, 429] width 657 height 859
click at [545, 198] on input "checkbox" at bounding box center [197, 192] width 802 height 40
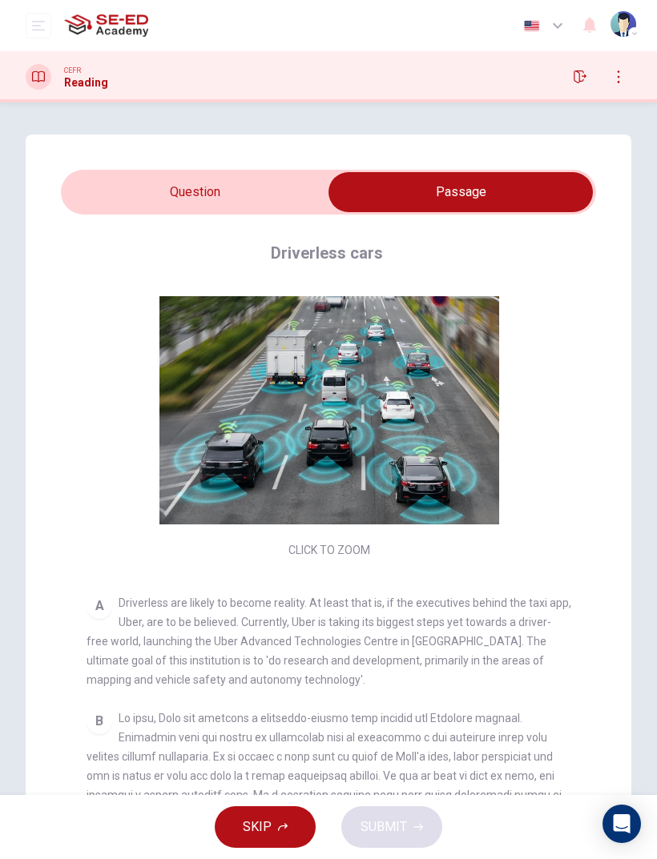
click at [124, 209] on input "checkbox" at bounding box center [460, 192] width 802 height 40
checkbox input "false"
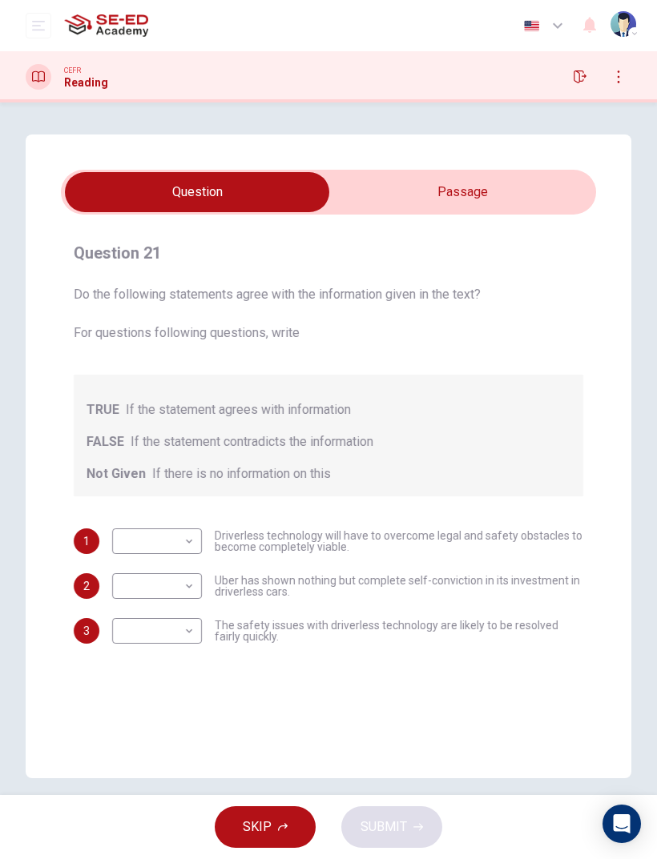
click at [162, 553] on body "This site uses cookies, as explained in our Privacy Policy . If you agree to th…" at bounding box center [328, 429] width 657 height 859
click at [135, 560] on li "TRUE" at bounding box center [157, 567] width 90 height 26
type input "TRUE"
click at [149, 570] on body "This site uses cookies, as explained in our Privacy Policy . If you agree to th…" at bounding box center [328, 429] width 657 height 859
click at [129, 570] on li "FALSE" at bounding box center [157, 638] width 90 height 26
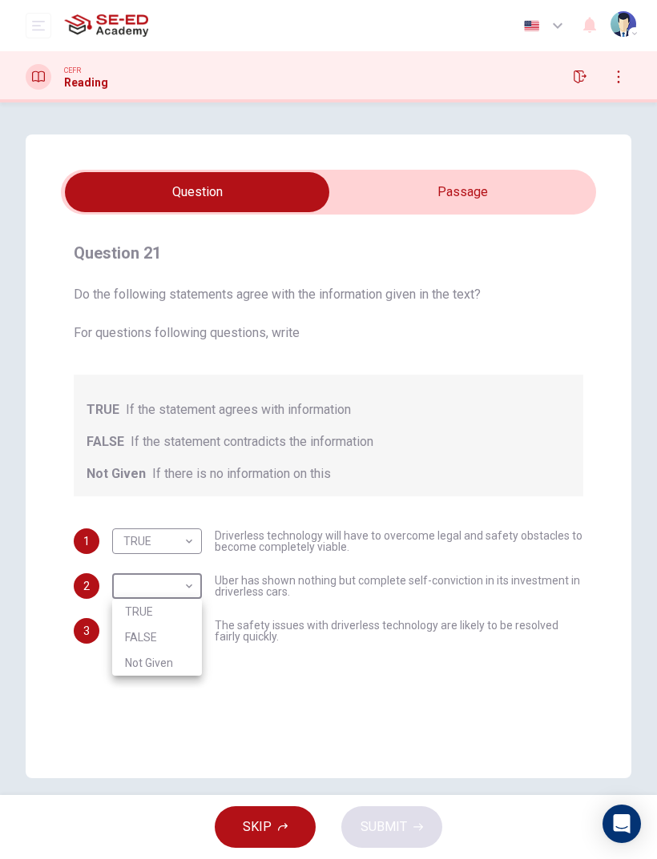
type input "FALSE"
click at [139, 570] on body "This site uses cookies, as explained in our Privacy Policy . If you agree to th…" at bounding box center [328, 429] width 657 height 859
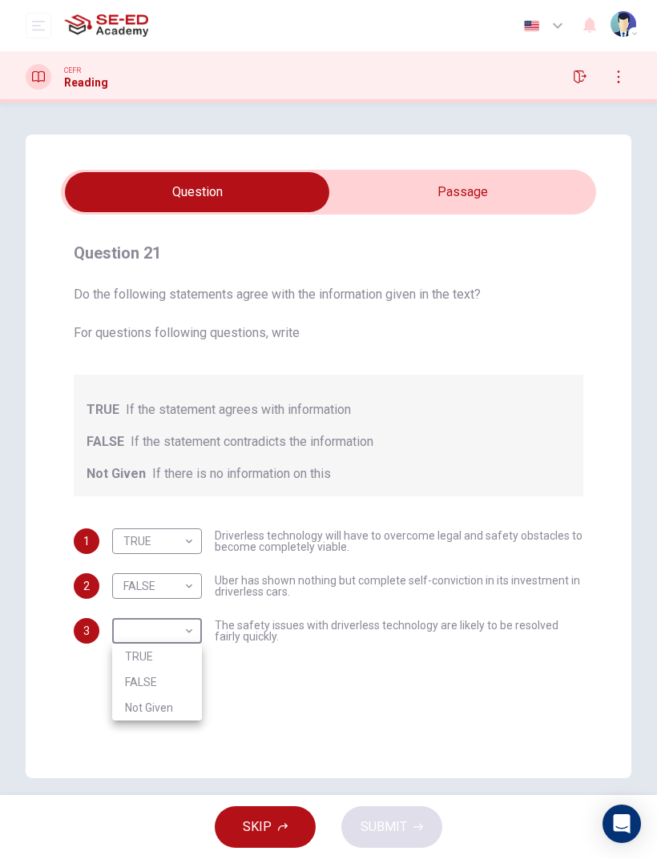
click at [133, 570] on li "Not Given" at bounding box center [157, 708] width 90 height 26
type input "Not Given"
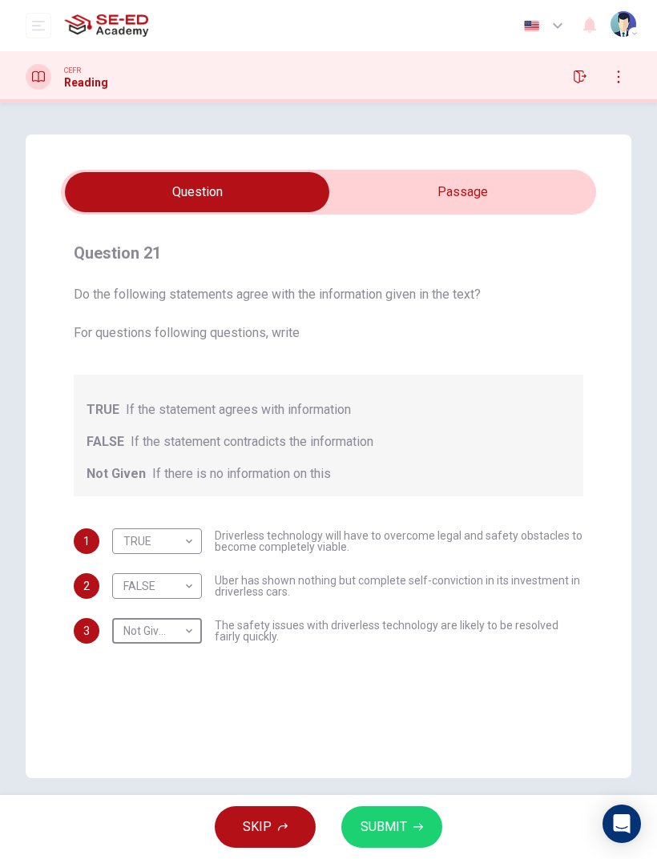
click at [405, 570] on span "SUBMIT" at bounding box center [383, 827] width 46 height 22
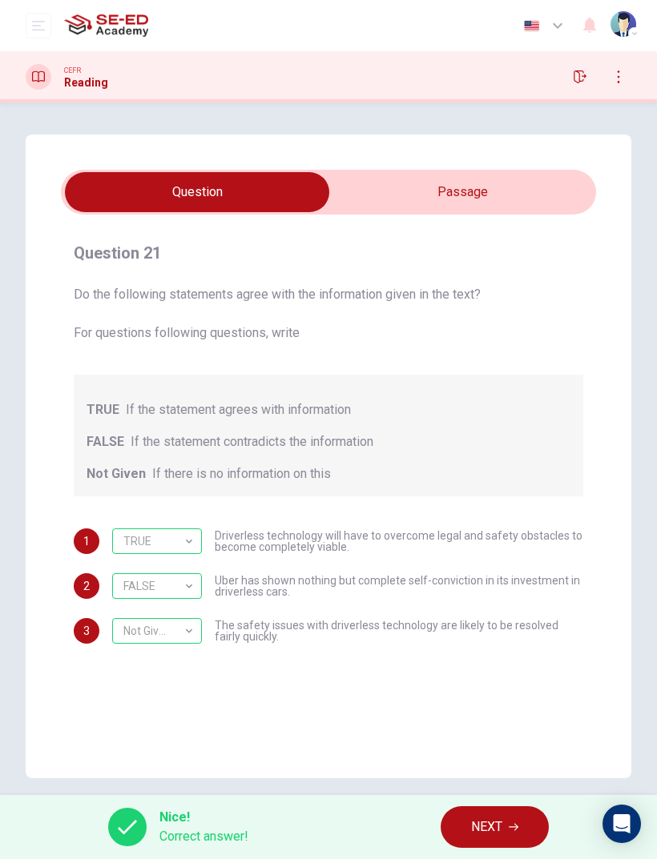
click at [508, 570] on button "NEXT" at bounding box center [494, 828] width 108 height 42
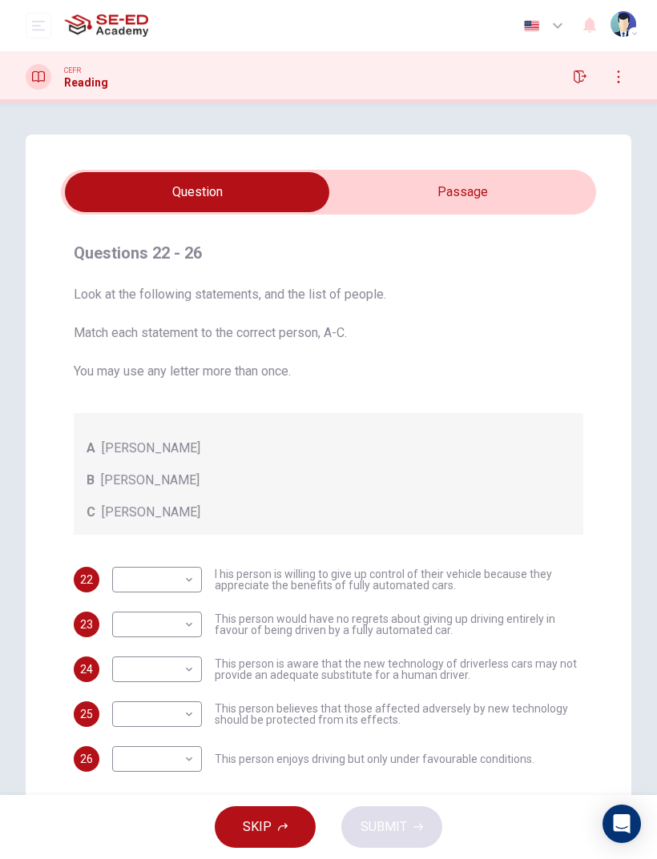
click at [513, 201] on input "checkbox" at bounding box center [197, 192] width 802 height 40
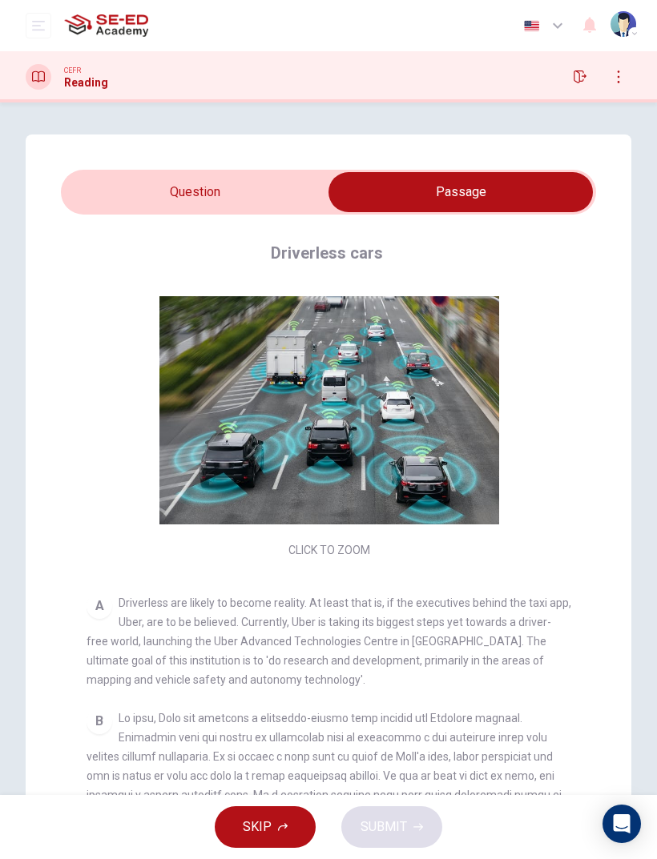
click at [173, 207] on input "checkbox" at bounding box center [460, 192] width 802 height 40
checkbox input "false"
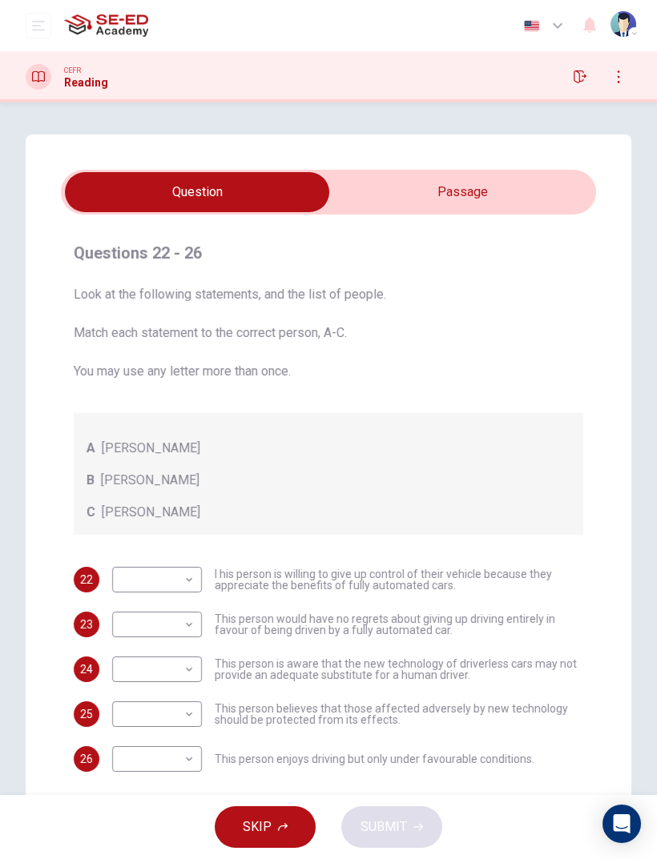
click at [168, 570] on body "This site uses cookies, as explained in our Privacy Policy . If you agree to th…" at bounding box center [328, 429] width 657 height 859
click at [147, 570] on li "C" at bounding box center [157, 657] width 90 height 26
type input "C"
click at [152, 570] on body "This site uses cookies, as explained in our Privacy Policy . If you agree to th…" at bounding box center [328, 429] width 657 height 859
click at [119, 570] on li "B" at bounding box center [157, 676] width 90 height 26
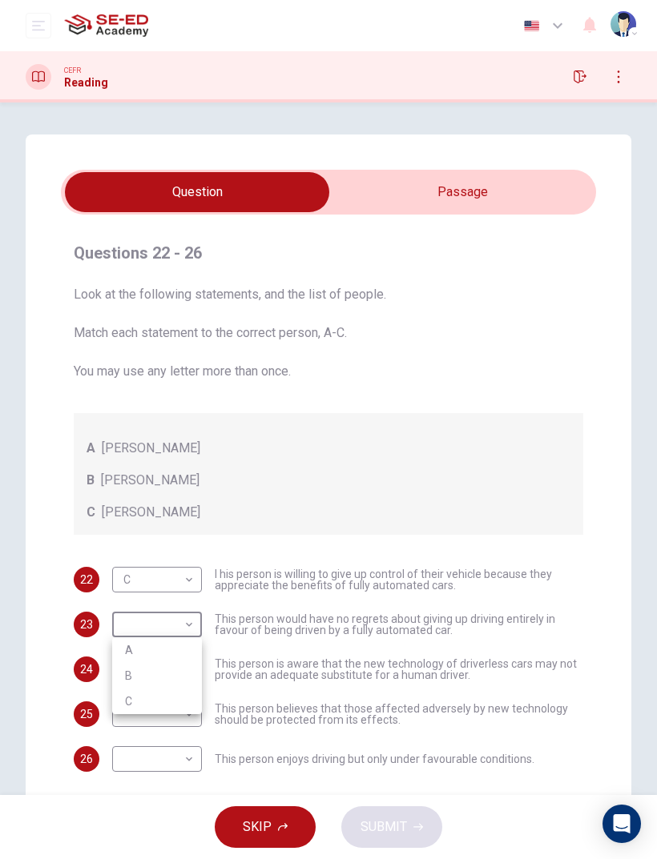
type input "B"
click at [134, 570] on body "This site uses cookies, as explained in our Privacy Policy . If you agree to th…" at bounding box center [328, 429] width 657 height 859
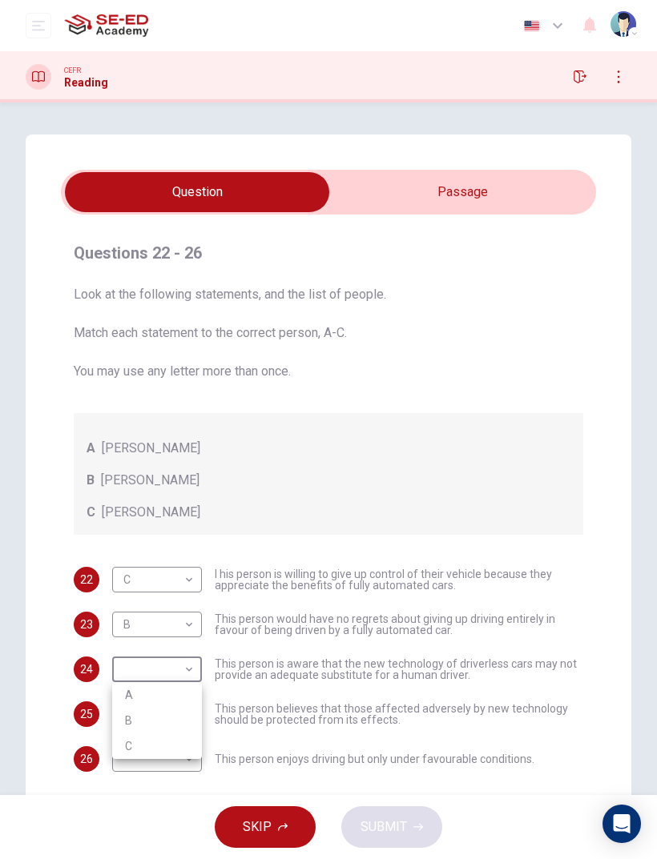
click at [127, 570] on li "C" at bounding box center [157, 747] width 90 height 26
type input "C"
click at [147, 570] on body "This site uses cookies, as explained in our Privacy Policy . If you agree to th…" at bounding box center [328, 429] width 657 height 859
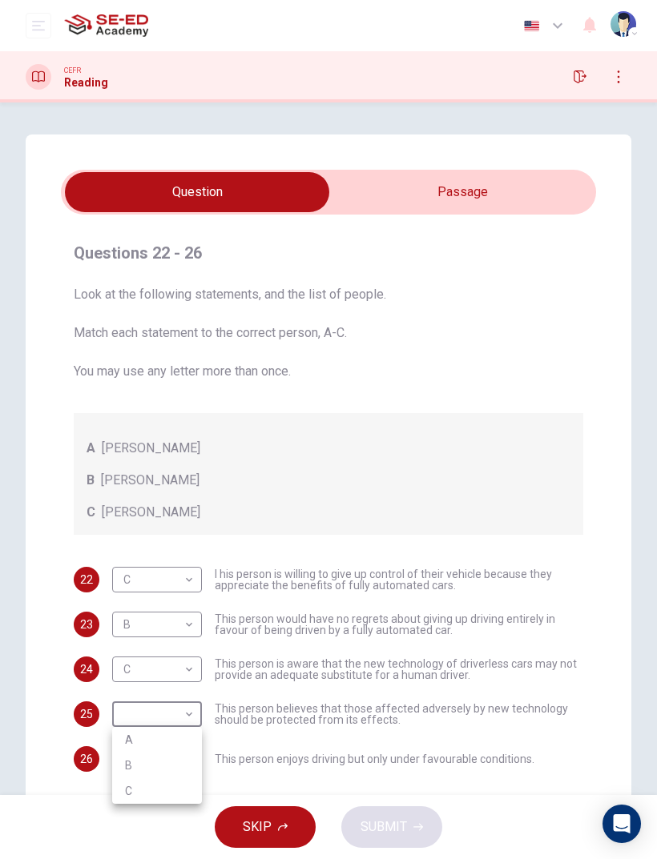
click at [124, 570] on li "A" at bounding box center [157, 740] width 90 height 26
type input "A"
click at [137, 570] on body "This site uses cookies, as explained in our Privacy Policy . If you agree to th…" at bounding box center [328, 429] width 657 height 859
click at [126, 570] on li "C" at bounding box center [157, 834] width 90 height 26
type input "C"
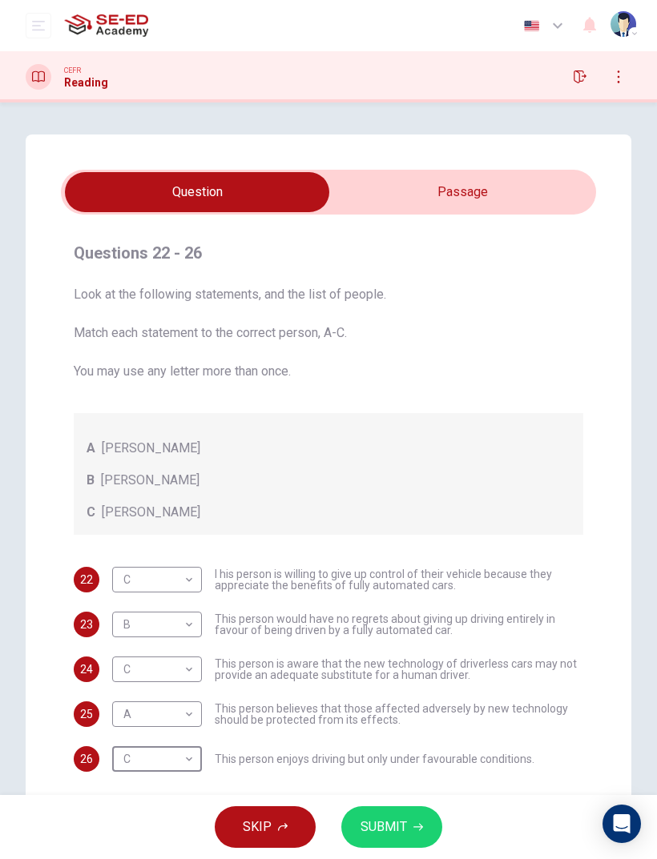
click at [397, 570] on button "SUBMIT" at bounding box center [391, 828] width 101 height 42
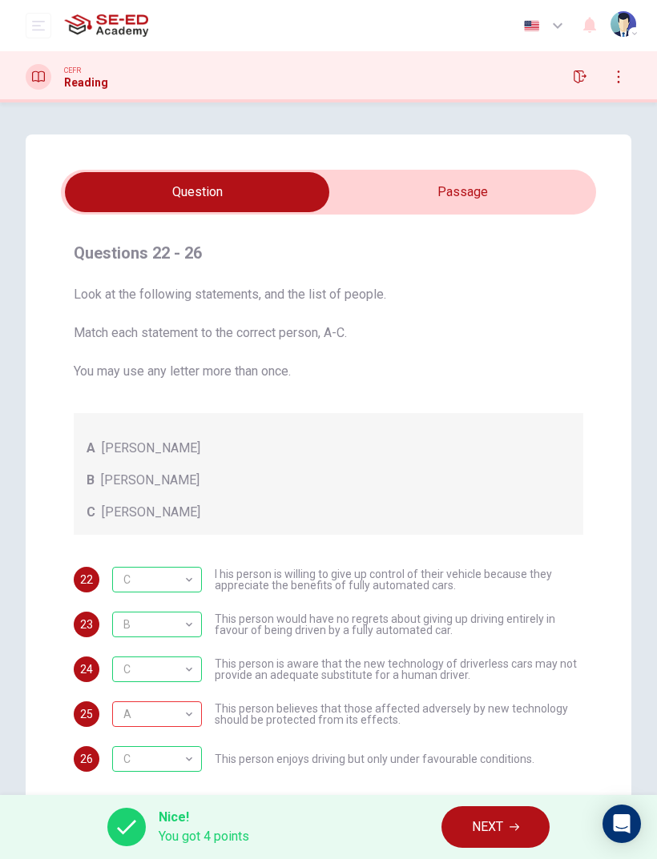
click at [495, 570] on span "NEXT" at bounding box center [487, 827] width 31 height 22
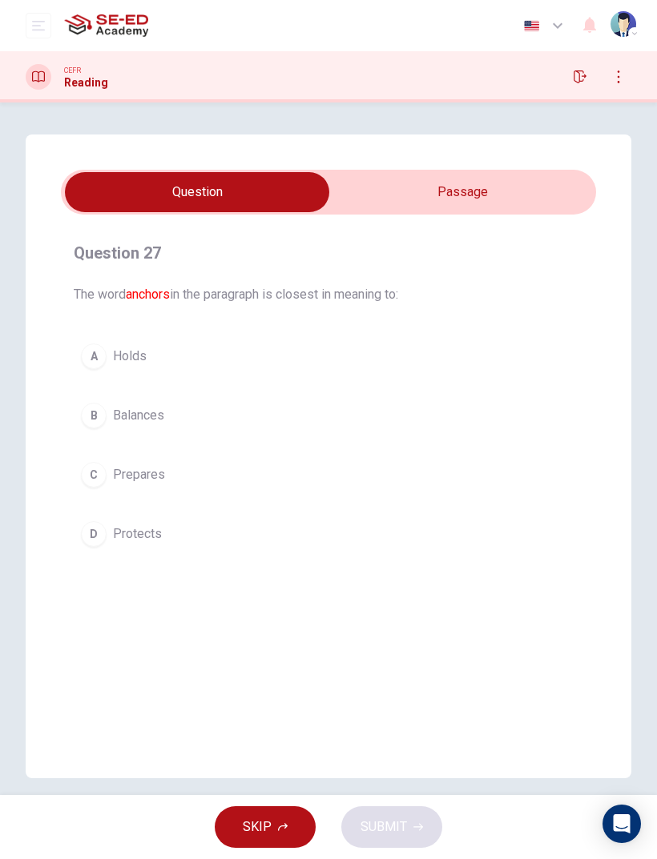
click at [493, 166] on div "Question 27 The word anchors in the paragraph is closest in meaning to: A Holds…" at bounding box center [328, 457] width 605 height 644
click at [513, 211] on input "checkbox" at bounding box center [197, 192] width 802 height 40
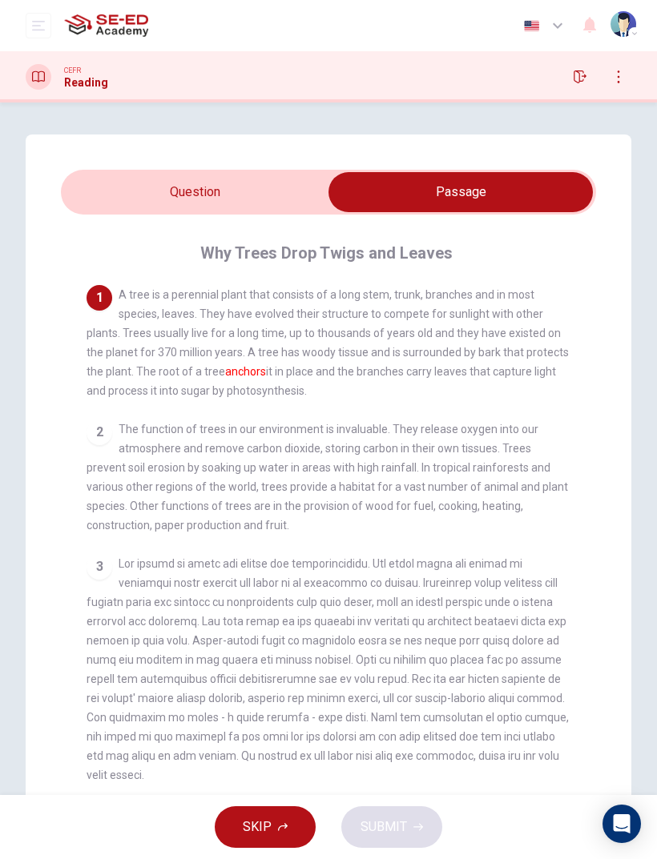
click at [119, 207] on input "checkbox" at bounding box center [460, 192] width 802 height 40
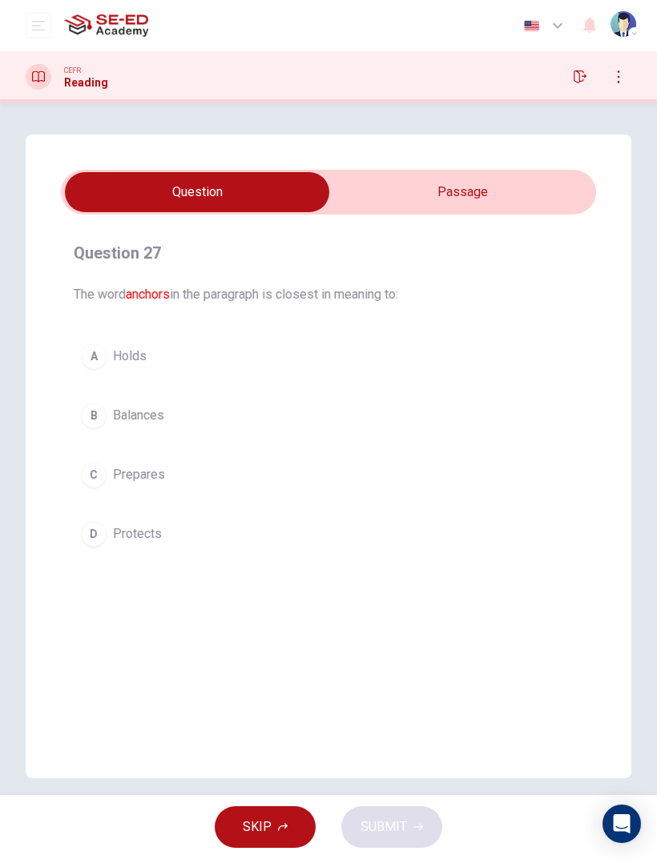
click at [87, 352] on div "A" at bounding box center [94, 357] width 26 height 26
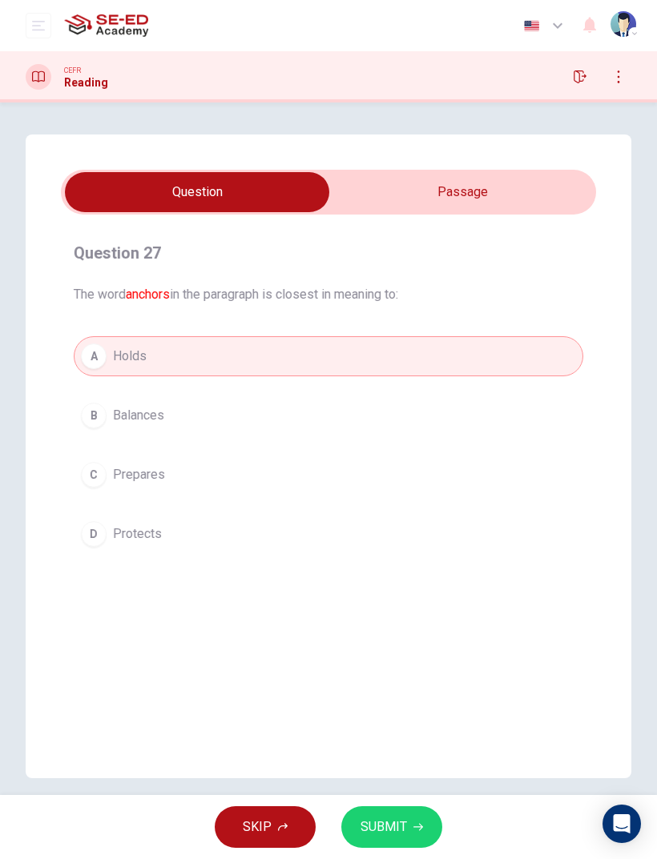
click at [401, 570] on button "SUBMIT" at bounding box center [391, 828] width 101 height 42
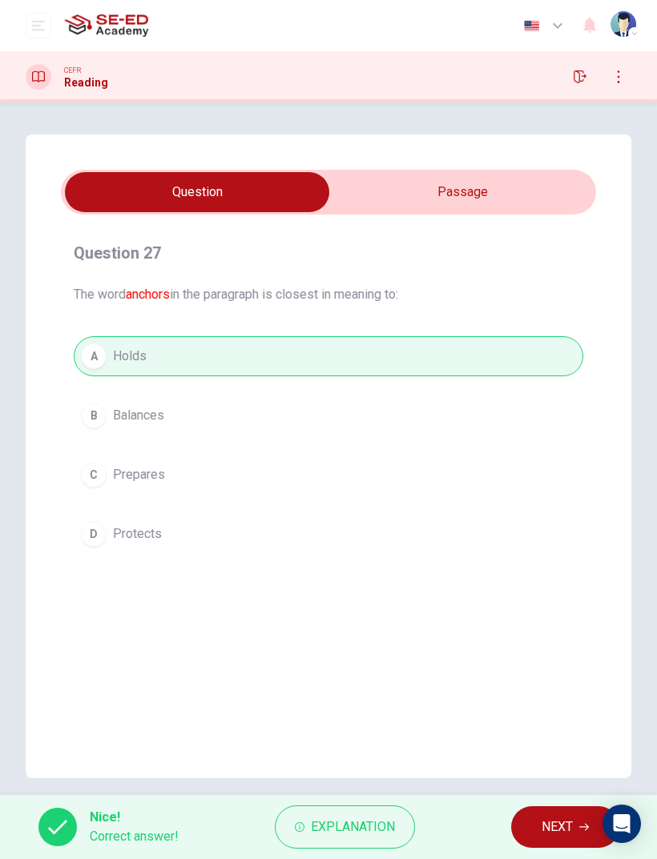
click at [549, 570] on span "NEXT" at bounding box center [556, 827] width 31 height 22
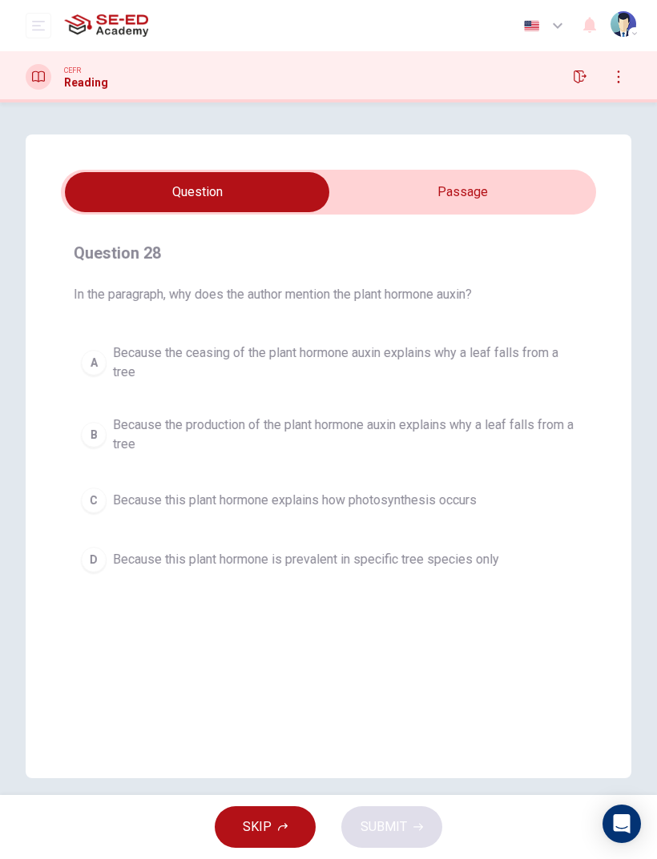
click at [484, 210] on input "checkbox" at bounding box center [197, 192] width 802 height 40
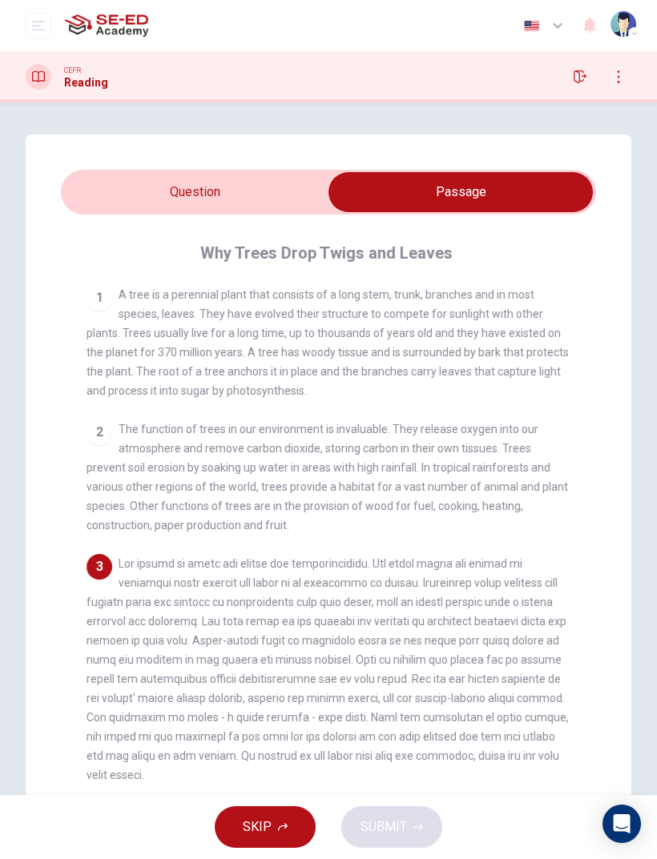
click at [129, 173] on input "checkbox" at bounding box center [460, 192] width 802 height 40
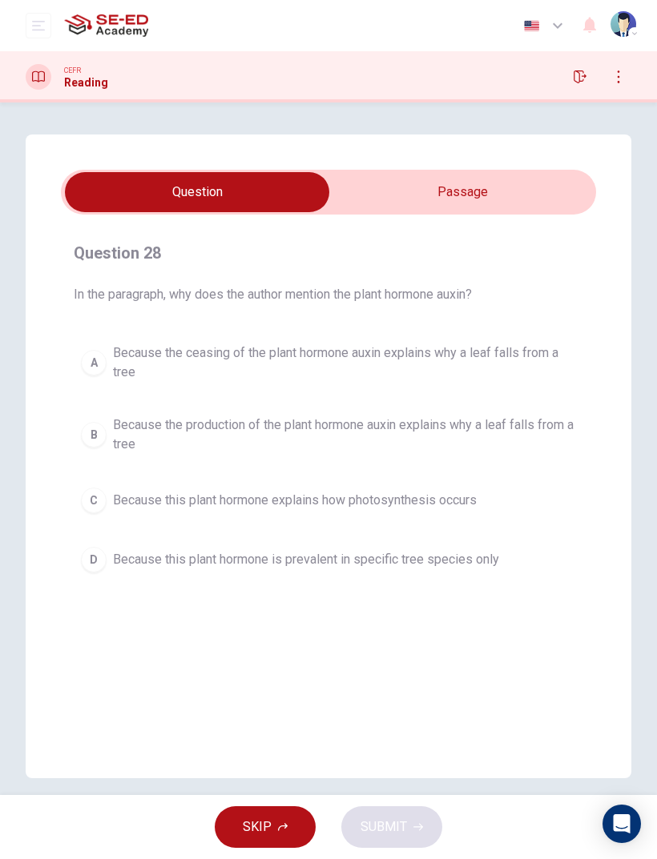
click at [109, 345] on button "A Because the ceasing of the plant hormone auxin explains why a leaf falls from…" at bounding box center [328, 362] width 509 height 53
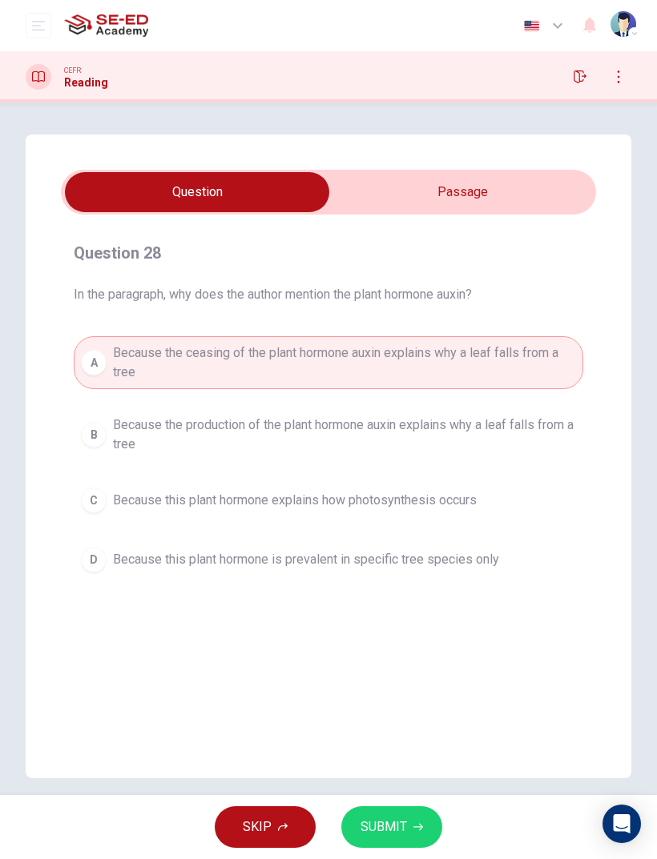
click at [425, 570] on button "SUBMIT" at bounding box center [391, 828] width 101 height 42
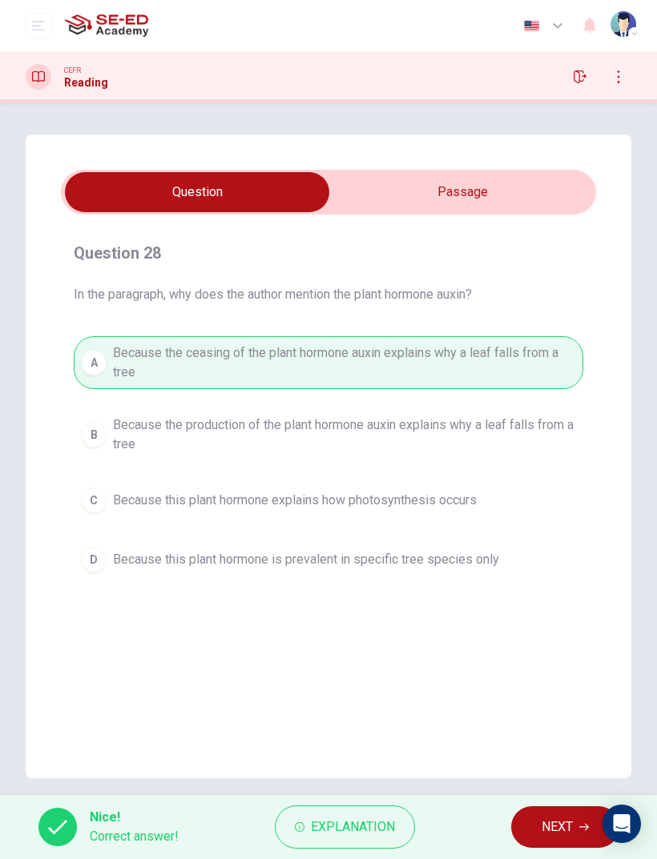
click at [569, 570] on span "NEXT" at bounding box center [556, 827] width 31 height 22
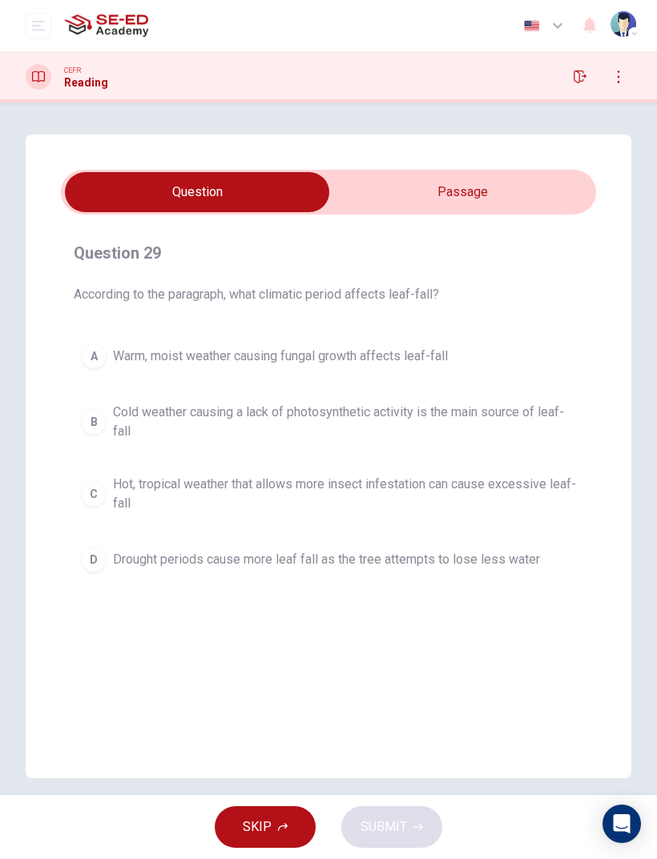
click at [505, 211] on input "checkbox" at bounding box center [197, 192] width 802 height 40
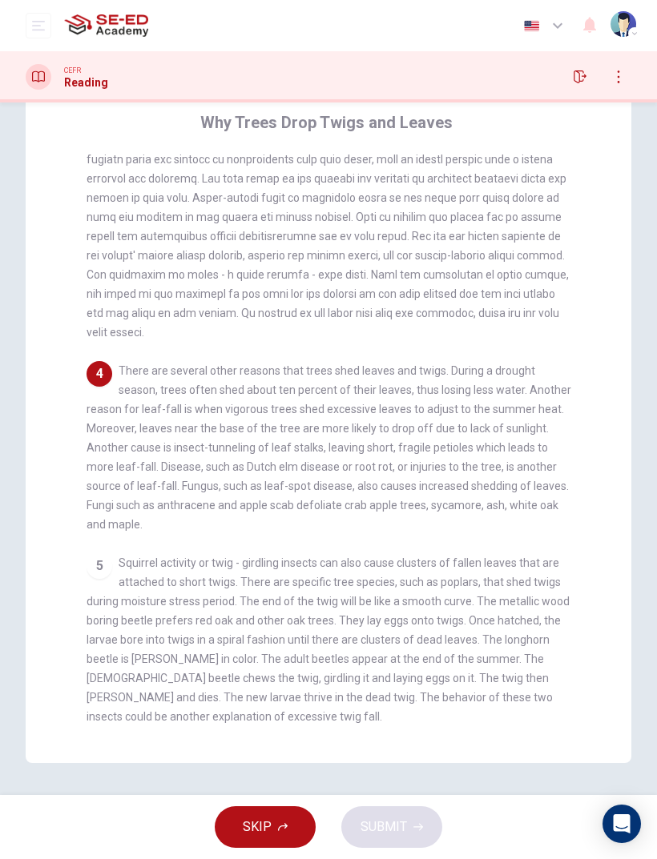
scroll to position [311, 0]
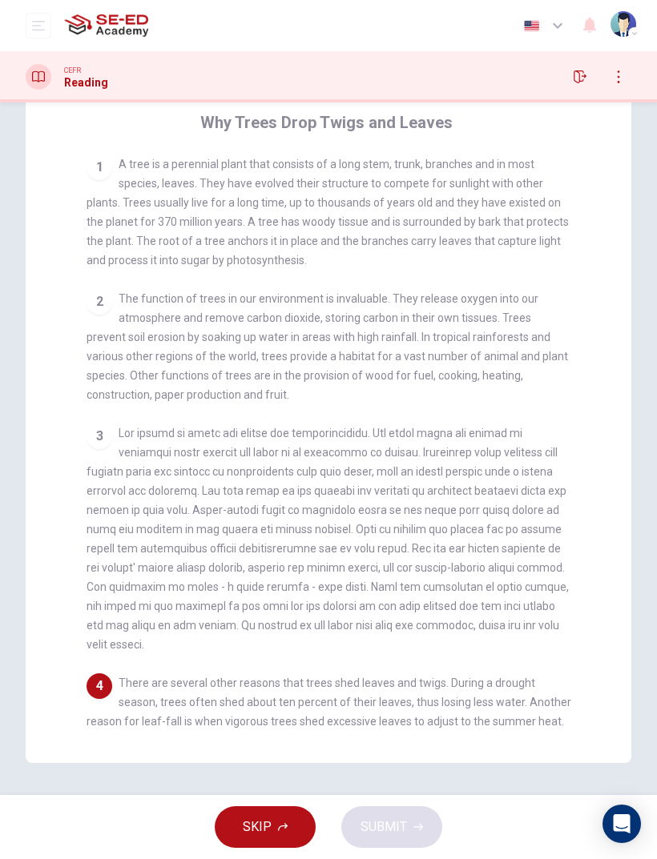
click at [436, 154] on div "Why Trees Drop Twigs and Leaves 1 A tree is a perennial plant that consists of …" at bounding box center [328, 419] width 535 height 670
click at [436, 153] on div "Why Trees Drop Twigs and Leaves 1 A tree is a perennial plant that consists of …" at bounding box center [328, 419] width 535 height 670
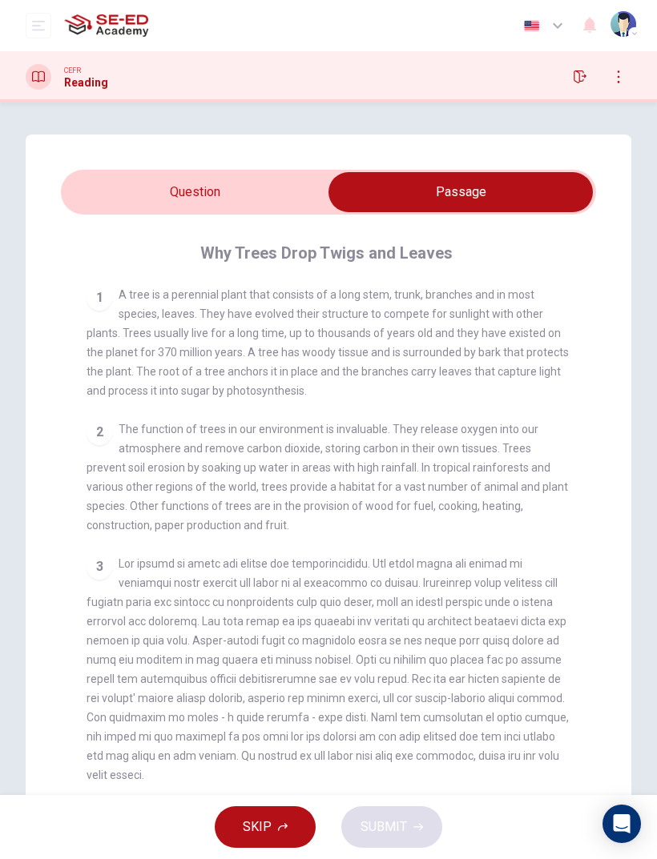
scroll to position [0, 0]
click at [265, 195] on input "checkbox" at bounding box center [460, 192] width 802 height 40
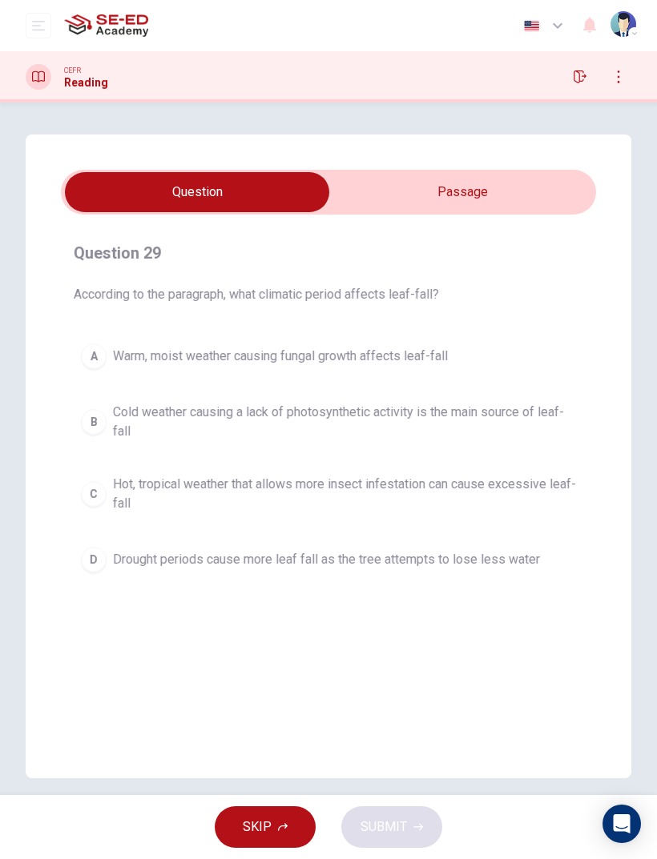
click at [100, 564] on div "D" at bounding box center [94, 560] width 26 height 26
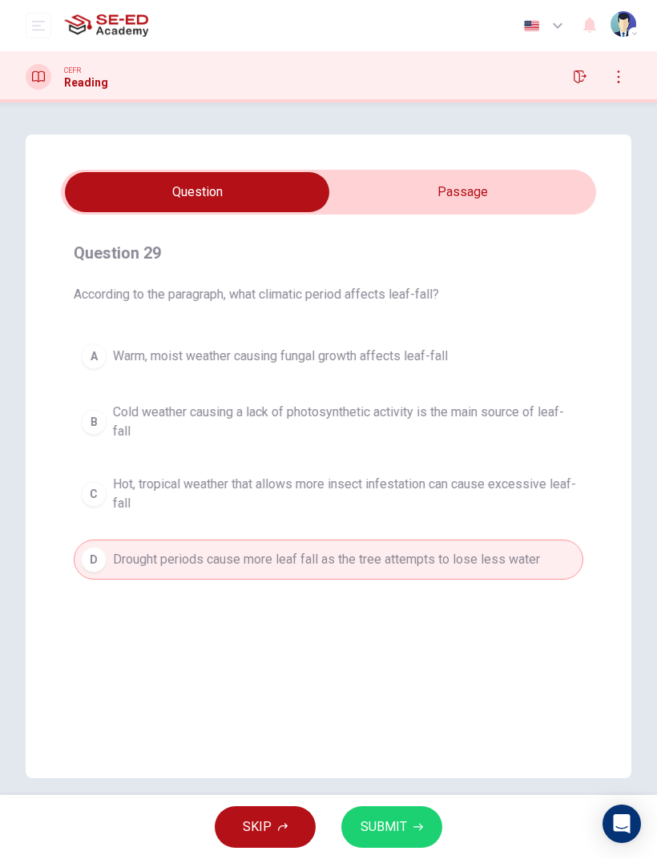
click at [400, 570] on span "SUBMIT" at bounding box center [383, 827] width 46 height 22
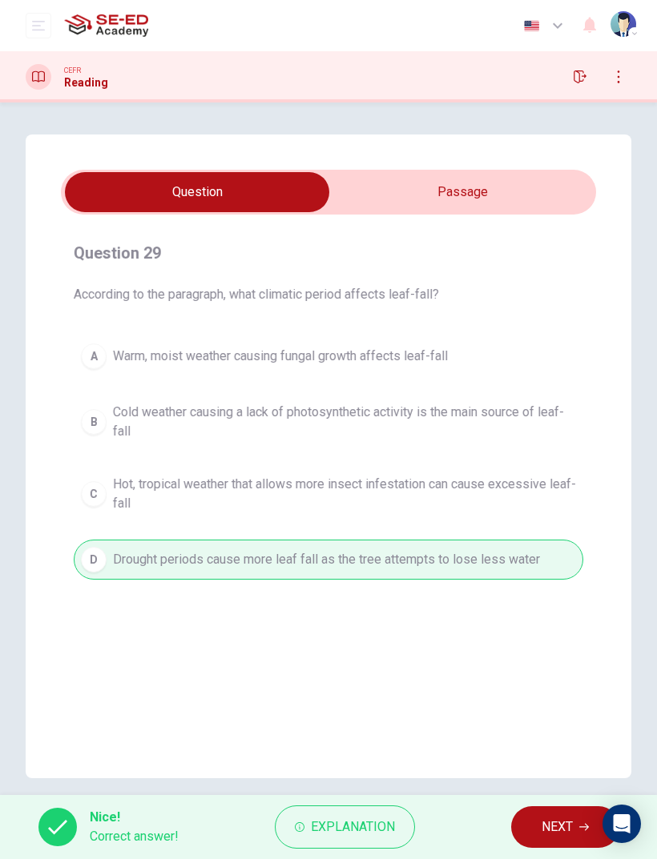
click at [568, 570] on span "NEXT" at bounding box center [556, 827] width 31 height 22
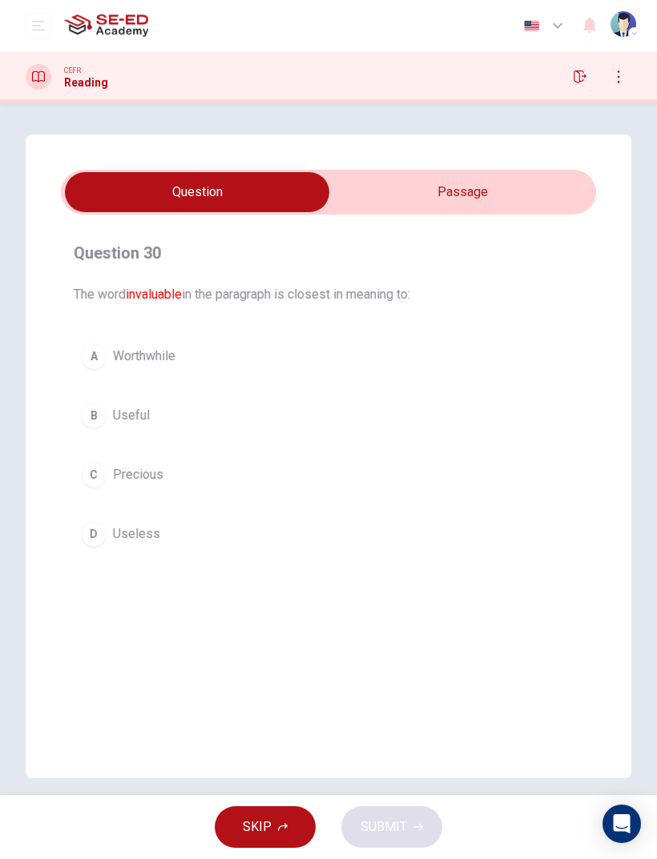
click at [498, 203] on input "checkbox" at bounding box center [197, 192] width 802 height 40
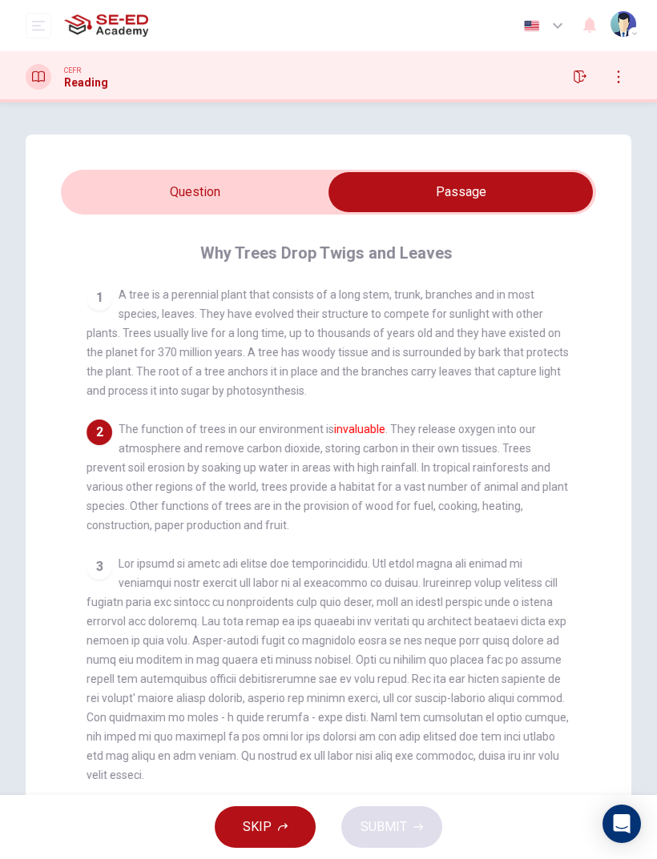
click at [184, 172] on input "checkbox" at bounding box center [460, 192] width 802 height 40
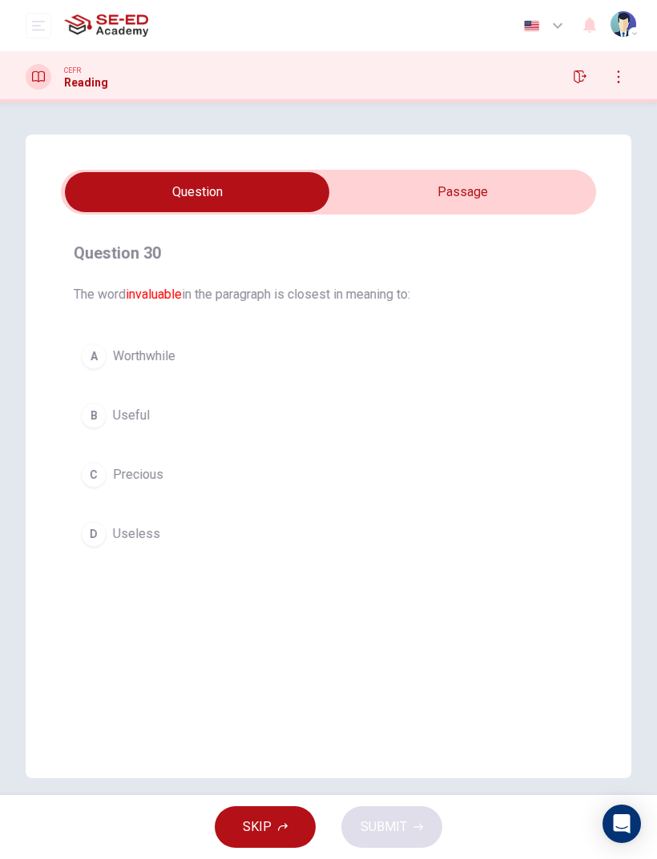
click at [104, 463] on button "C Precious" at bounding box center [328, 475] width 509 height 40
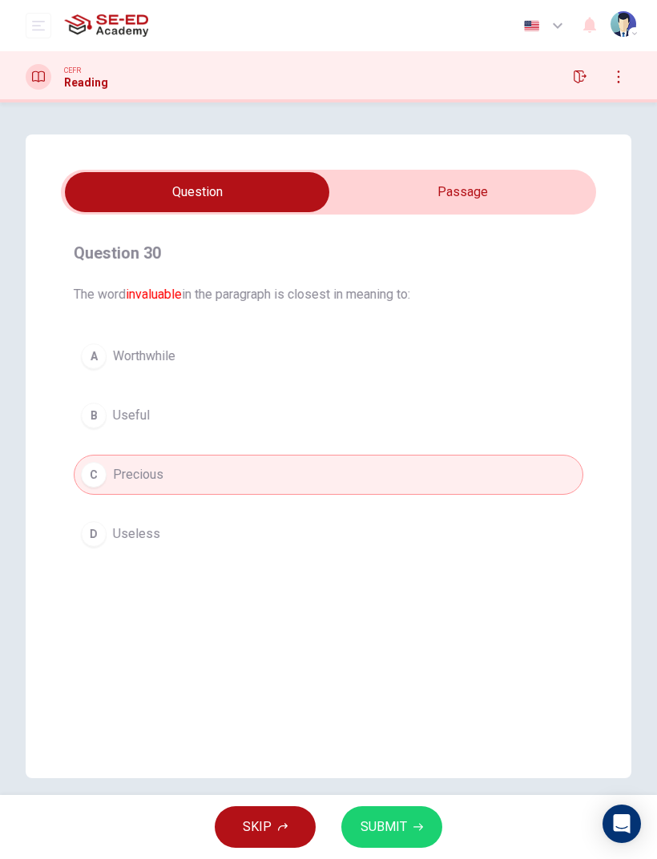
click at [404, 570] on span "SUBMIT" at bounding box center [383, 827] width 46 height 22
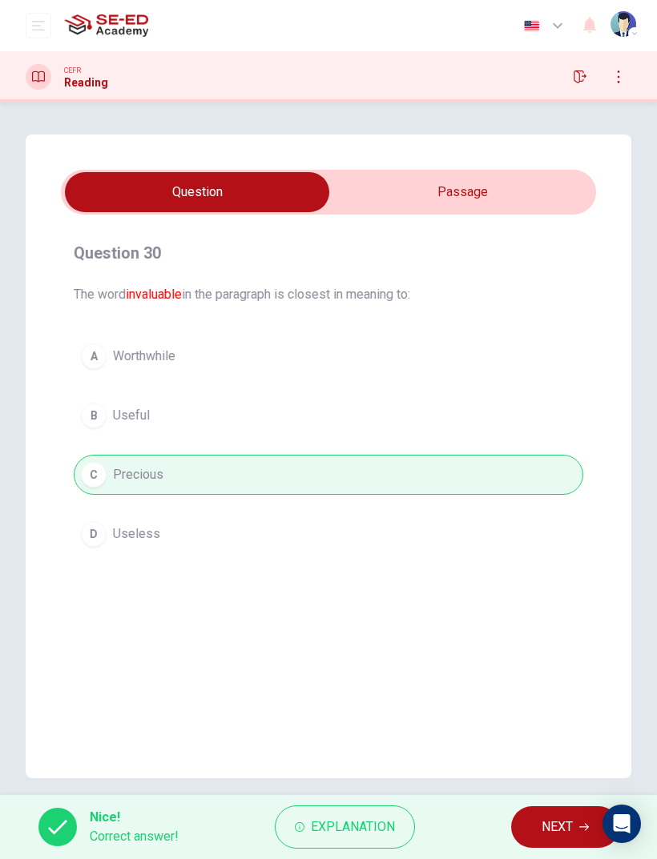
click at [581, 570] on button "NEXT" at bounding box center [565, 828] width 108 height 42
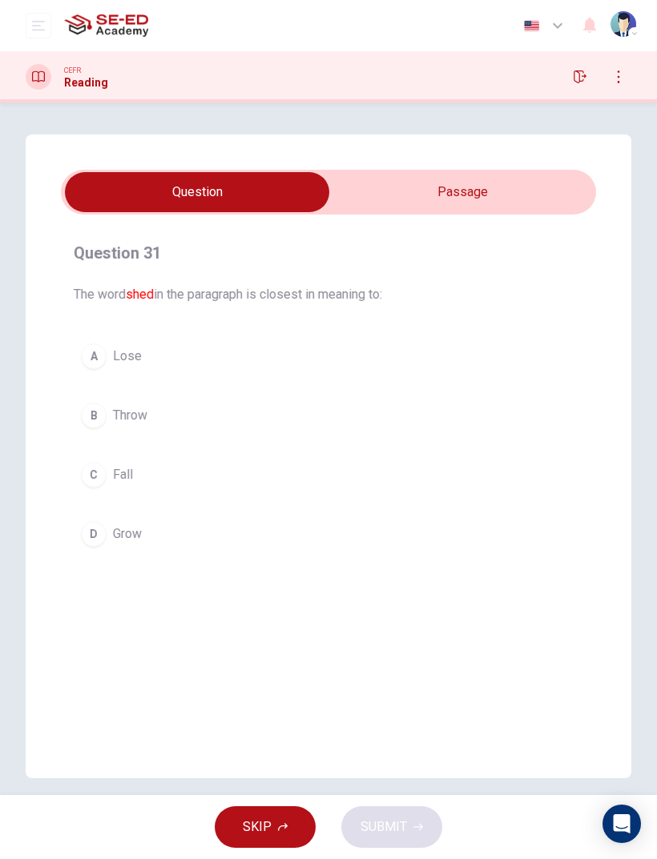
click at [513, 209] on input "checkbox" at bounding box center [197, 192] width 802 height 40
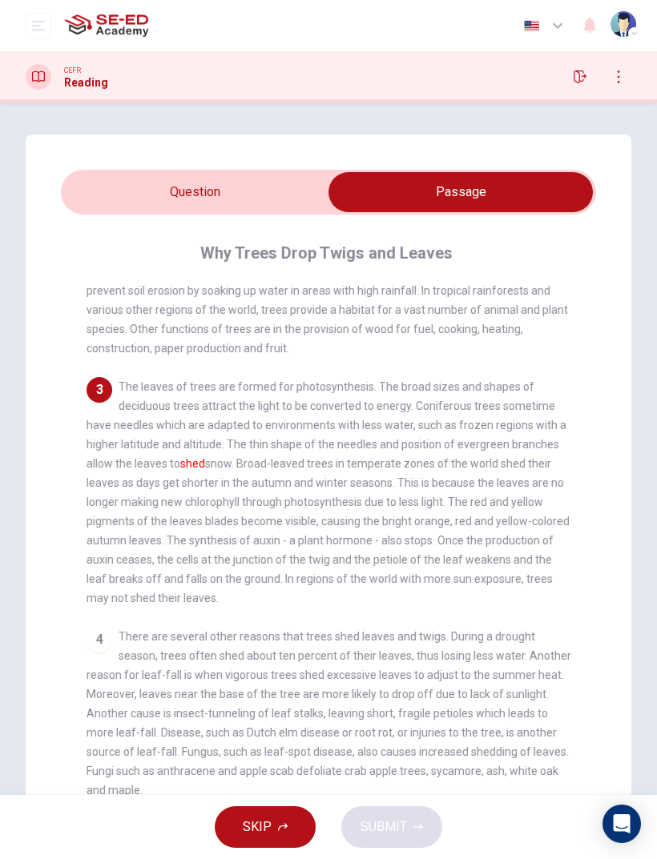
scroll to position [183, 0]
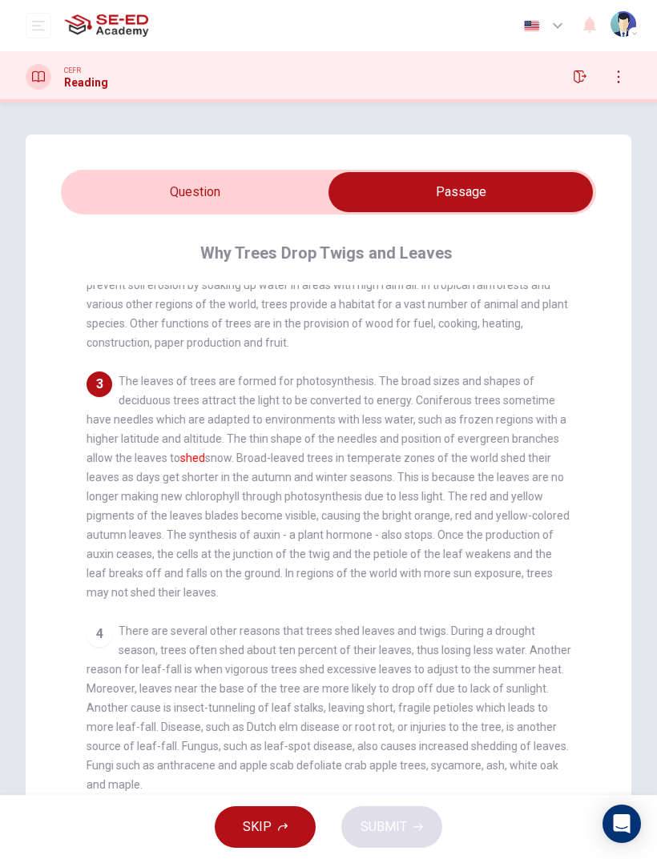
click at [153, 186] on input "checkbox" at bounding box center [460, 192] width 802 height 40
checkbox input "false"
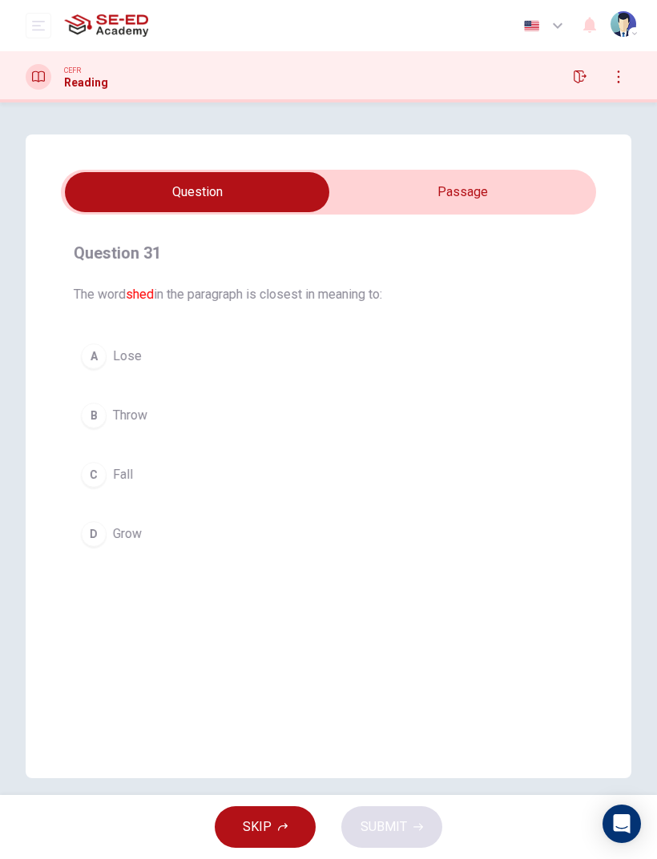
click at [103, 362] on div "A" at bounding box center [94, 357] width 26 height 26
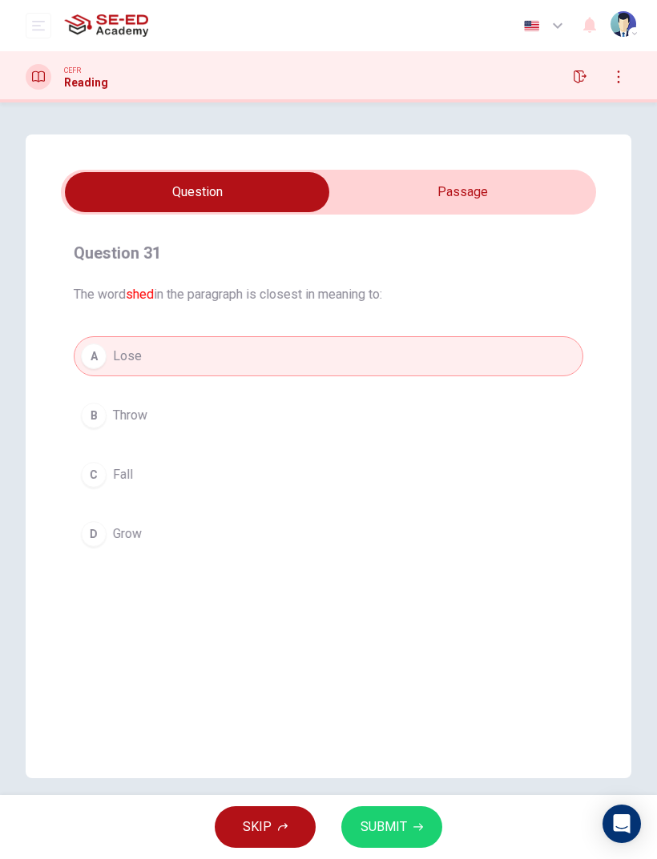
click at [423, 570] on button "SUBMIT" at bounding box center [391, 828] width 101 height 42
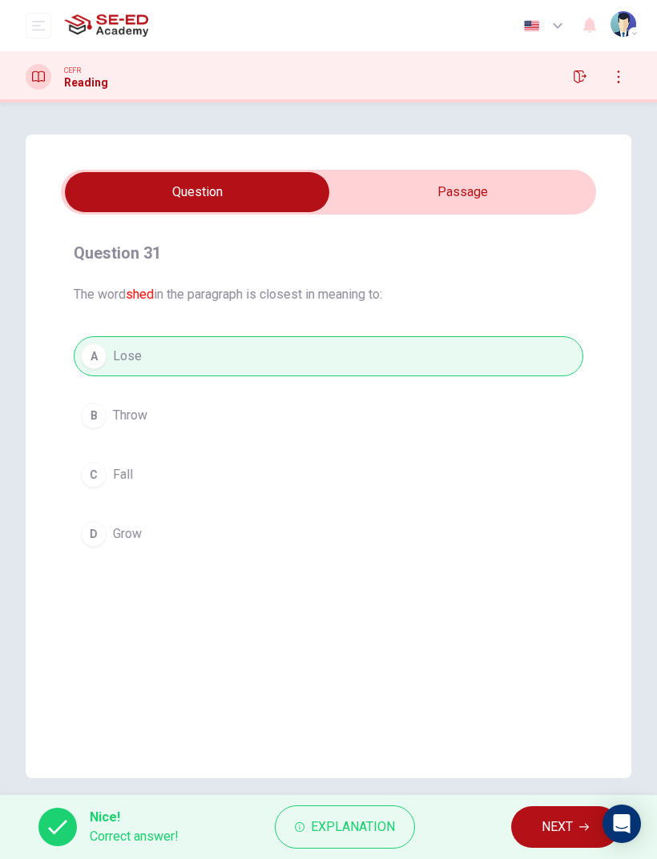
click at [564, 570] on span "NEXT" at bounding box center [556, 827] width 31 height 22
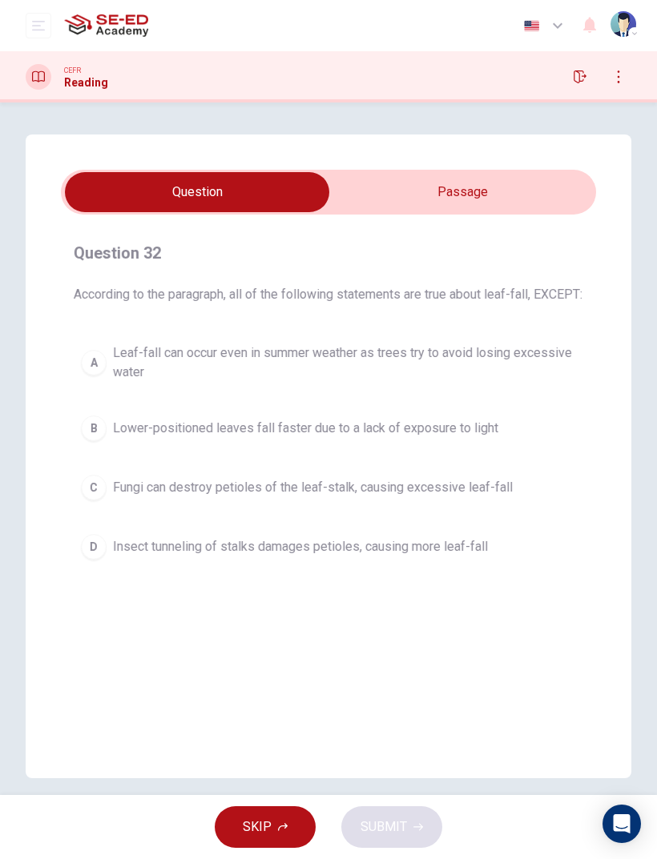
click at [576, 74] on icon "button" at bounding box center [579, 76] width 13 height 13
